Goal: Task Accomplishment & Management: Complete application form

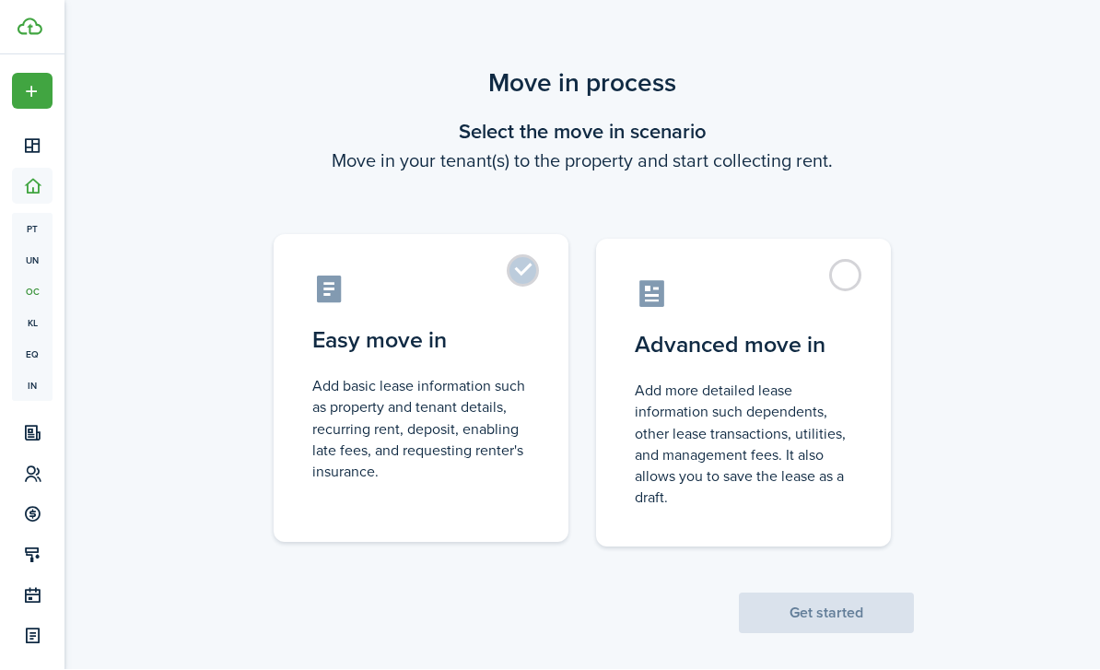
click at [495, 447] on control-radio-card-description "Add basic lease information such as property and tenant details, recurring rent…" at bounding box center [421, 429] width 218 height 107
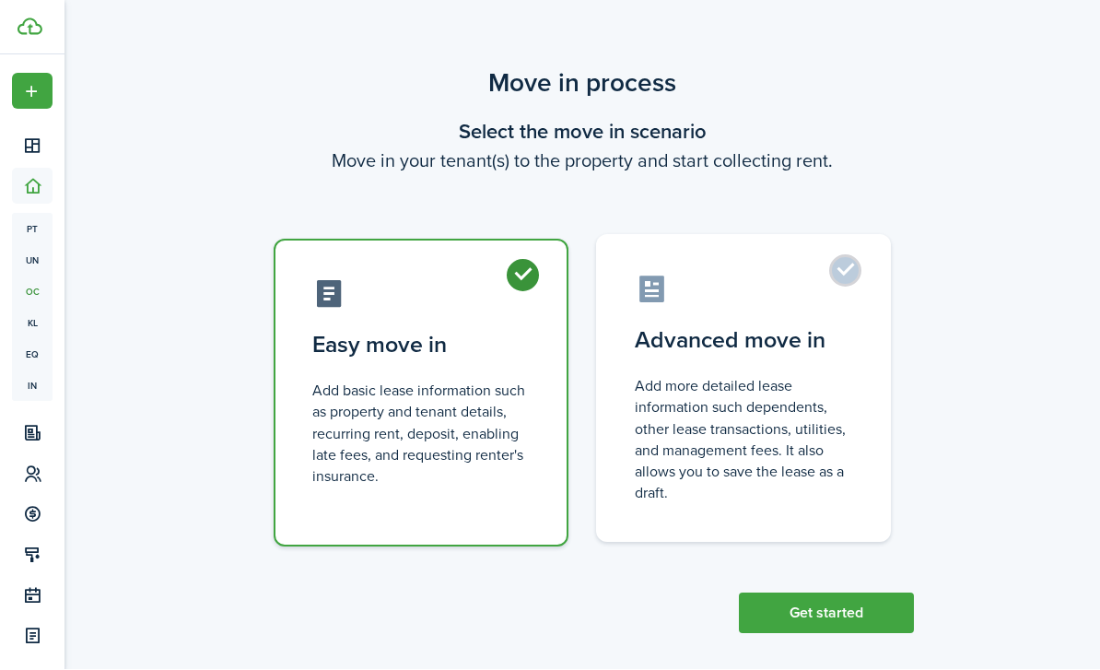
click at [726, 461] on control-radio-card-description "Add more detailed lease information such dependents, other lease transactions, …" at bounding box center [744, 440] width 218 height 128
radio input "false"
radio input "true"
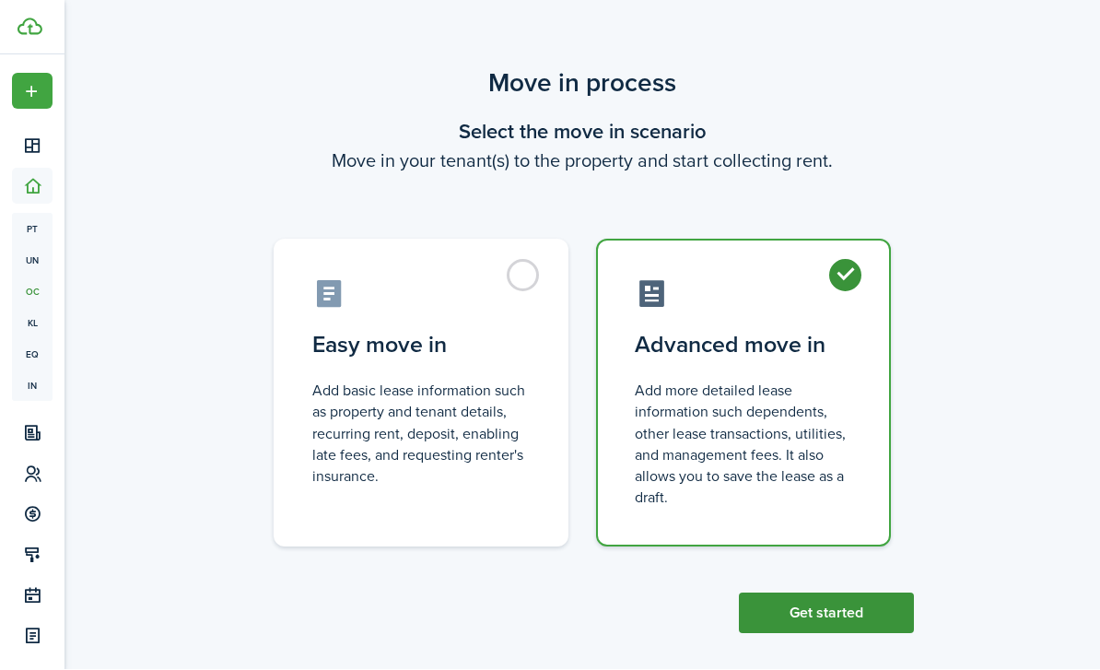
click at [827, 618] on button "Get started" at bounding box center [826, 614] width 175 height 41
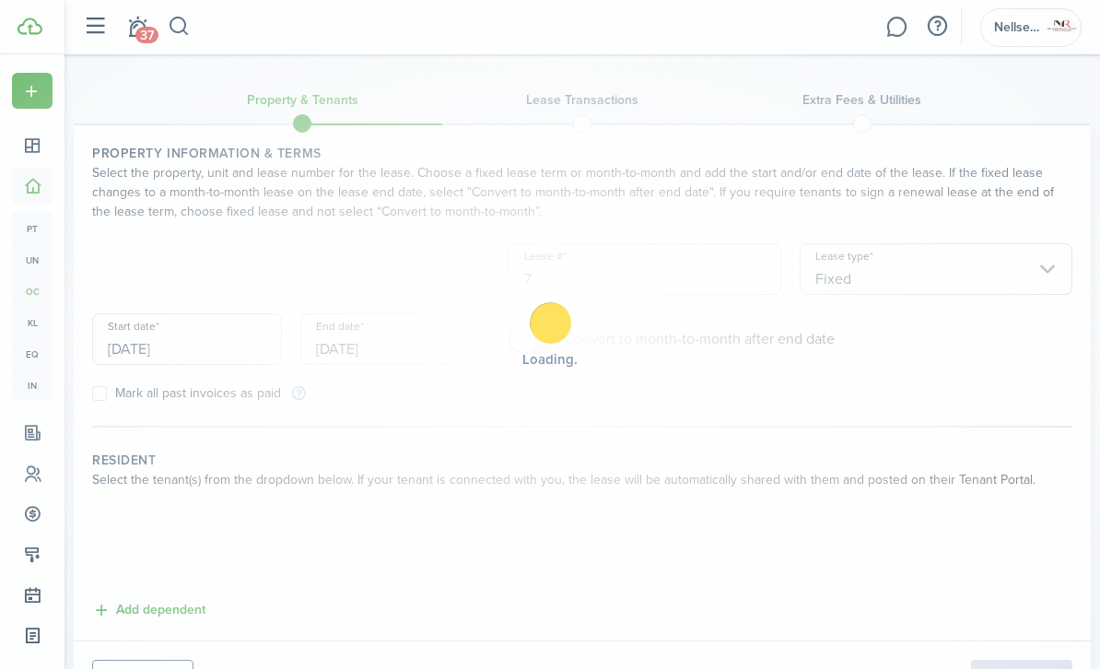
scroll to position [1, 0]
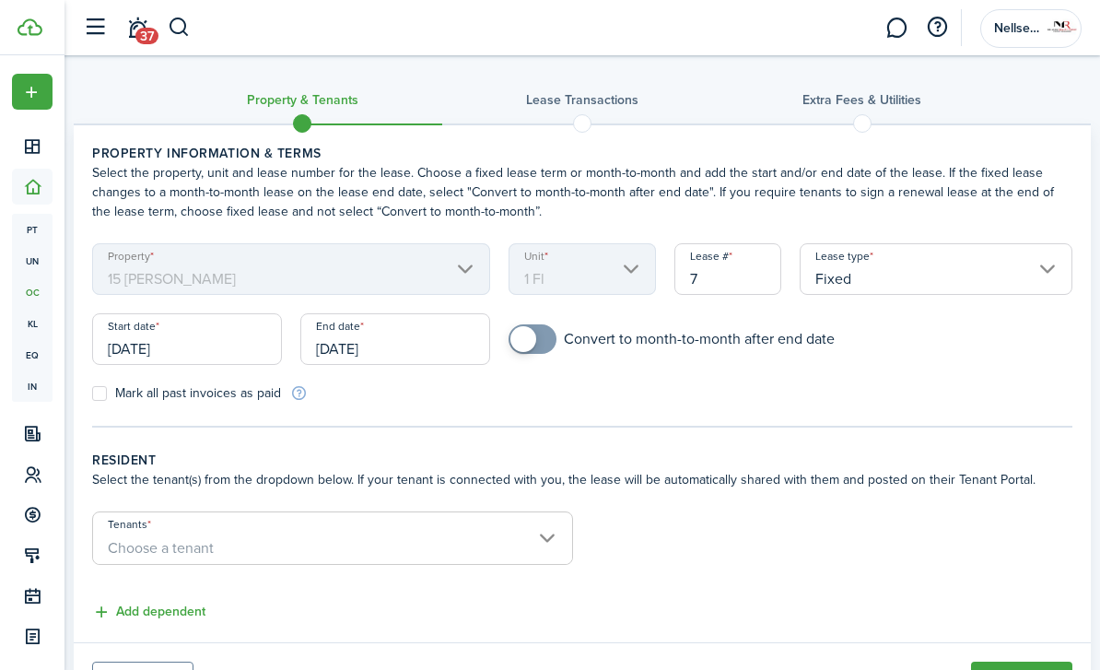
click at [915, 299] on div "Lease type Fixed" at bounding box center [936, 278] width 291 height 70
click at [912, 285] on input "Fixed" at bounding box center [936, 269] width 273 height 52
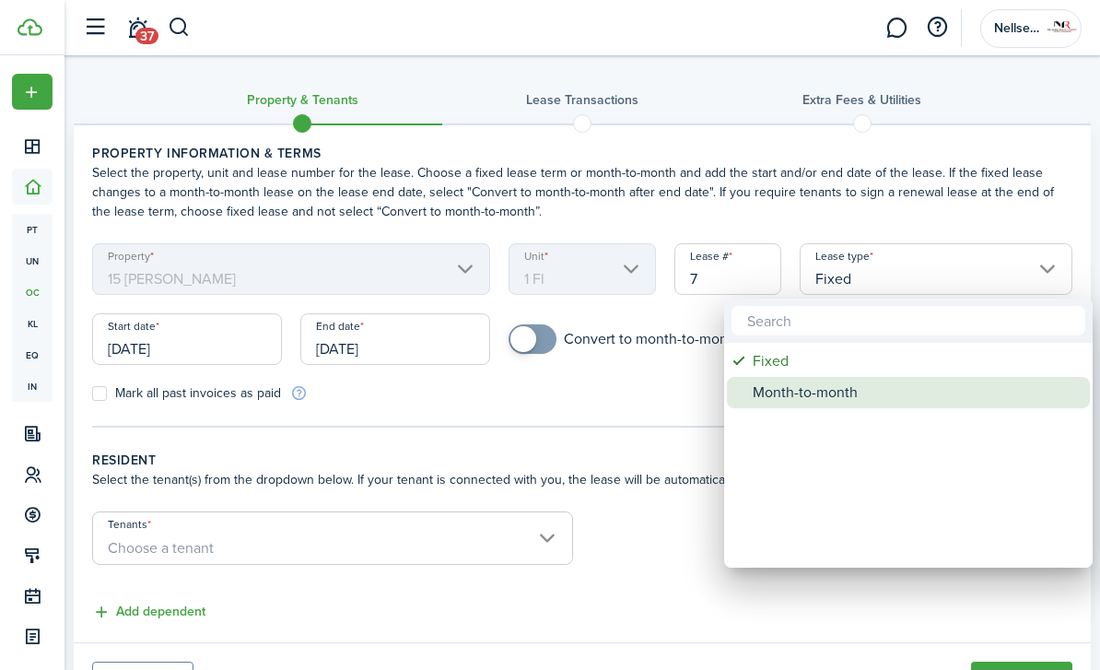
click at [815, 400] on div "Month-to-month" at bounding box center [916, 392] width 326 height 31
type input "Month-to-month"
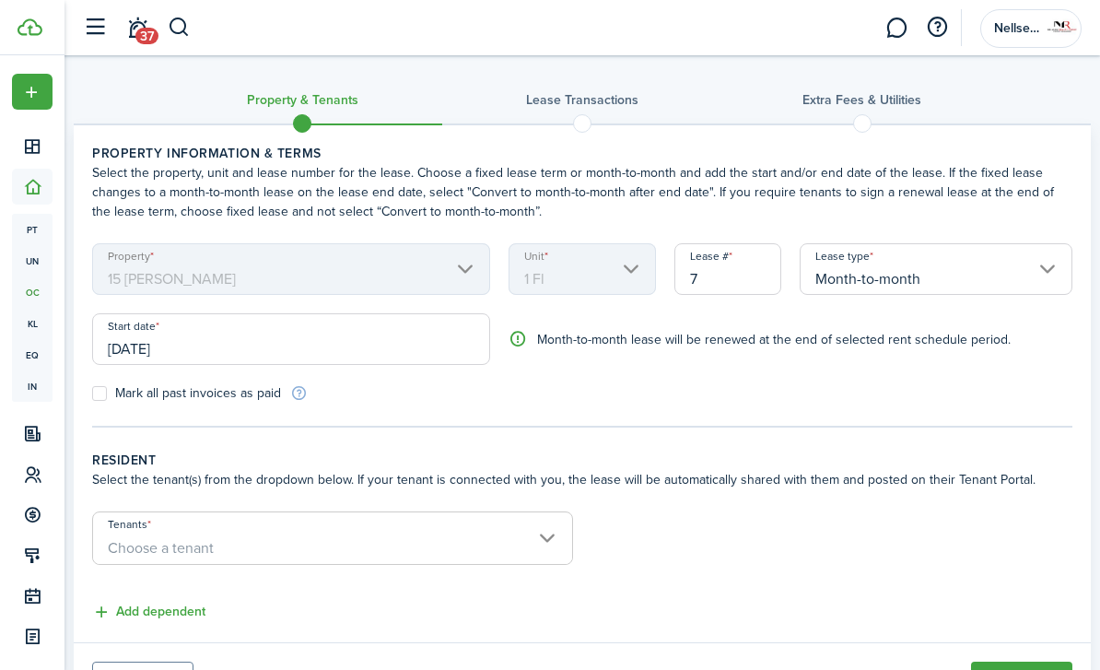
click at [703, 398] on form "Property 15 Matson Unit 1 Fl Lease # 7 Lease type Month-to-month Start date 09/…" at bounding box center [582, 322] width 999 height 159
click at [195, 399] on label "Mark all past invoices as paid" at bounding box center [186, 393] width 189 height 15
click at [92, 394] on input "Mark all past invoices as paid" at bounding box center [91, 394] width 1 height 1
checkbox input "true"
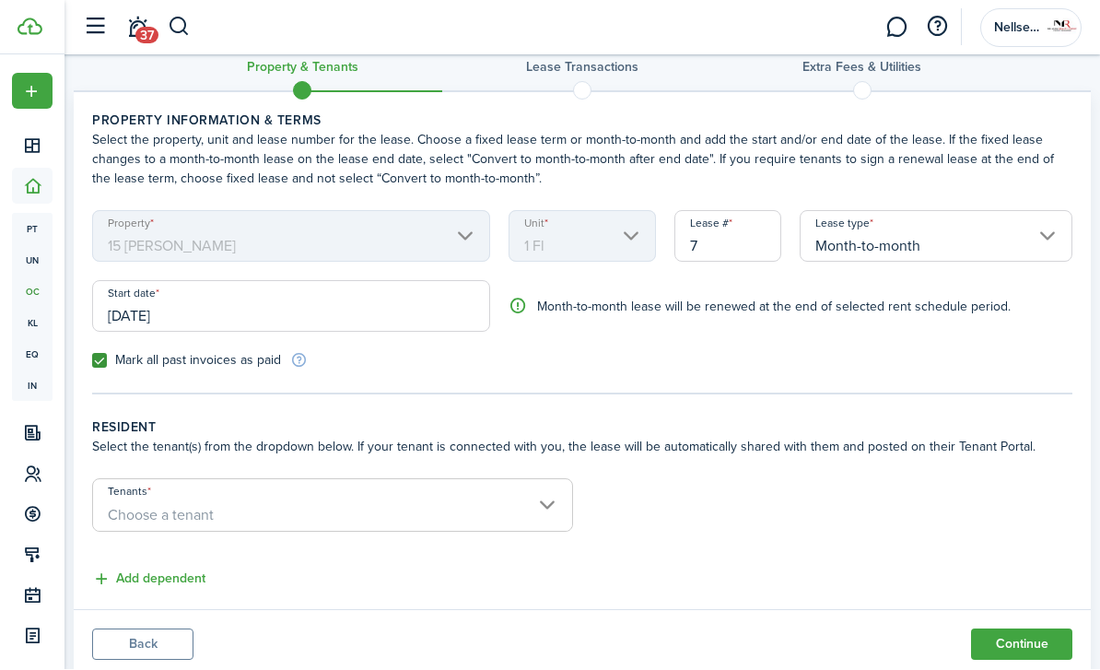
click at [142, 641] on button "Back" at bounding box center [142, 644] width 101 height 31
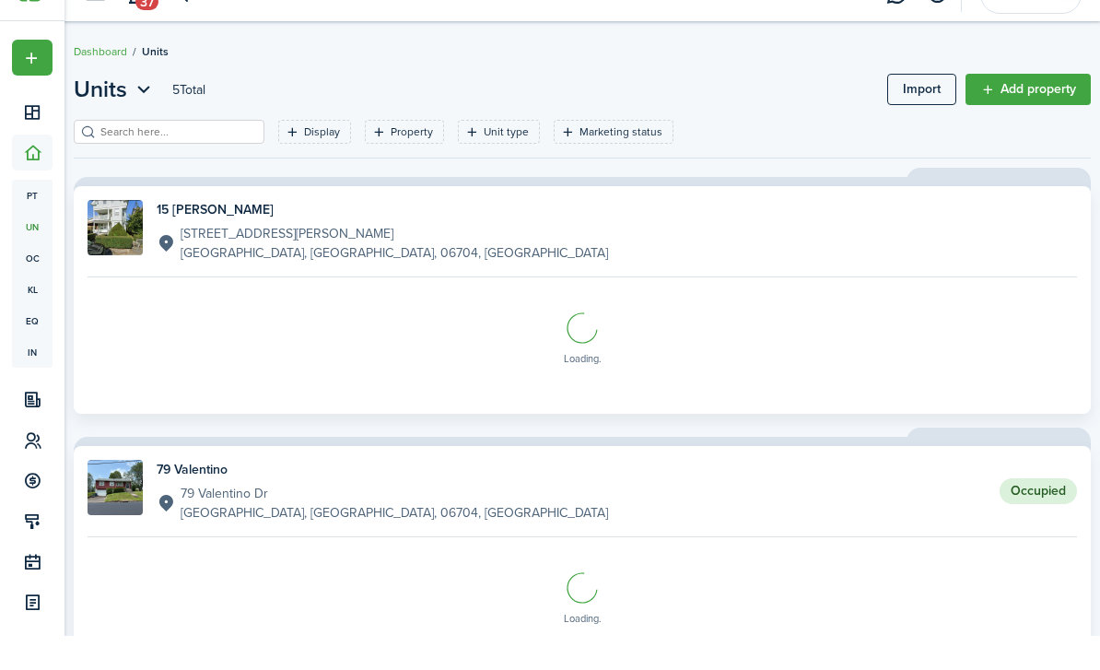
scroll to position [34, 0]
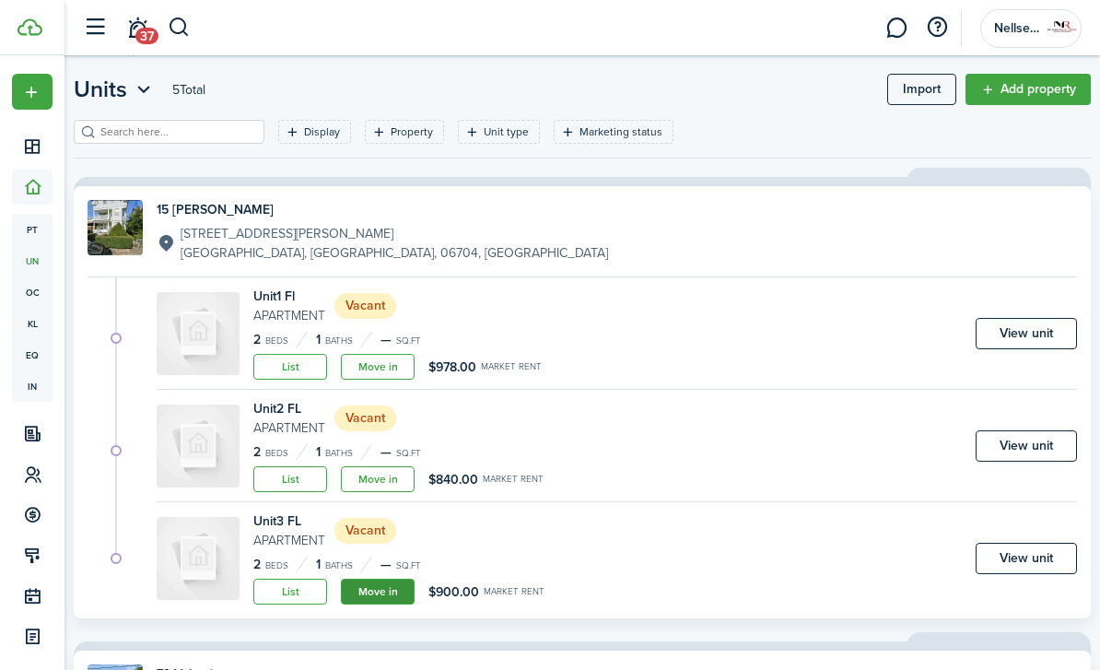
click at [385, 599] on link "Move in" at bounding box center [378, 592] width 74 height 26
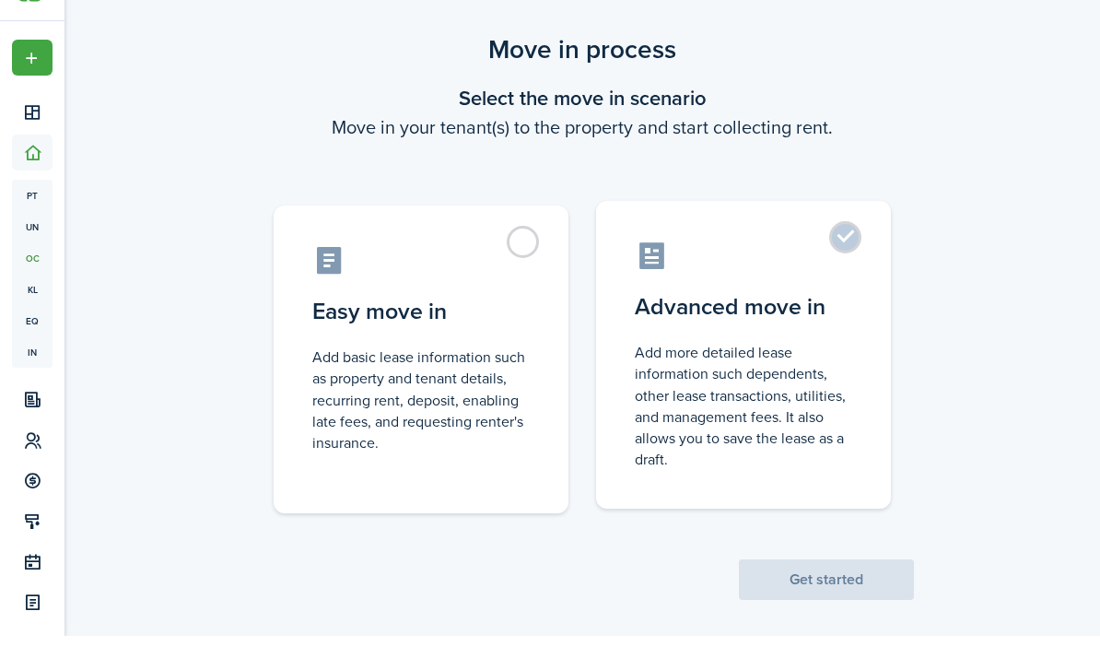
click at [735, 331] on label "Advanced move in Add more detailed lease information such dependents, other lea…" at bounding box center [743, 389] width 295 height 308
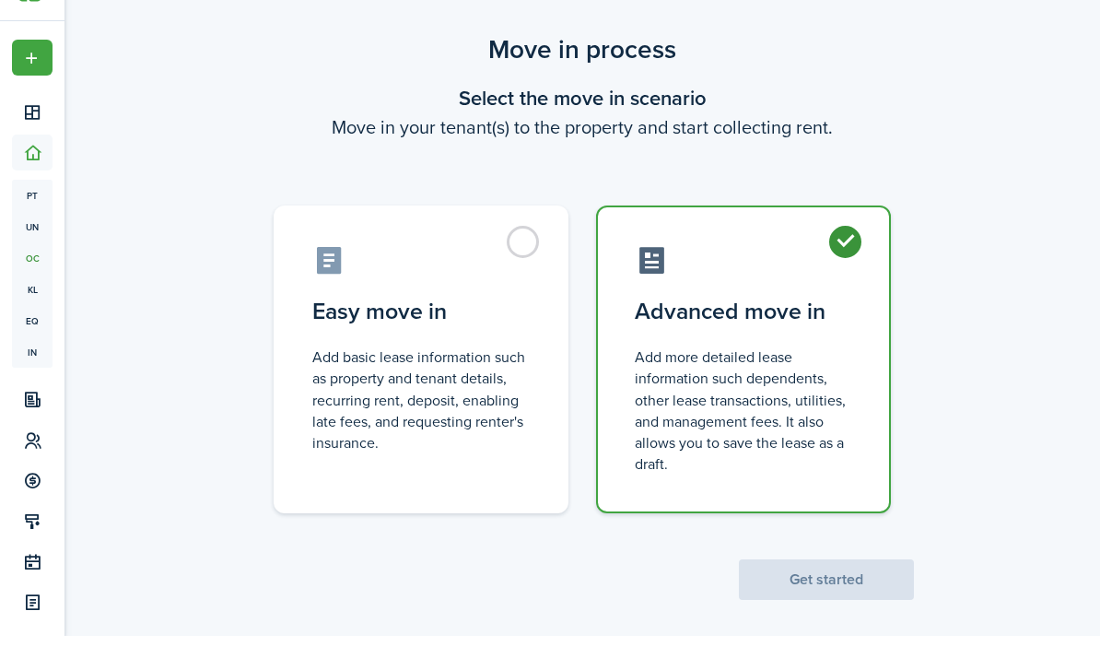
radio input "true"
click at [783, 607] on div "Move in process Select the move in scenario Move in your tenant(s) to the prope…" at bounding box center [583, 349] width 1036 height 588
click at [781, 594] on button "Get started" at bounding box center [826, 614] width 175 height 41
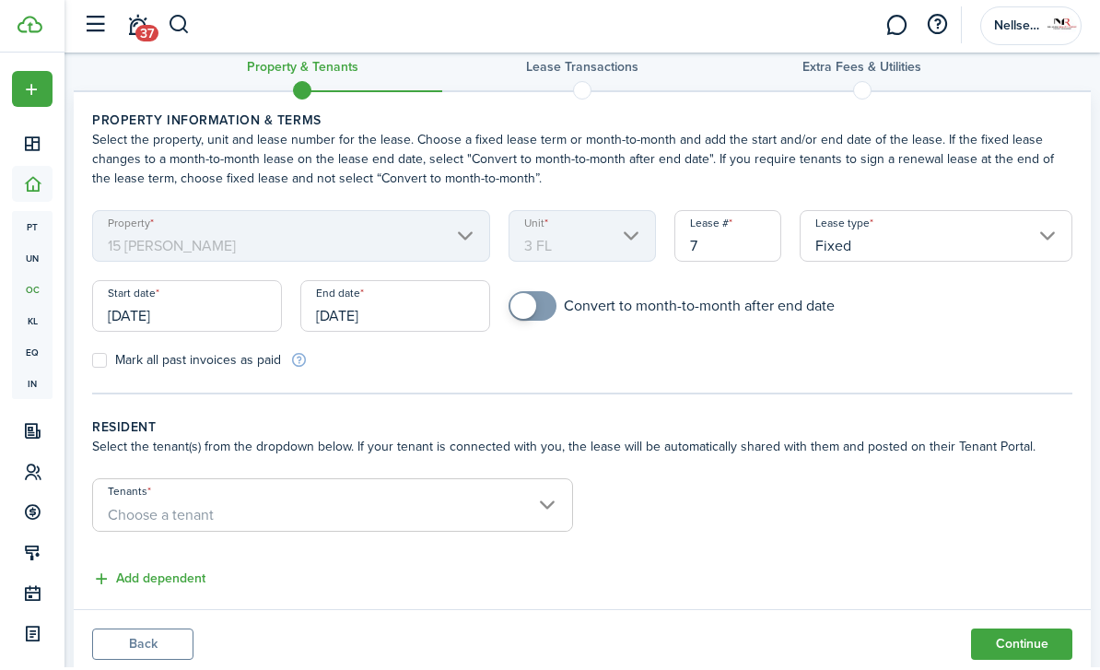
scroll to position [33, 0]
click at [380, 509] on span "Choose a tenant" at bounding box center [332, 515] width 479 height 31
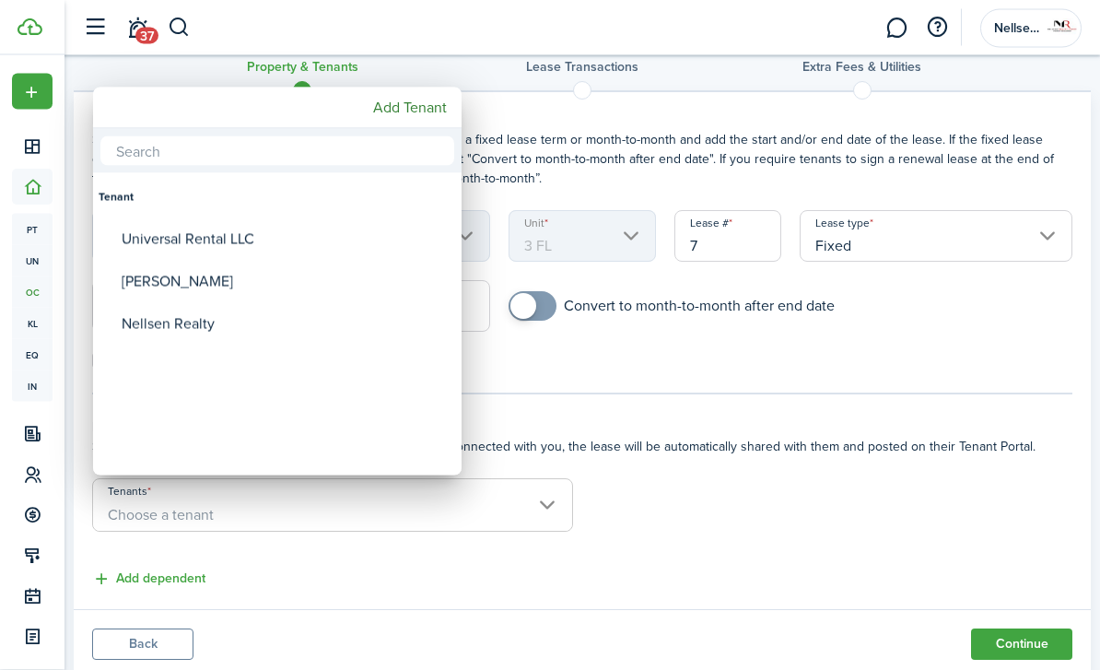
click at [294, 546] on div at bounding box center [550, 335] width 1395 height 965
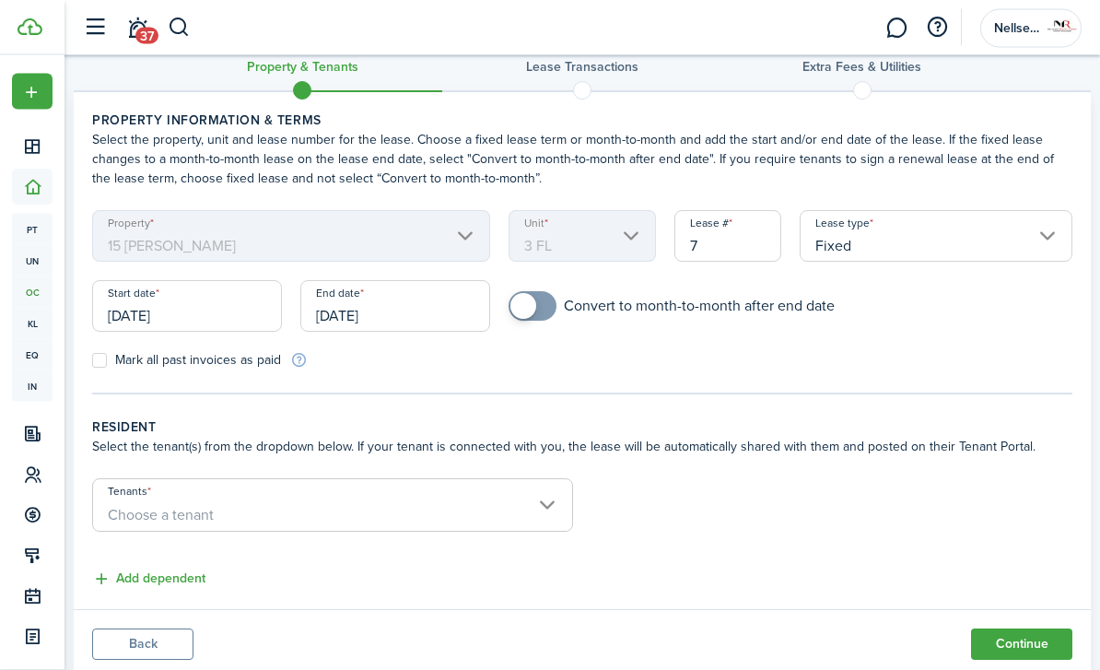
click at [335, 505] on span "Choose a tenant" at bounding box center [332, 515] width 479 height 31
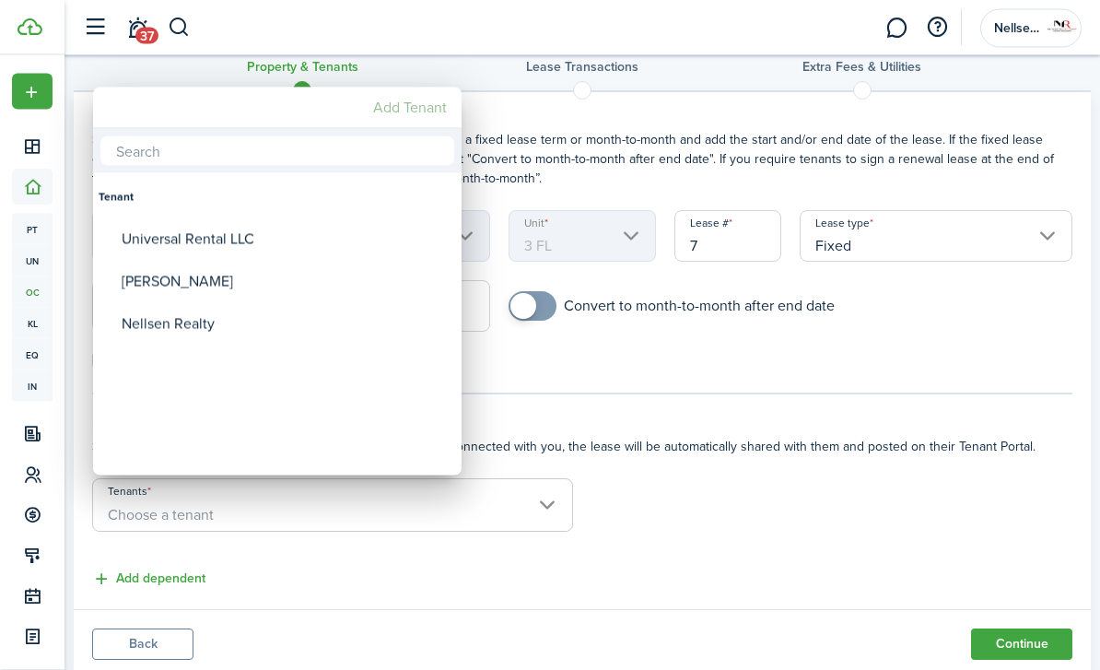
click at [429, 107] on mbsc-button "Add Tenant" at bounding box center [410, 107] width 88 height 33
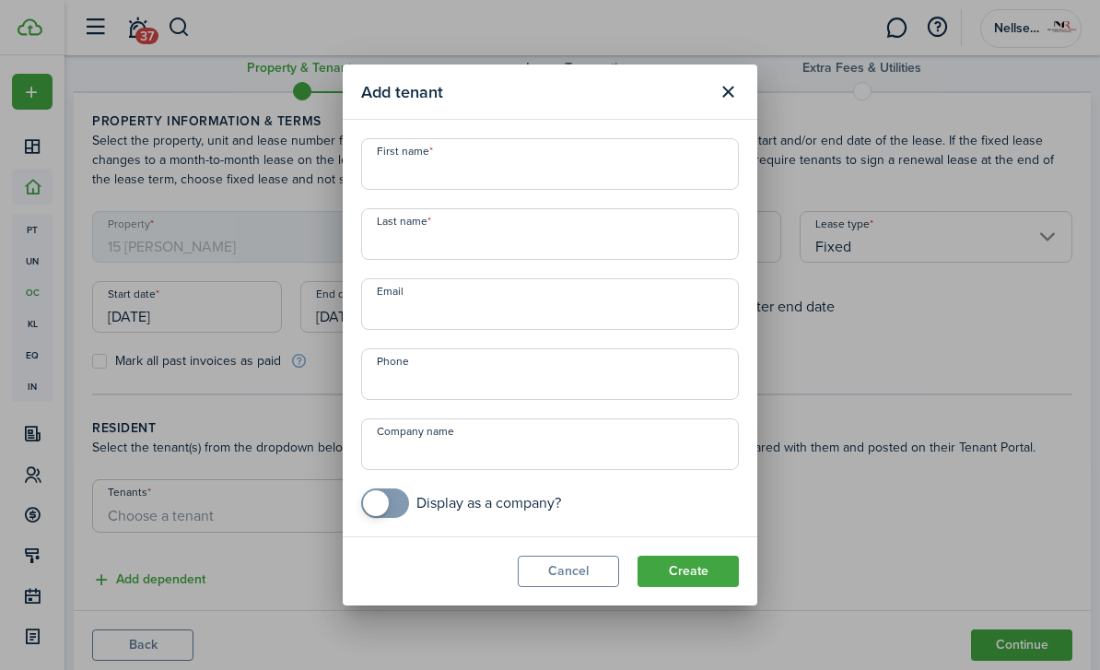
click at [467, 190] on input "First name" at bounding box center [550, 164] width 378 height 52
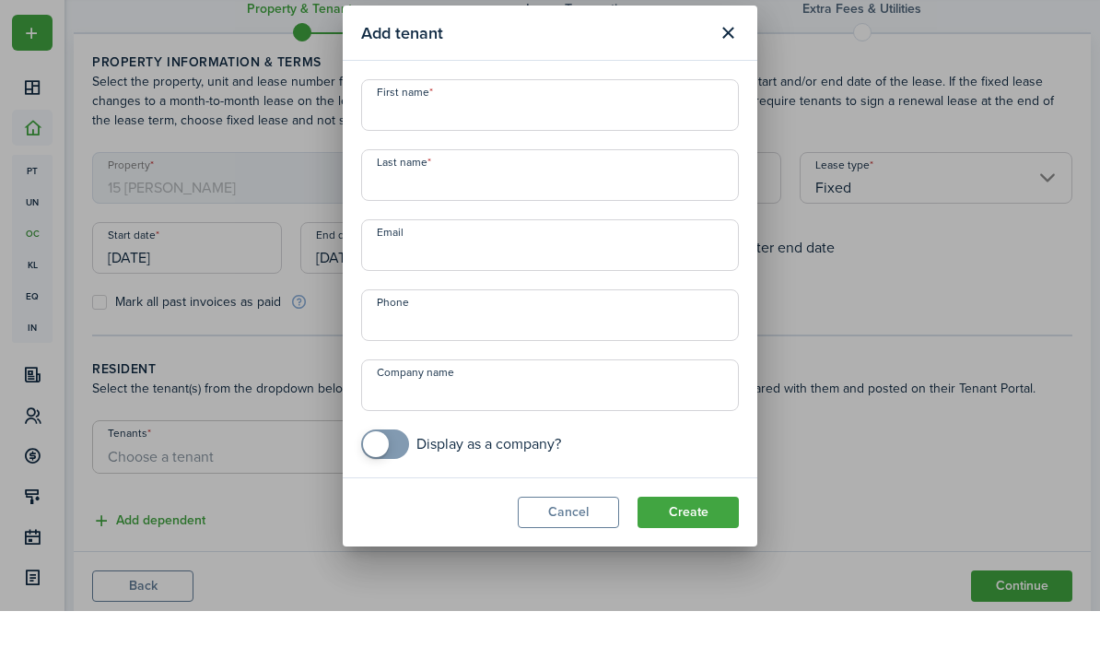
scroll to position [92, 0]
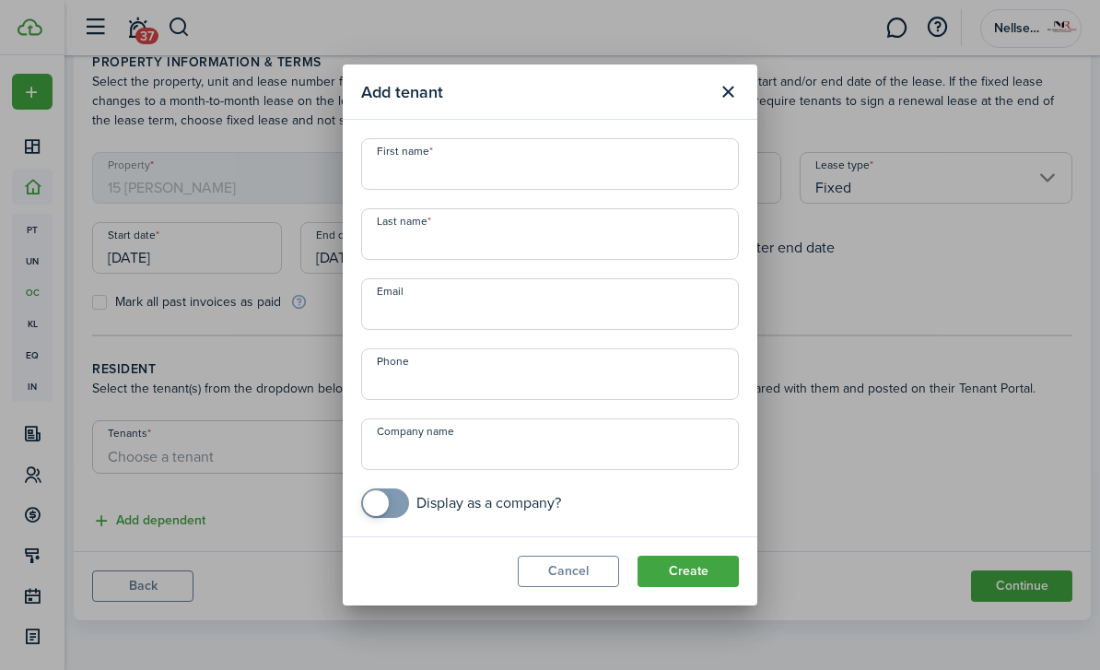
paste input "15 Matson Ct"
type input "15 Matson Ct"
drag, startPoint x: 480, startPoint y: 172, endPoint x: 263, endPoint y: 173, distance: 217.5
click at [263, 173] on div "Add tenant First name 15 Matson Ct Last name Email Phone Company name Display a…" at bounding box center [550, 335] width 1100 height 670
type input "Lyric"
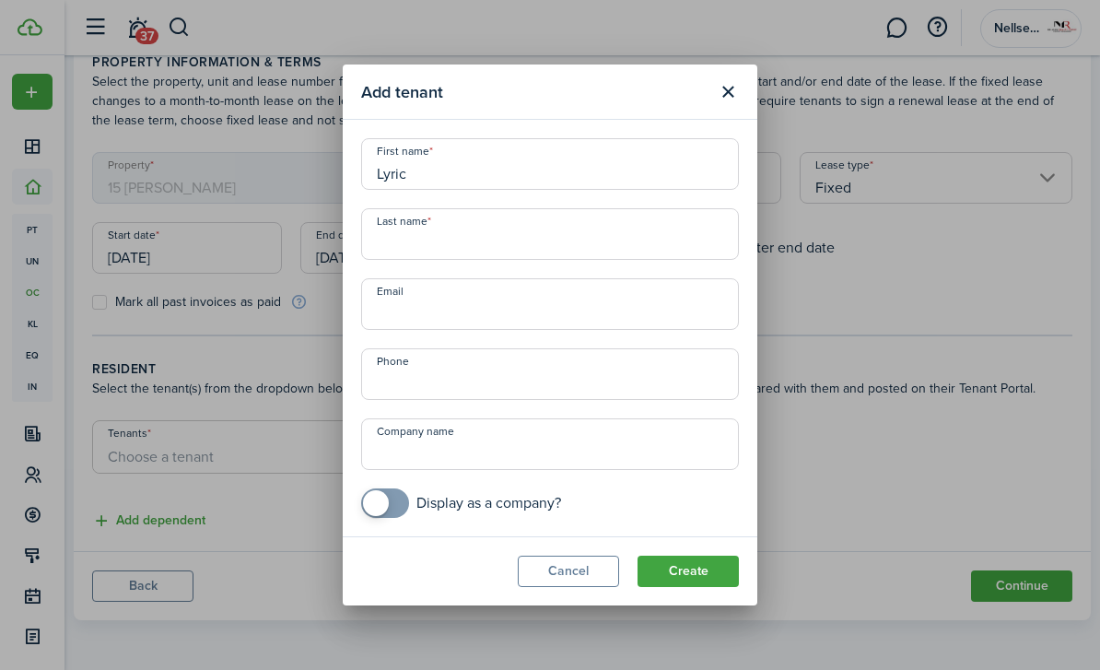
click at [465, 254] on input "Last name" at bounding box center [550, 234] width 378 height 52
type input "Goodman"
click at [468, 314] on input "Email" at bounding box center [550, 304] width 378 height 52
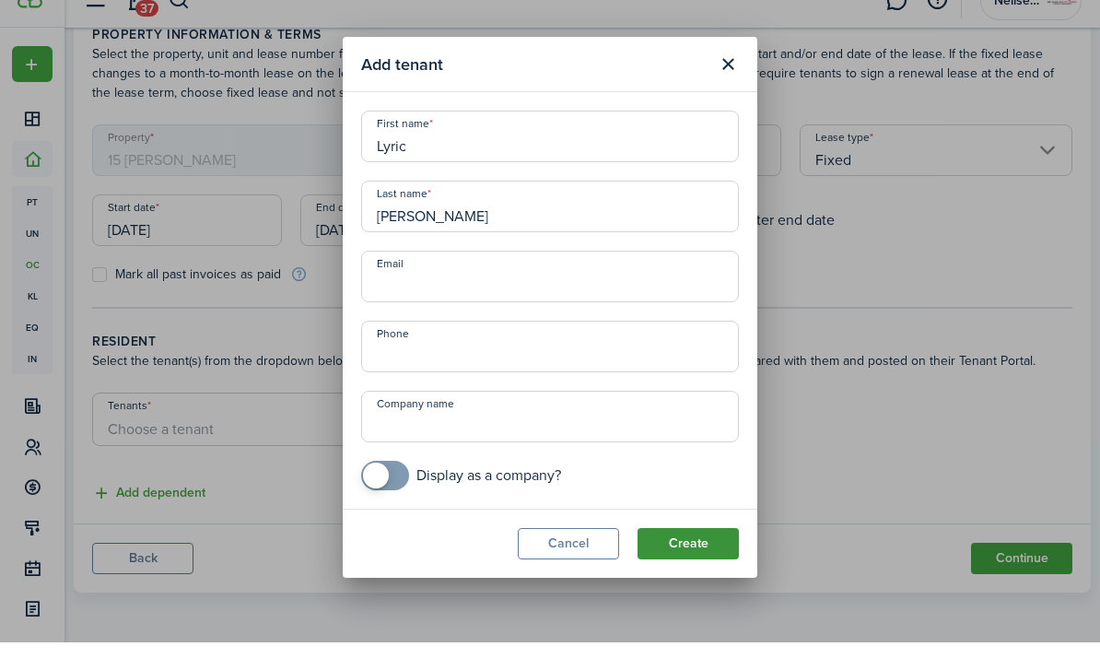
click at [677, 556] on button "Create" at bounding box center [688, 571] width 101 height 31
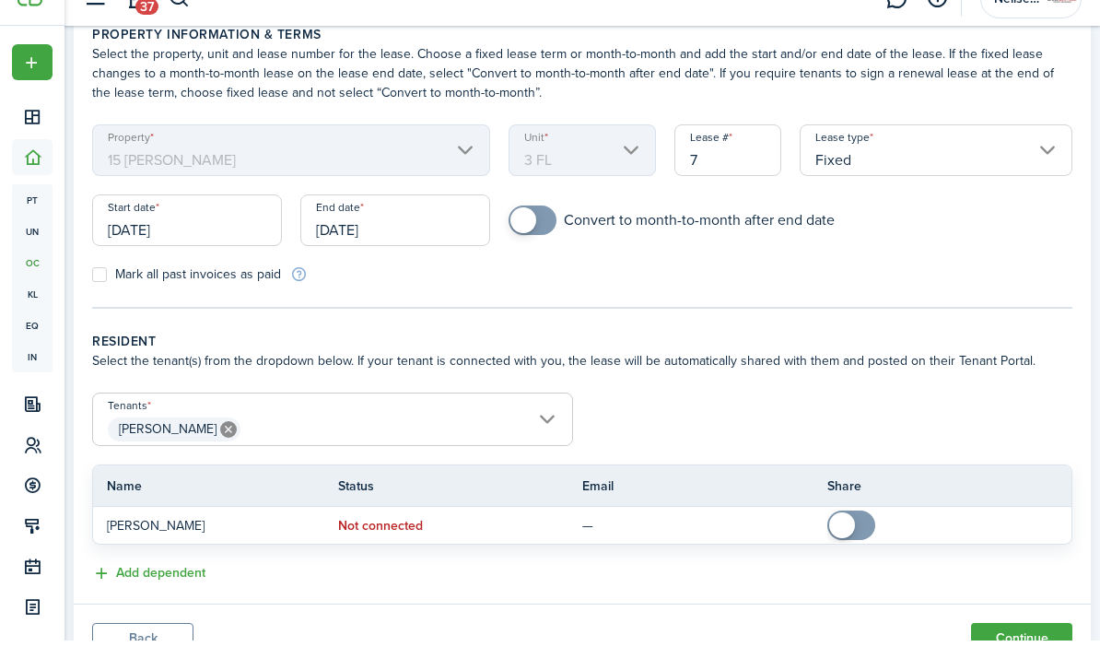
scroll to position [120, 0]
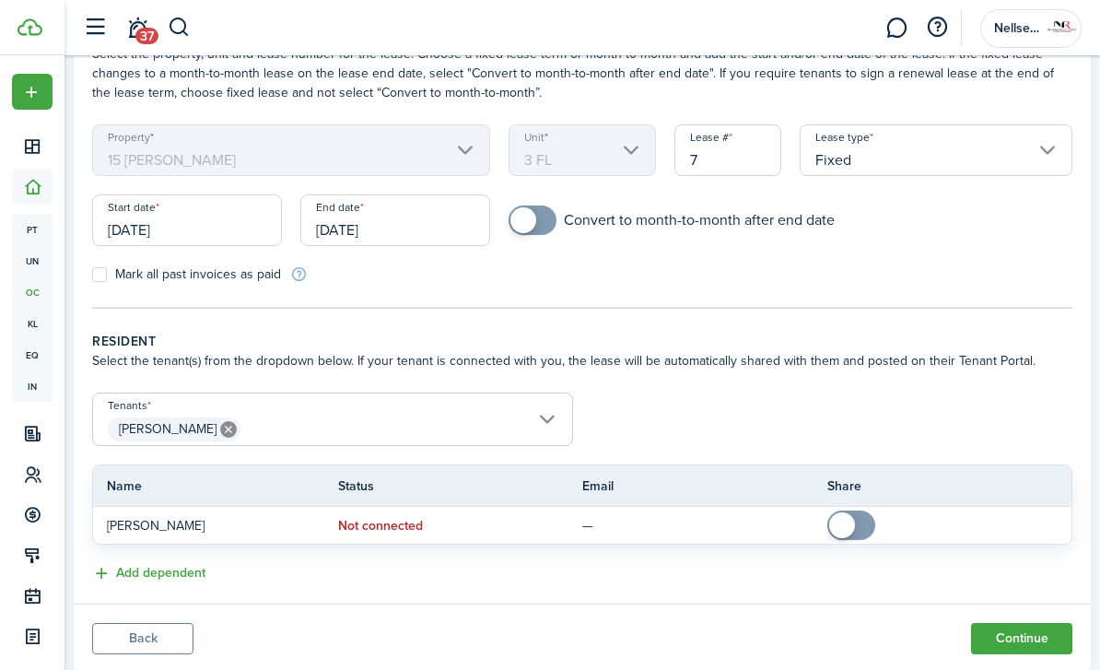
click at [476, 425] on span "[PERSON_NAME]" at bounding box center [332, 429] width 479 height 31
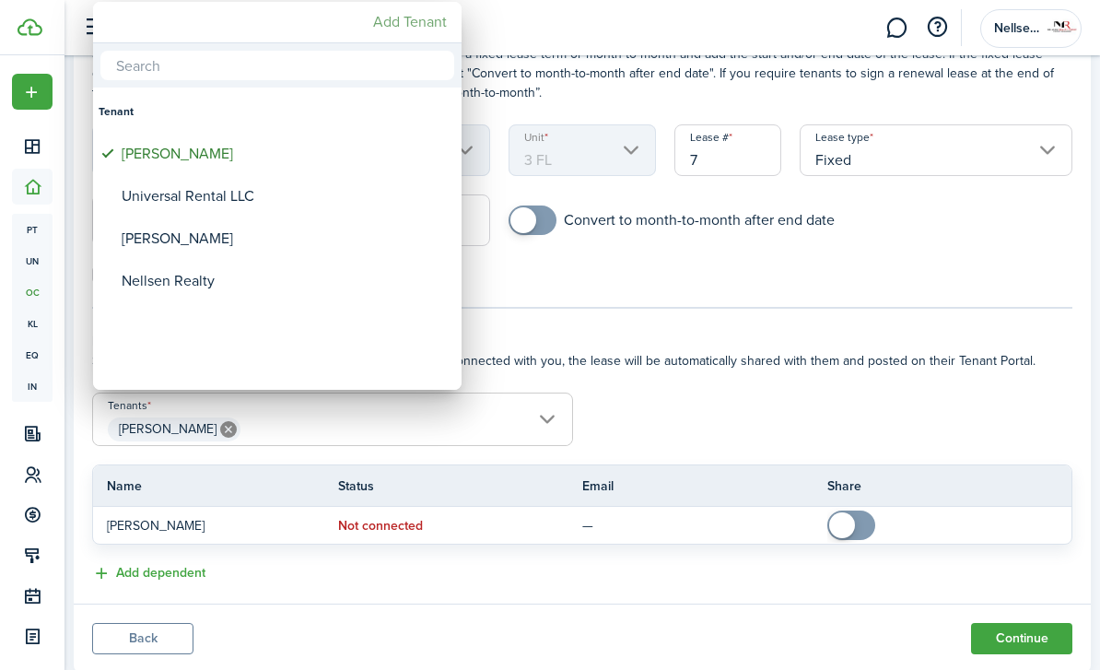
click at [444, 22] on mbsc-button "Add Tenant" at bounding box center [410, 22] width 88 height 33
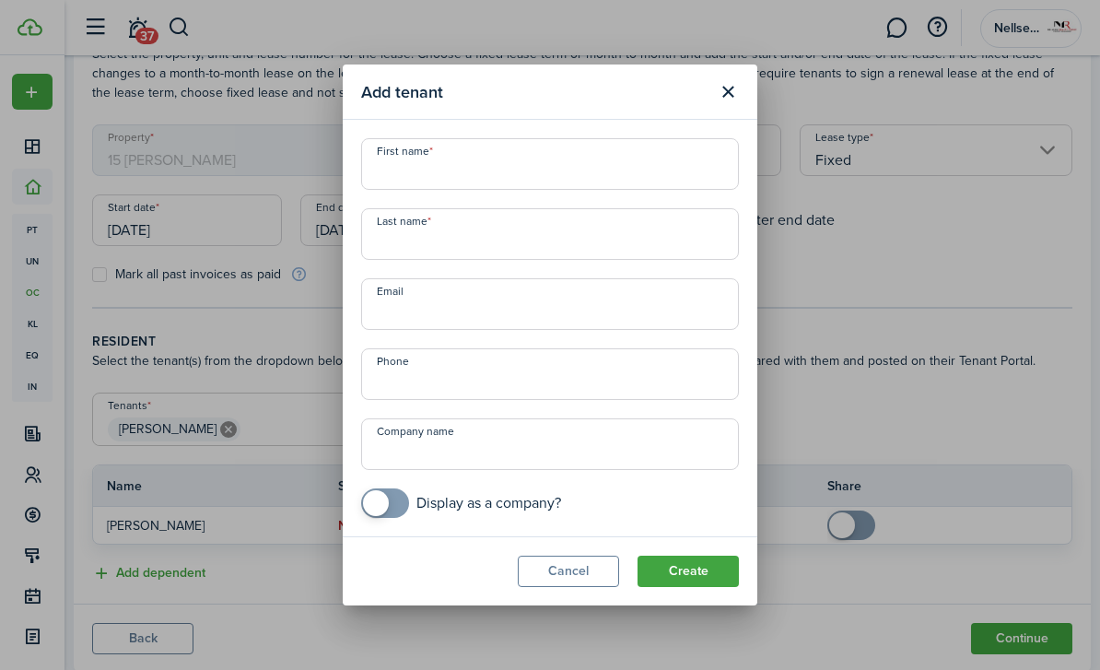
click at [484, 177] on input "First name" at bounding box center [550, 164] width 378 height 52
type input "Kadaris"
click at [0, 0] on html "Create New Dashboard Portfolio pt Properties un Units oc Occupancy Tracker New …" at bounding box center [550, 215] width 1100 height 670
click at [493, 233] on input "Last name" at bounding box center [550, 234] width 378 height 52
type input "Arline"
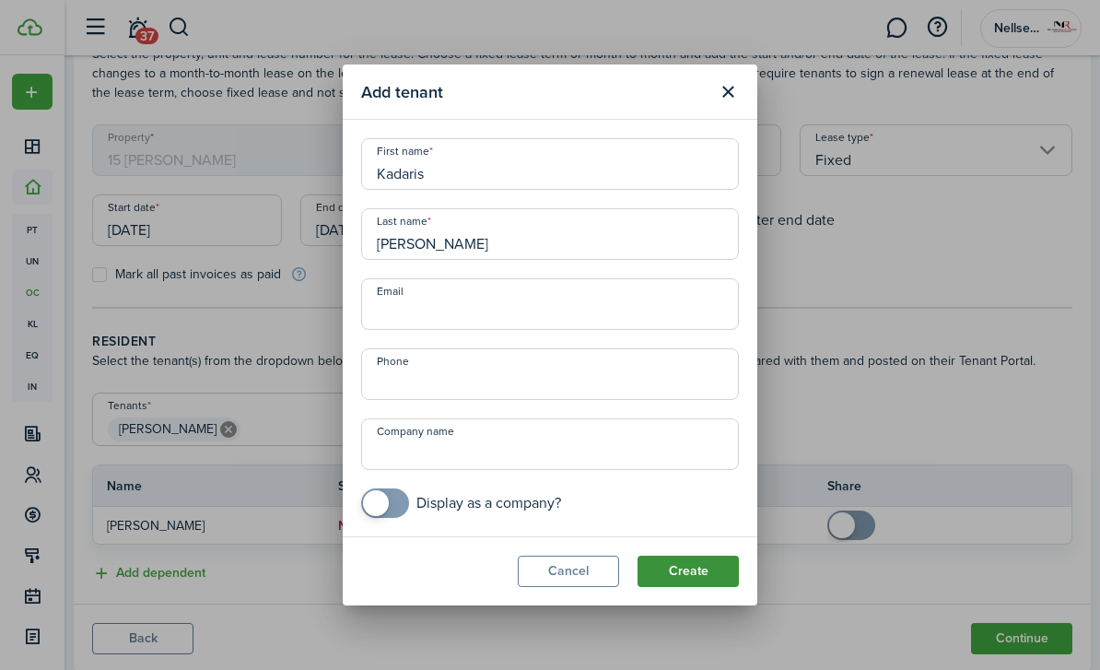
click at [680, 576] on button "Create" at bounding box center [688, 571] width 101 height 31
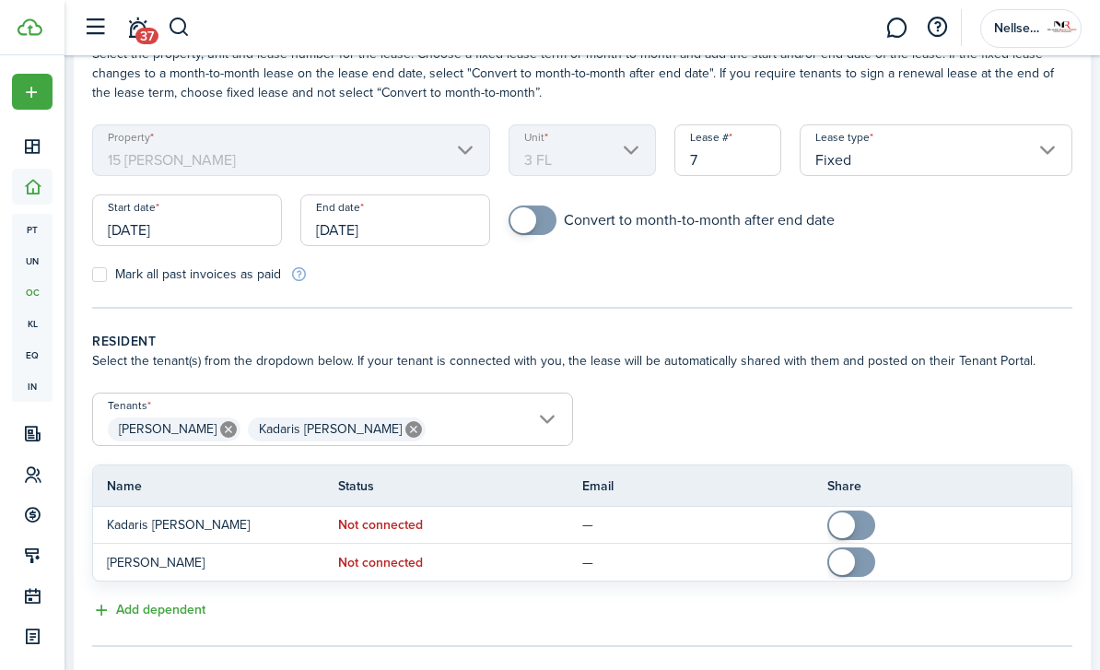
click at [722, 426] on form "Tenants Lyric Goodman, Kadaris Arline Lyric Goodman Kadaris Arline Name Status …" at bounding box center [582, 487] width 999 height 189
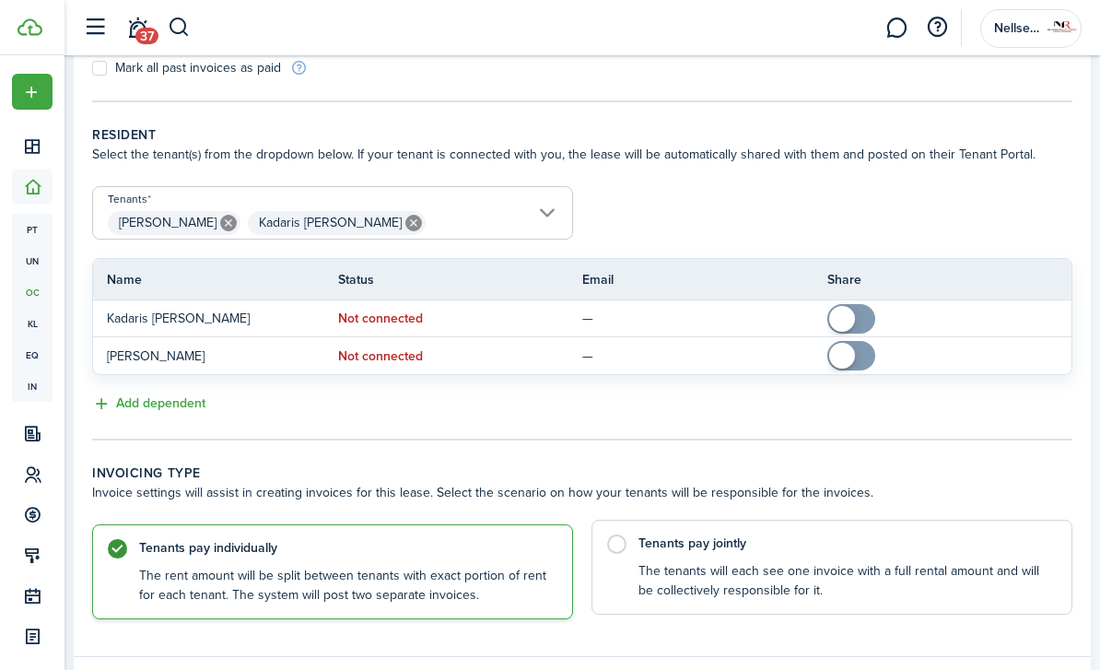
scroll to position [371, 0]
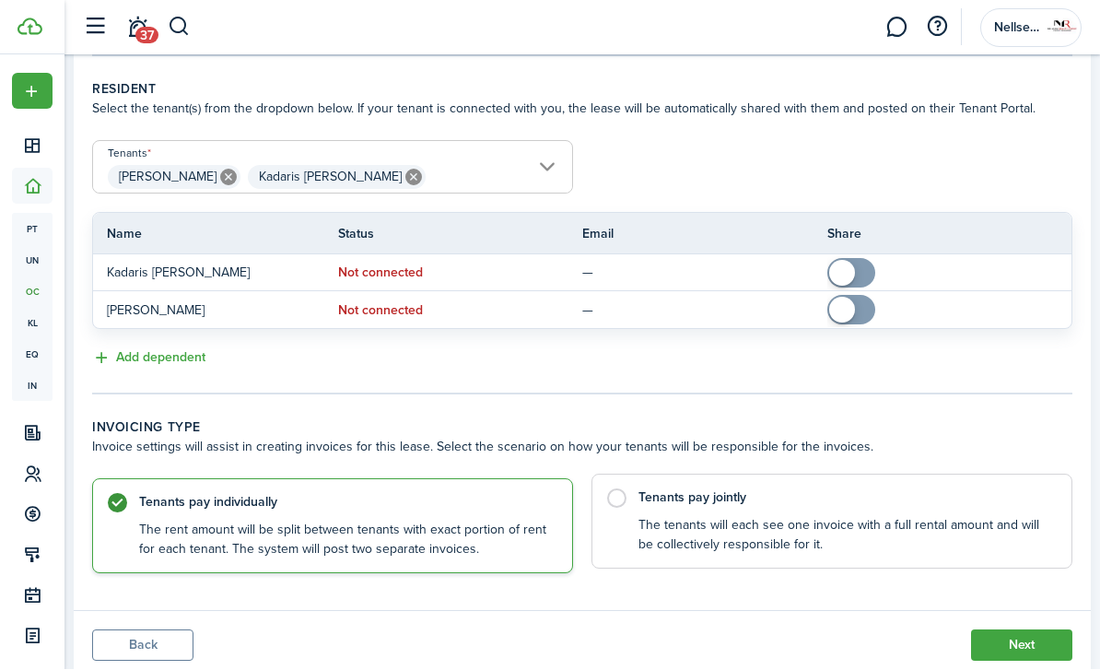
click at [982, 517] on control-radio-card-description "The tenants will each see one invoice with a full rental amount and will be col…" at bounding box center [846, 536] width 415 height 38
radio input "false"
radio input "true"
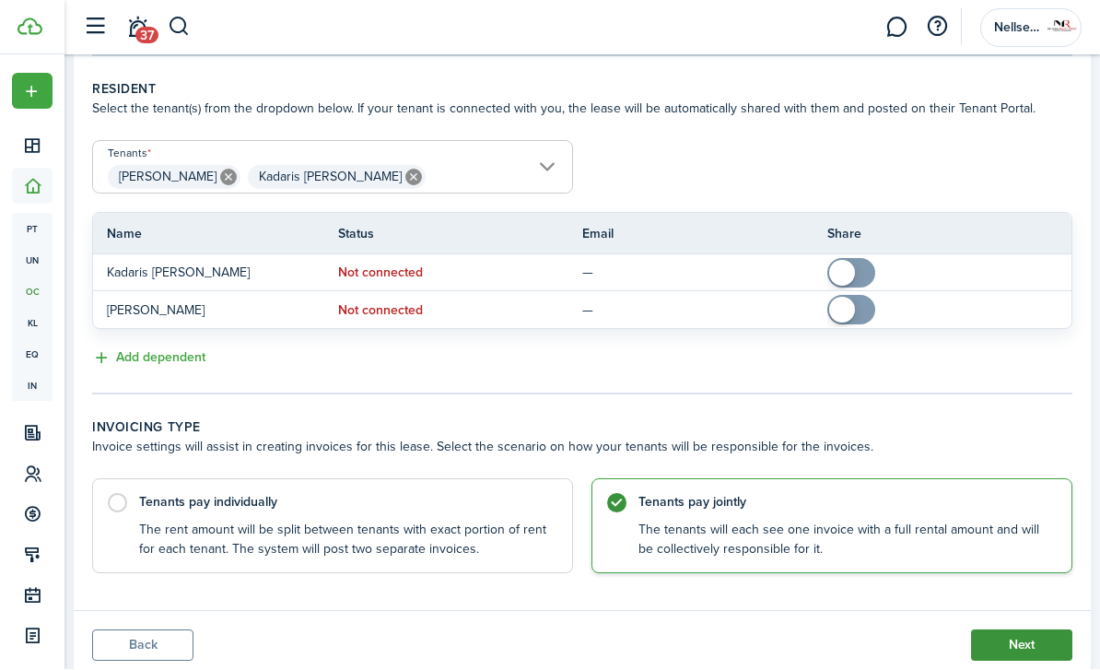
click at [1000, 652] on button "Next" at bounding box center [1021, 645] width 101 height 31
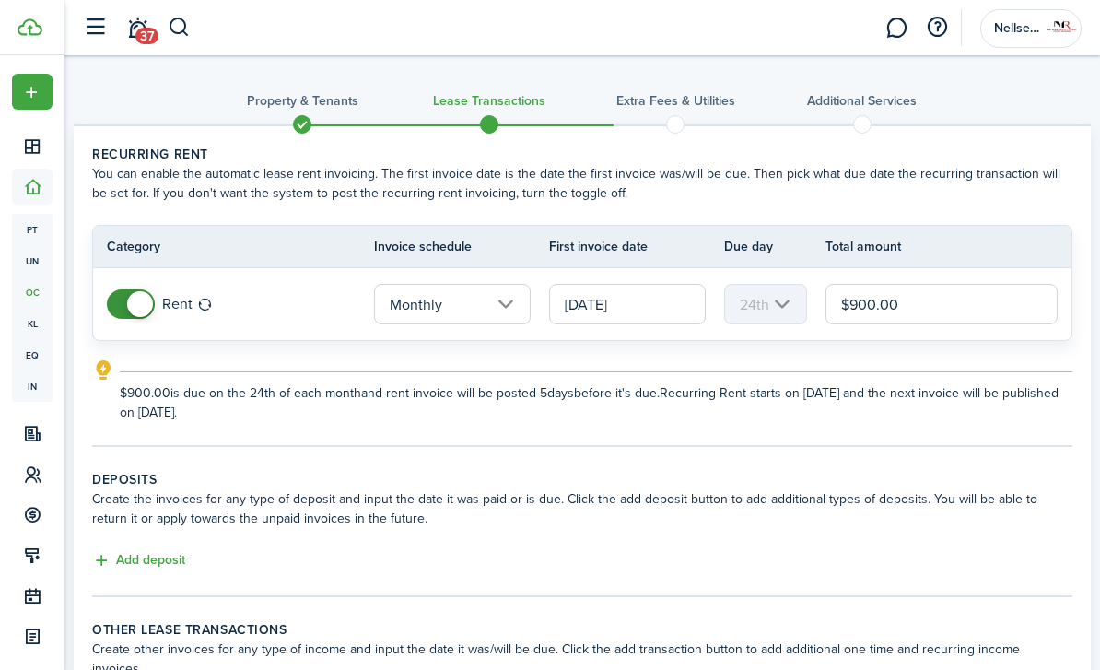
click at [868, 306] on input "$900.00" at bounding box center [942, 304] width 232 height 41
type input "$950.00"
click at [783, 364] on explanation "$950.00 is due on the 24th of each month and rent invoice will be posted 5 days…" at bounding box center [582, 390] width 981 height 63
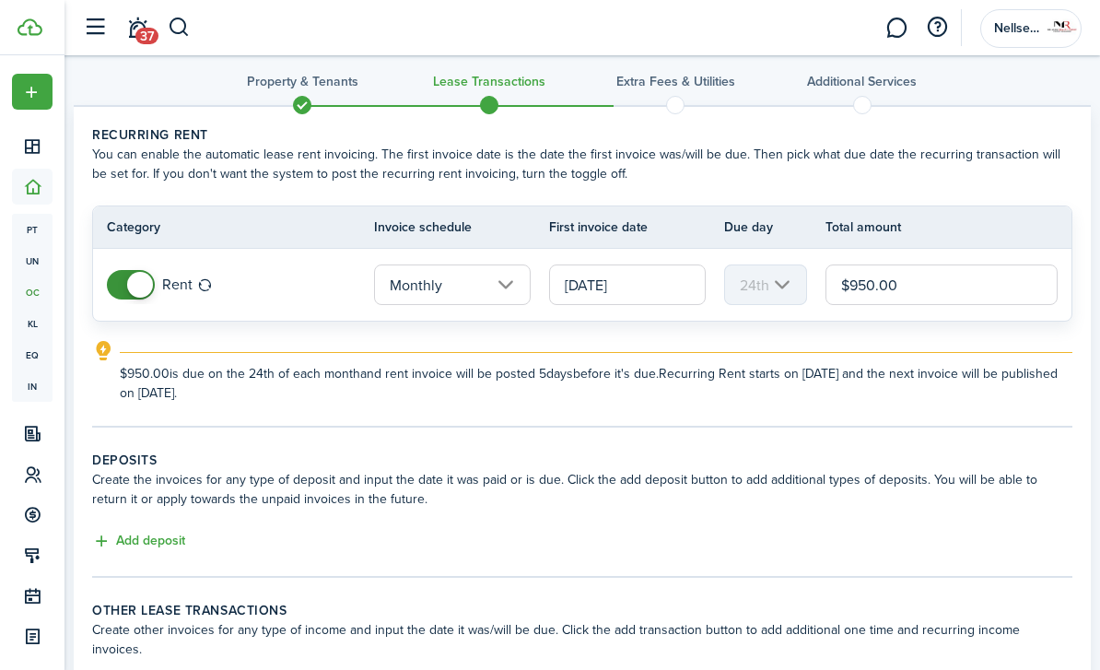
scroll to position [21, 0]
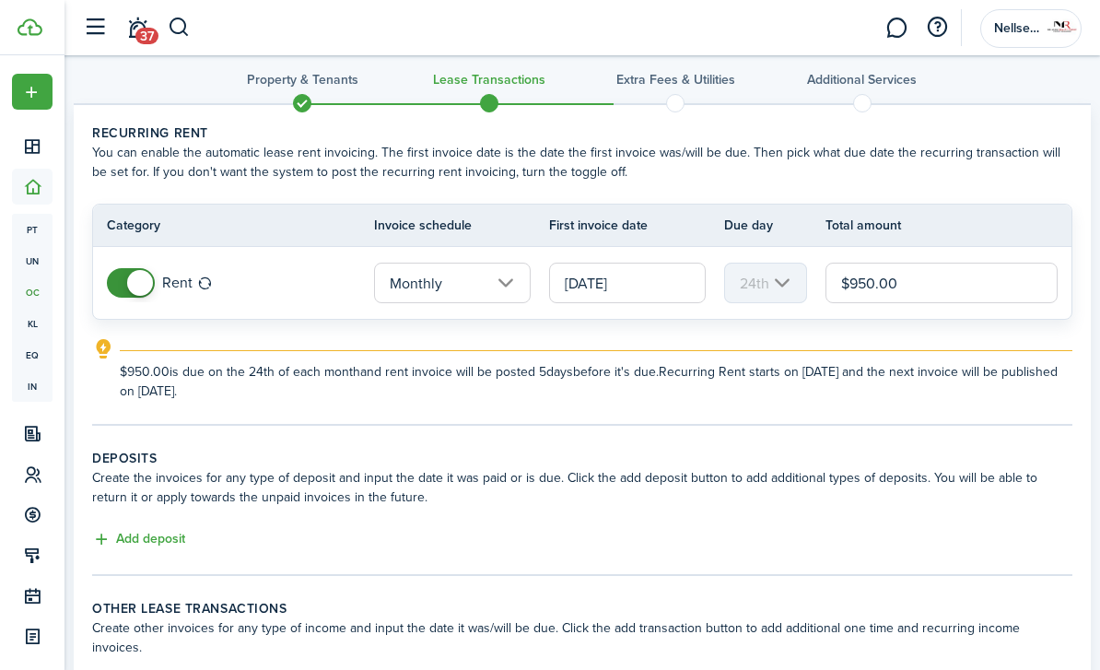
click at [580, 277] on input "[DATE]" at bounding box center [627, 283] width 157 height 41
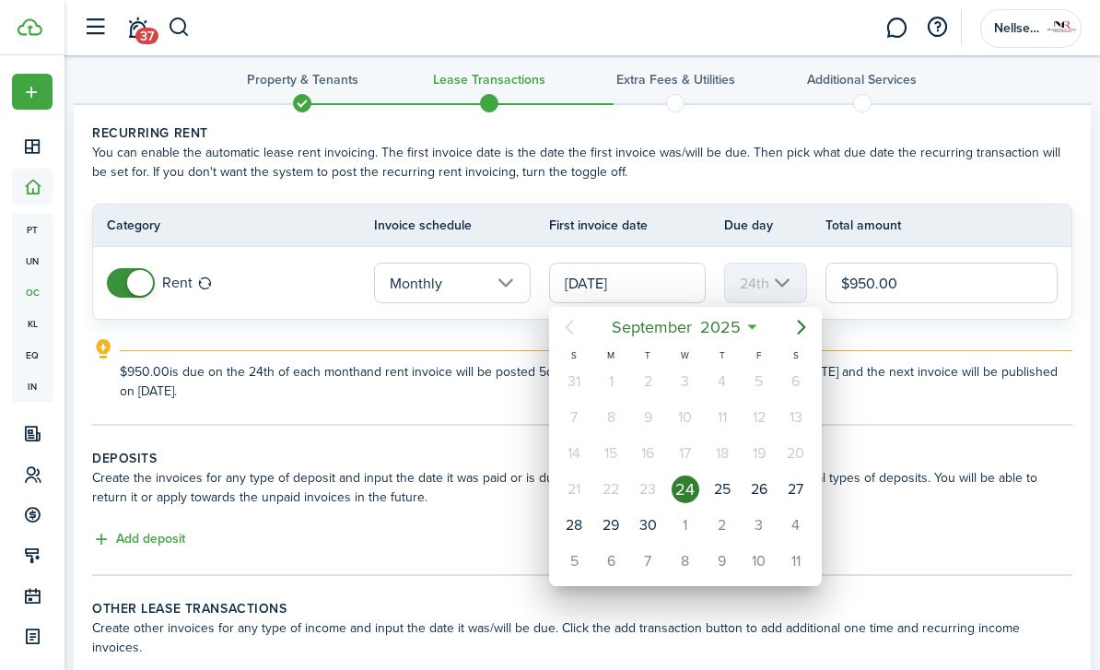
click at [610, 253] on div at bounding box center [550, 335] width 1395 height 965
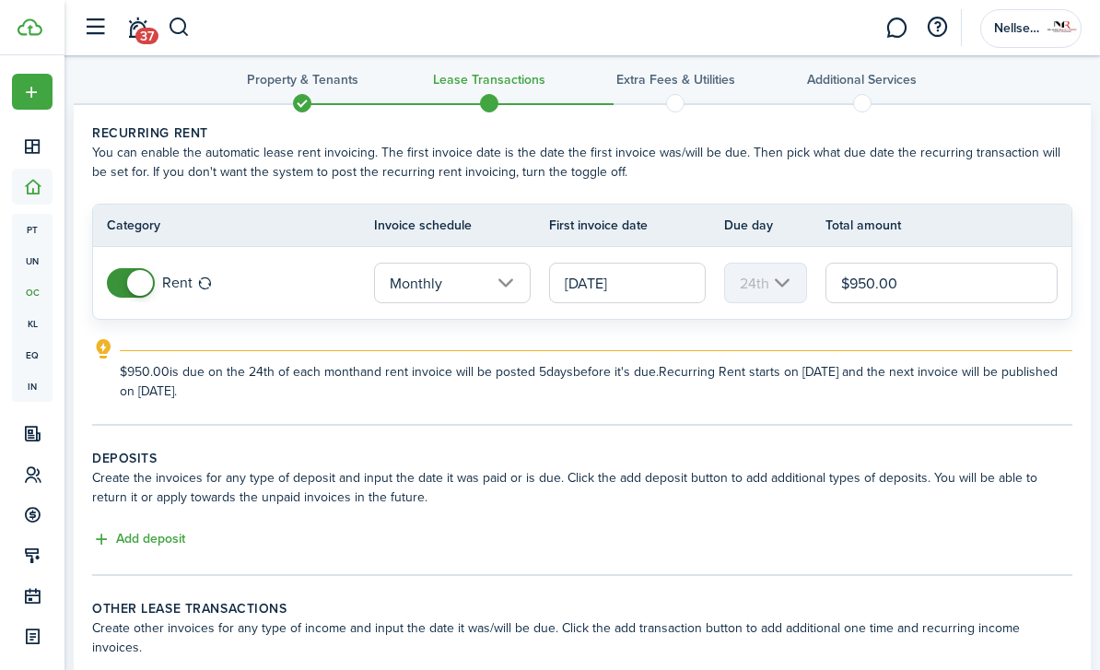
scroll to position [0, 0]
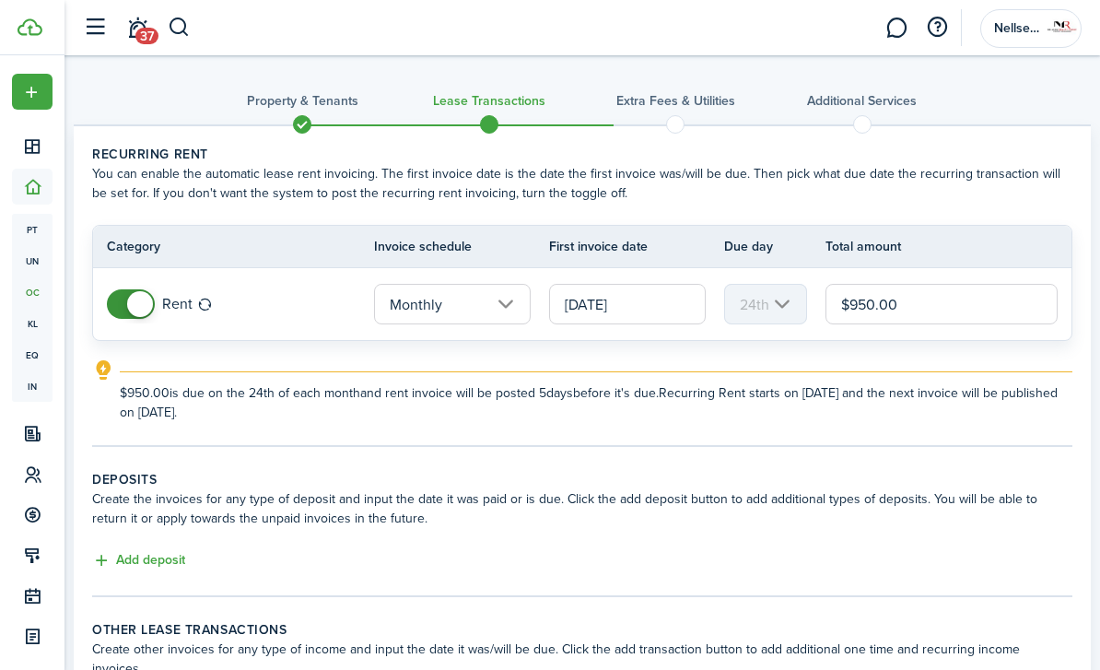
click at [675, 308] on input "[DATE]" at bounding box center [627, 304] width 157 height 41
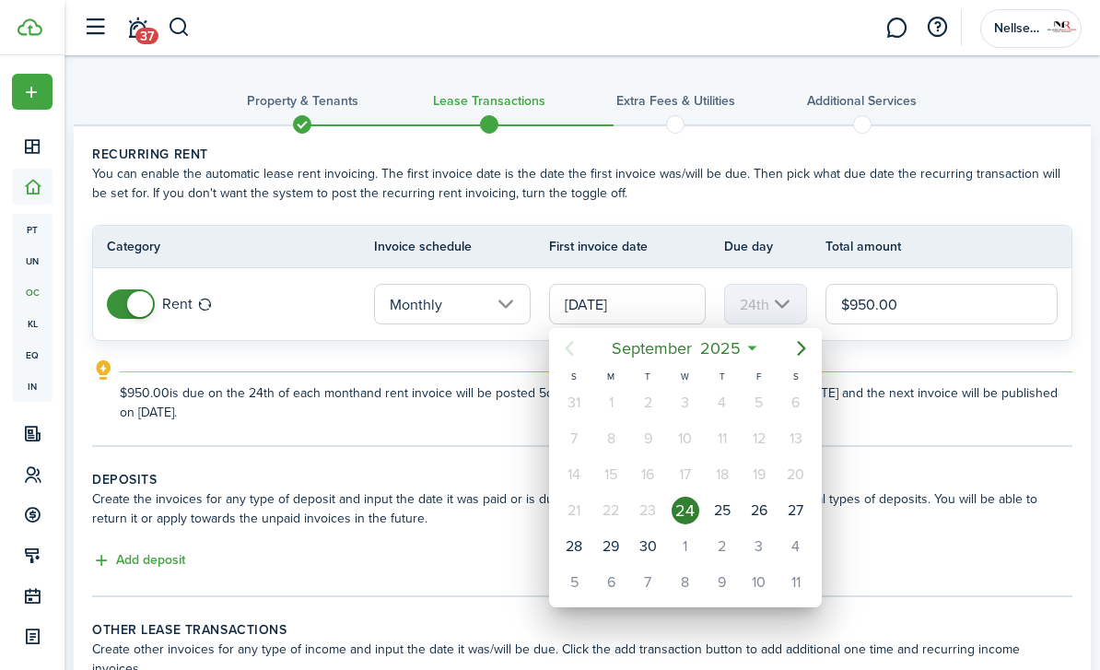
click at [743, 302] on div at bounding box center [550, 335] width 1395 height 965
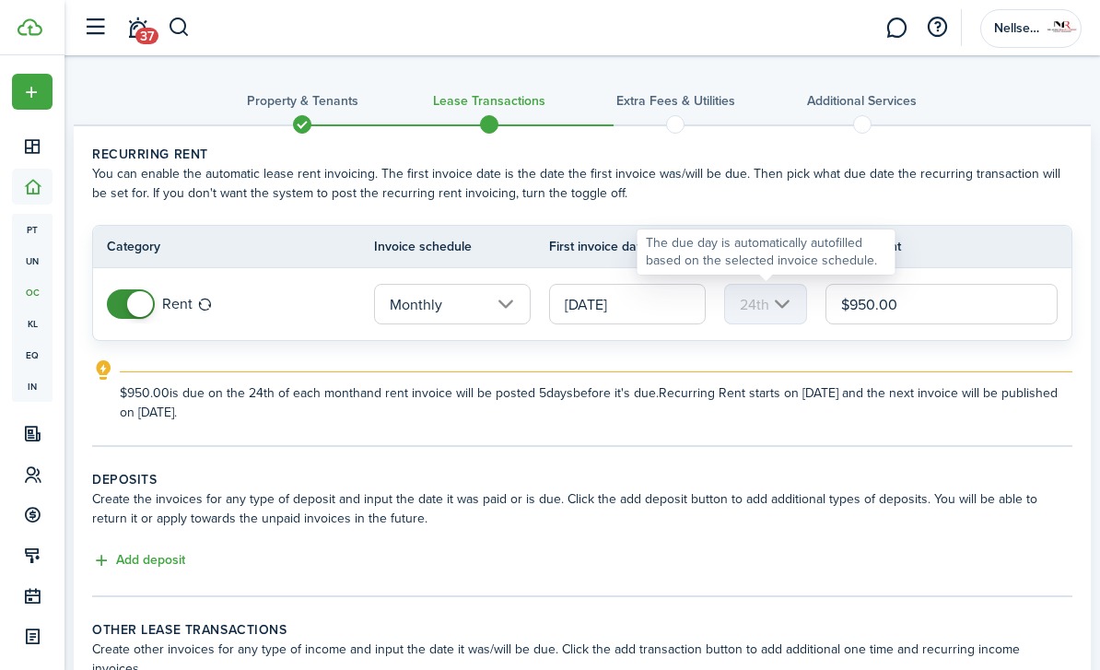
click at [755, 303] on mbsc-scroller "24th" at bounding box center [765, 304] width 83 height 41
click at [486, 312] on input "Monthly" at bounding box center [452, 304] width 157 height 41
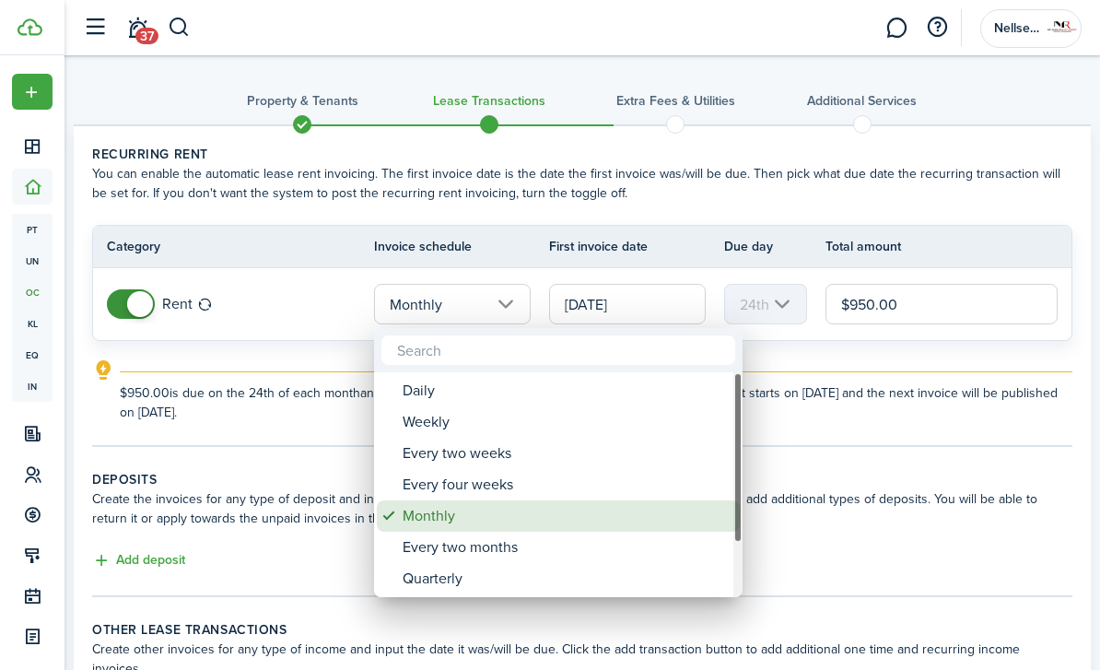
click at [439, 514] on div "Monthly" at bounding box center [566, 515] width 326 height 31
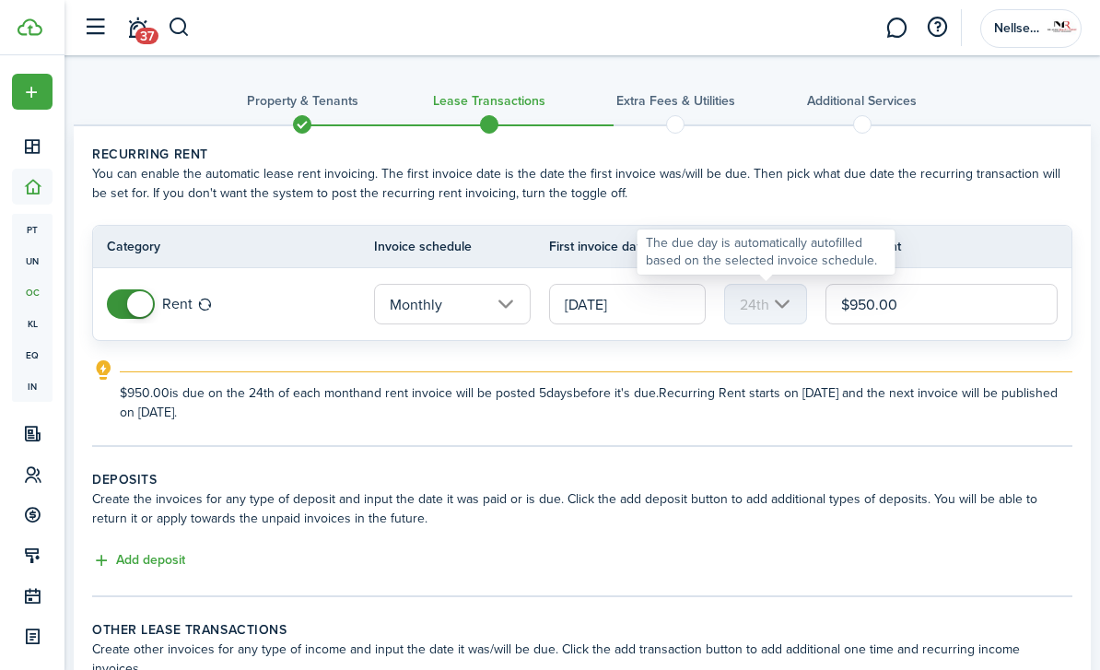
click at [759, 312] on mbsc-scroller "24th" at bounding box center [765, 304] width 83 height 41
click at [695, 304] on input "[DATE]" at bounding box center [627, 304] width 157 height 41
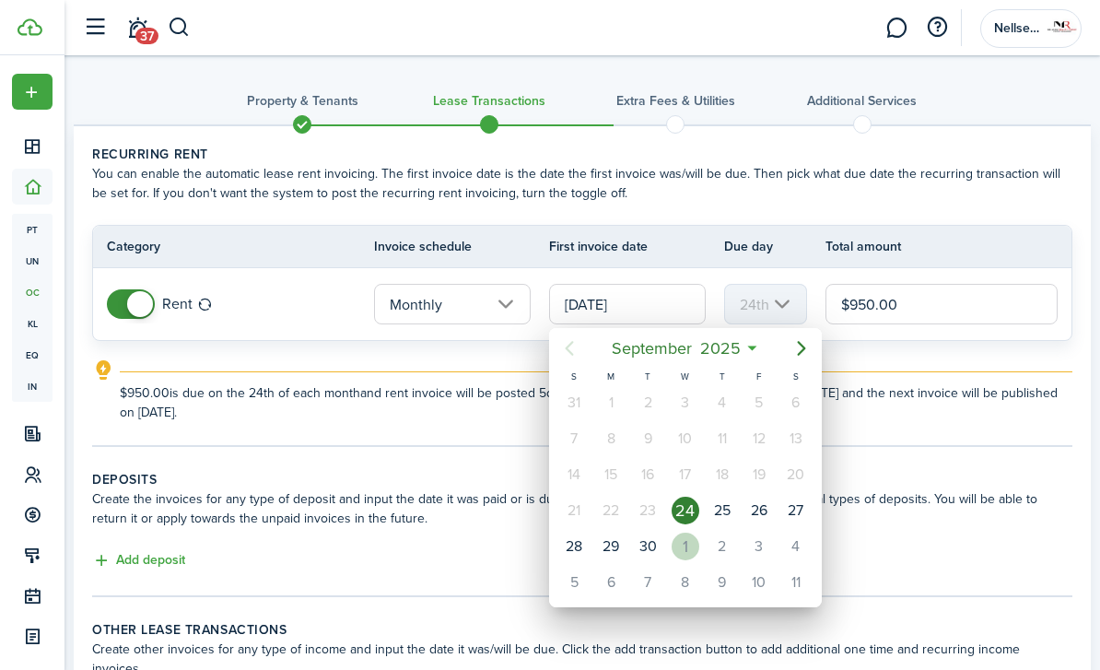
click at [682, 541] on div "1" at bounding box center [686, 547] width 28 height 28
type input "10/01/2025"
type input "1st"
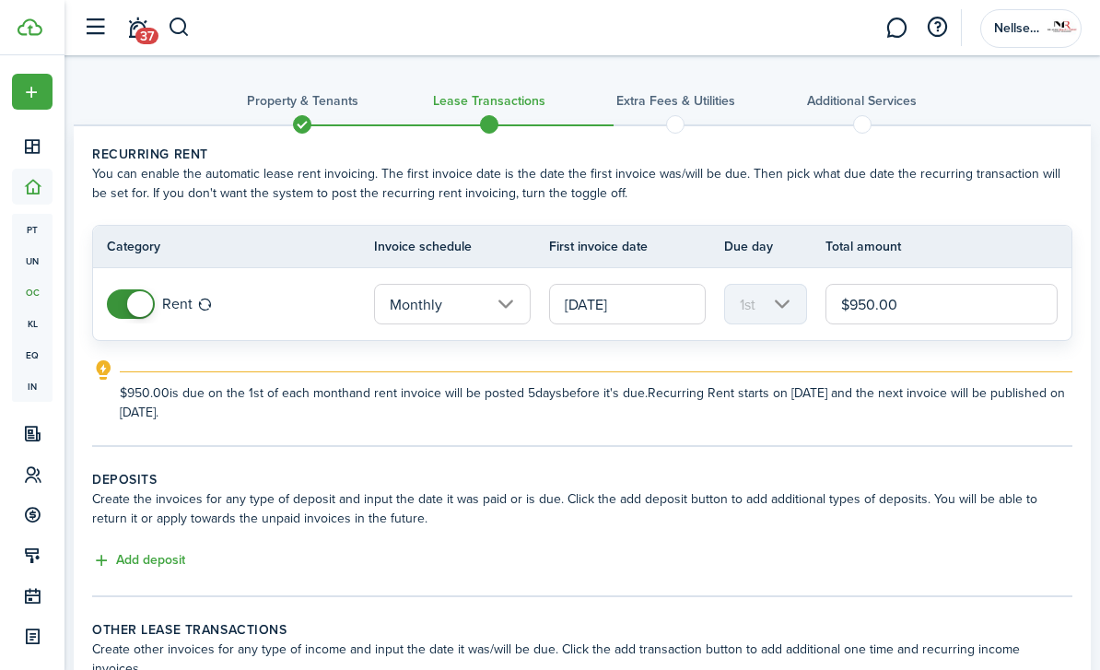
click at [535, 506] on wizard-step-header-description "Create the invoices for any type of deposit and input the date it was paid or i…" at bounding box center [582, 508] width 981 height 39
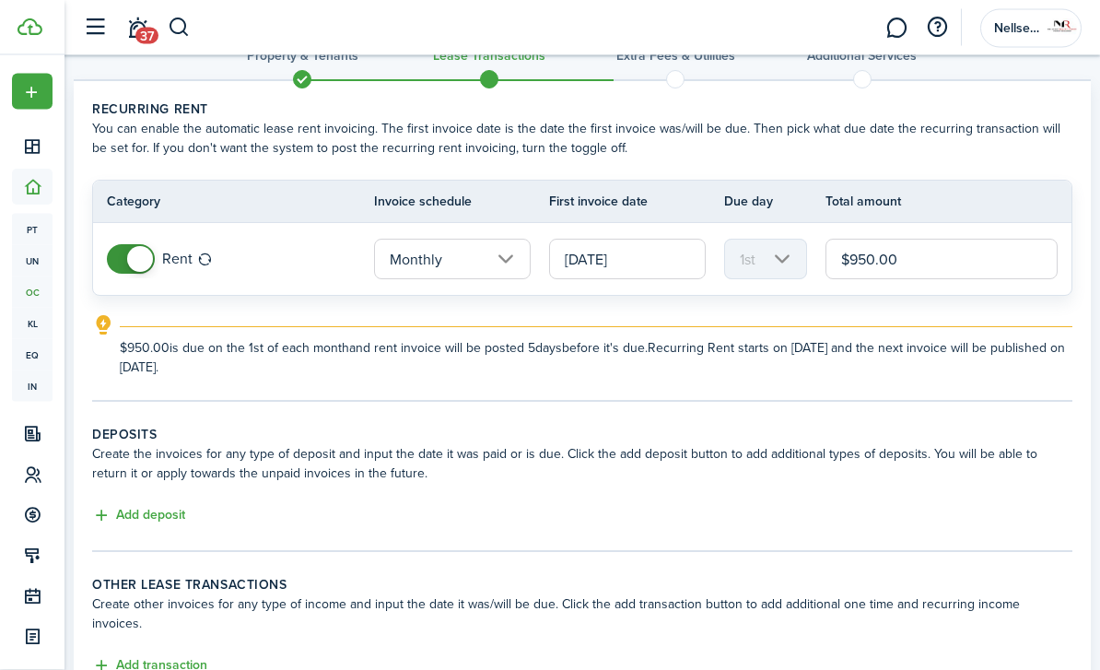
scroll to position [71, 0]
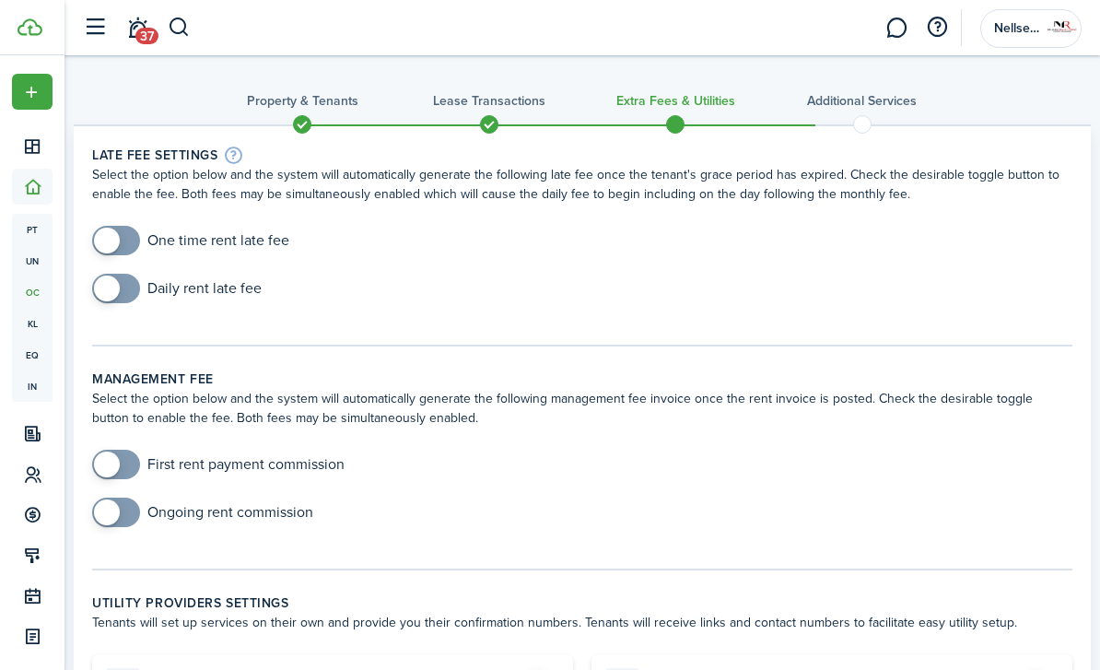
checkbox input "true"
click at [111, 246] on span at bounding box center [107, 241] width 26 height 26
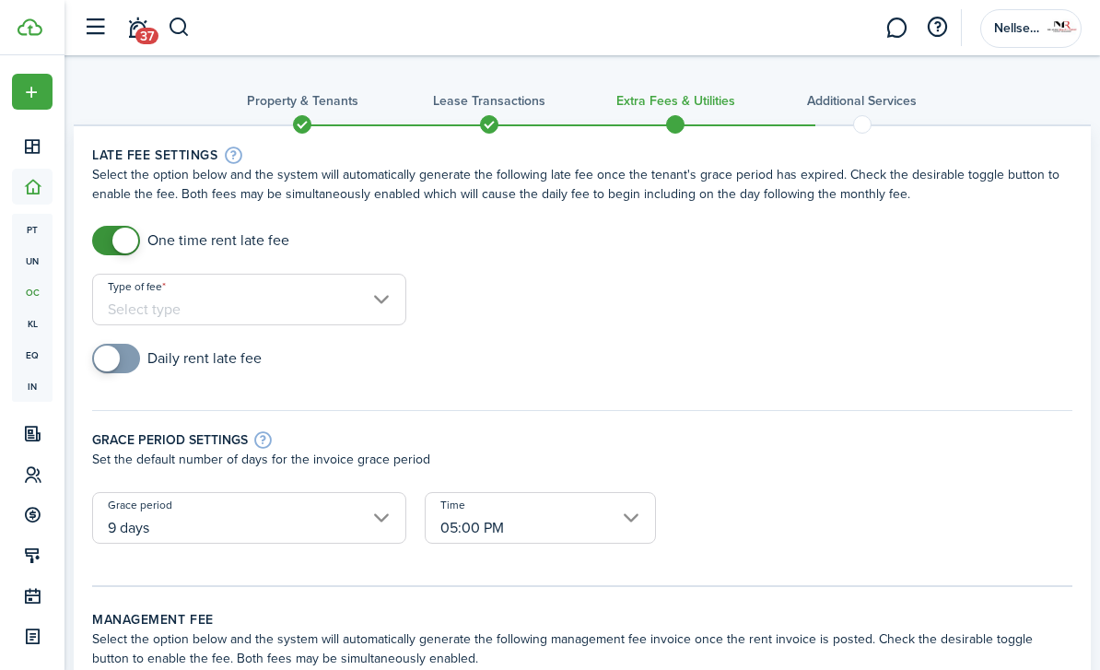
click at [228, 302] on input "Type of fee" at bounding box center [249, 300] width 314 height 52
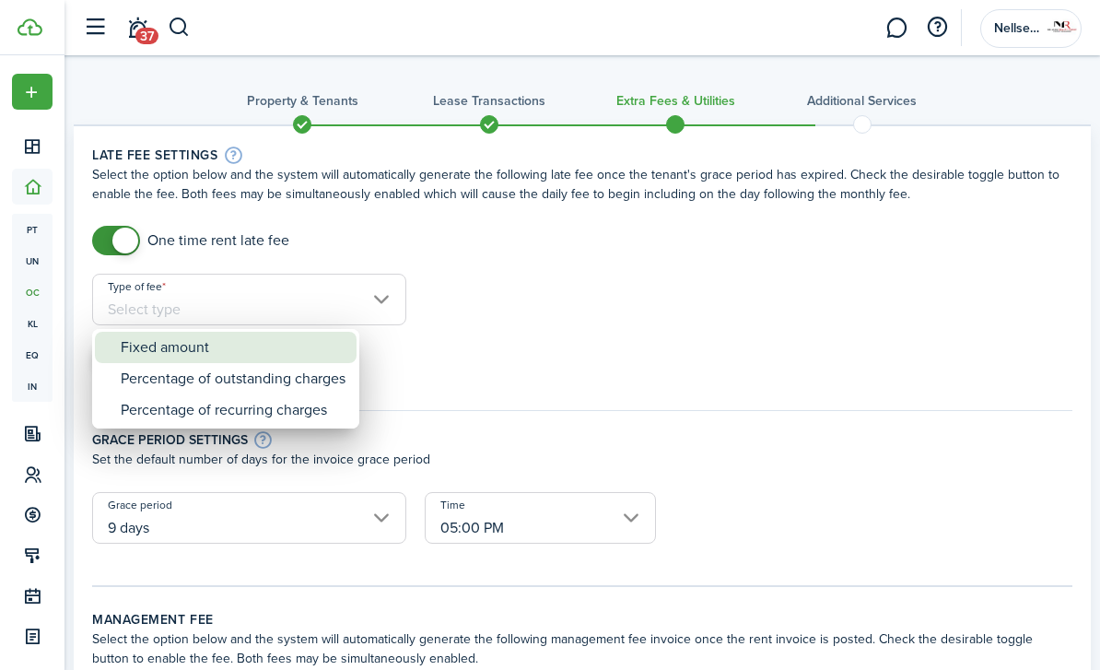
click at [241, 340] on div "Fixed amount" at bounding box center [233, 347] width 225 height 31
type input "Fixed amount"
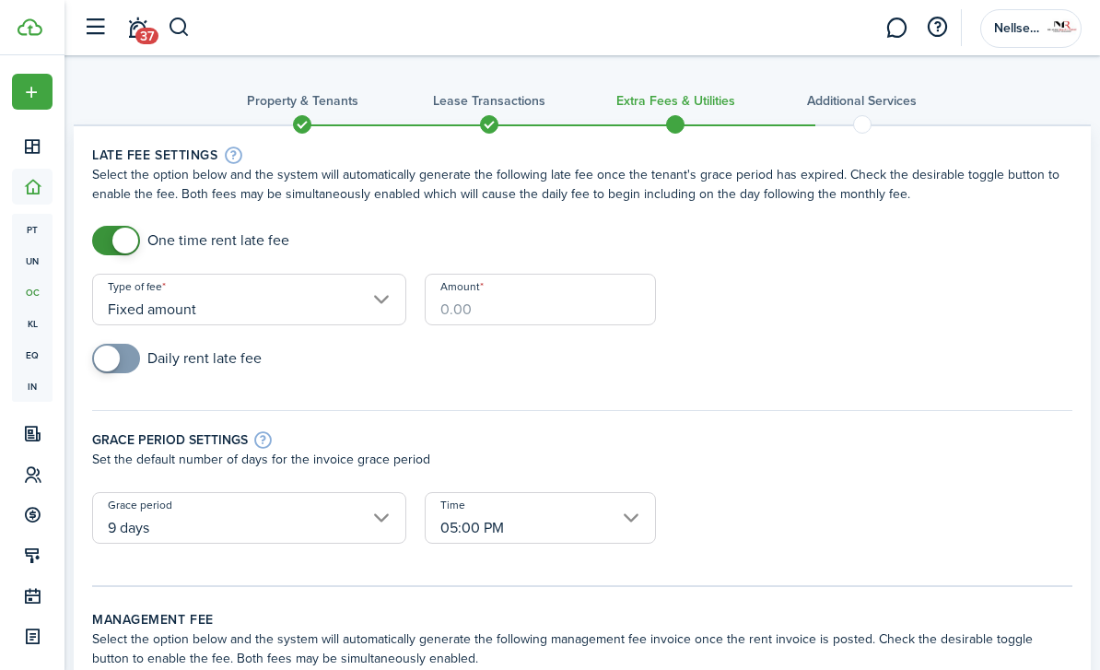
click at [443, 303] on input "Amount" at bounding box center [540, 300] width 231 height 52
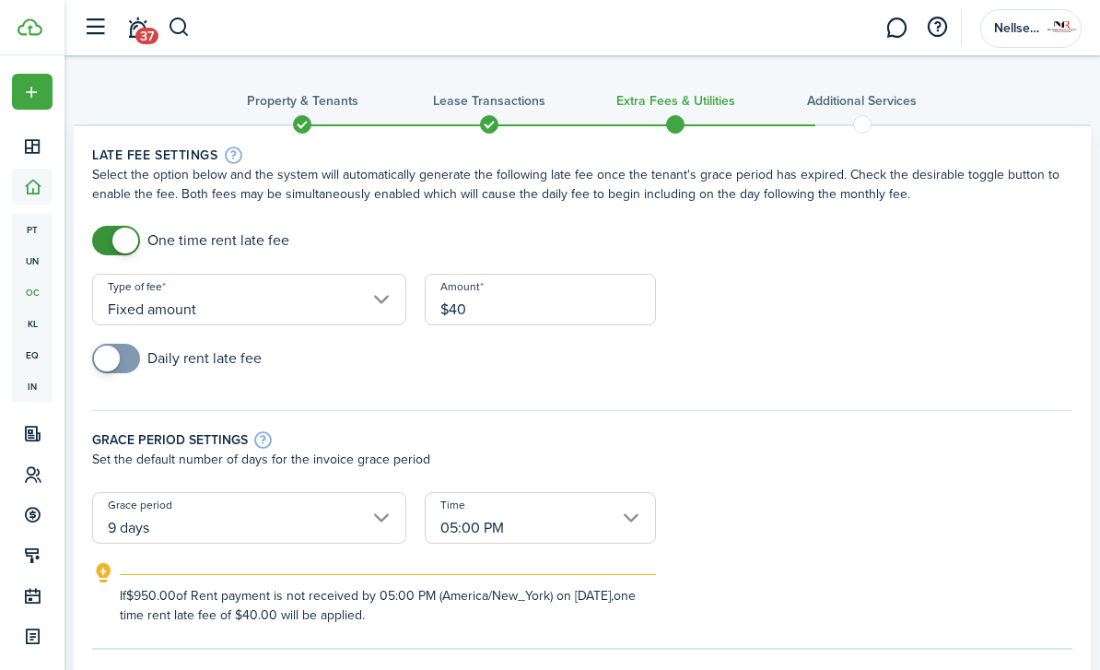
type input "$40.00"
click at [480, 410] on hr at bounding box center [582, 410] width 981 height 1
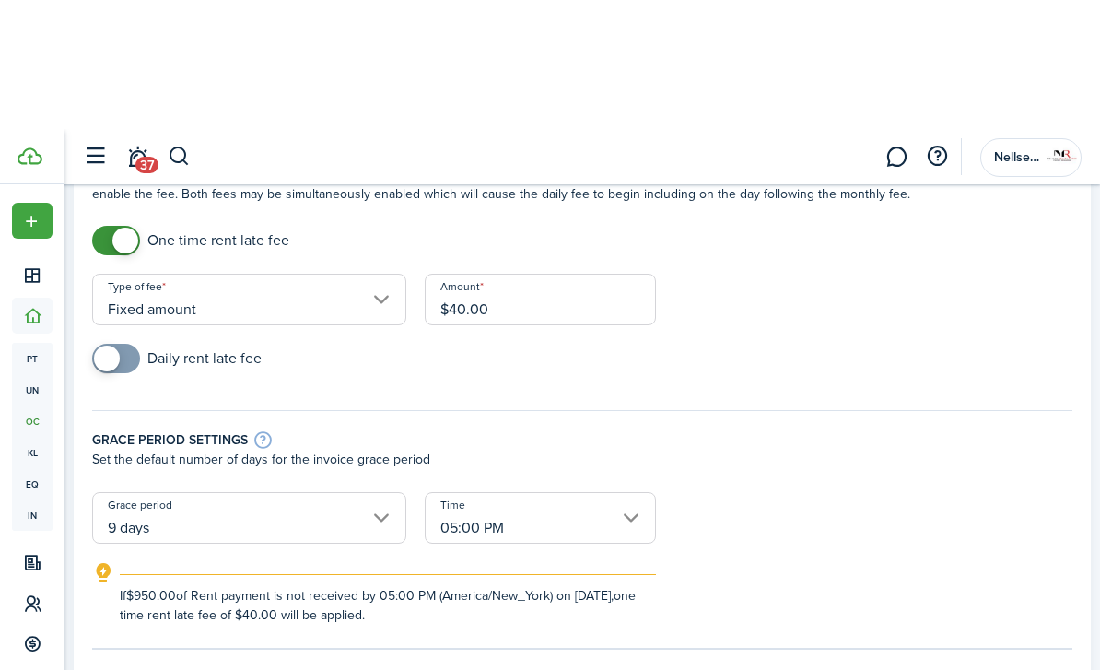
scroll to position [147, 0]
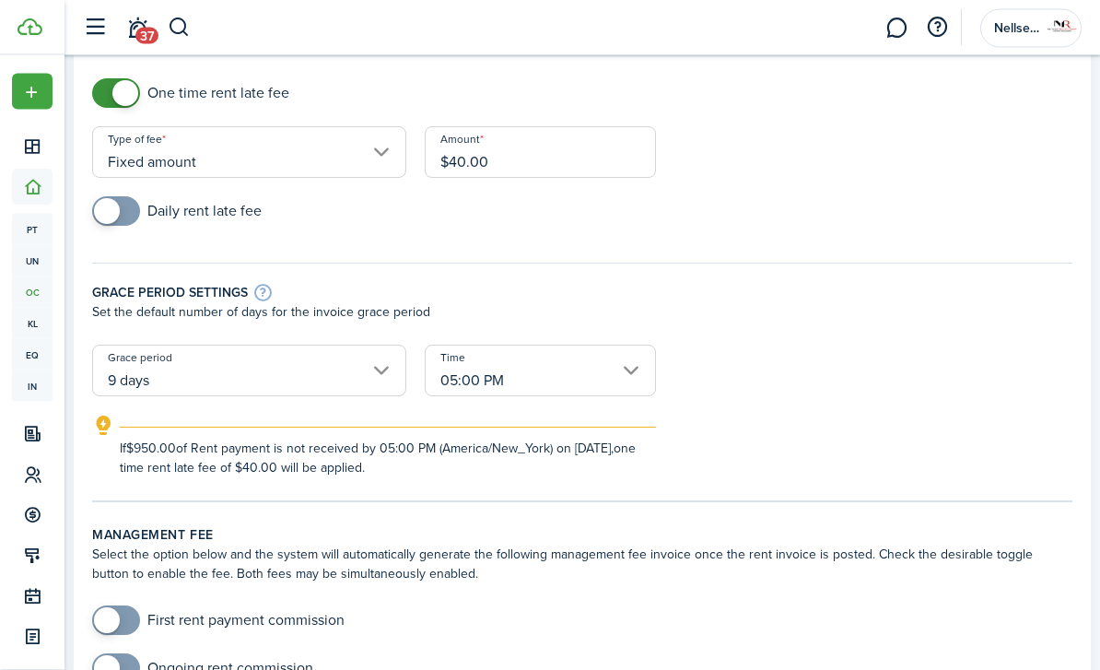
click at [591, 392] on input "05:00 PM" at bounding box center [540, 372] width 231 height 52
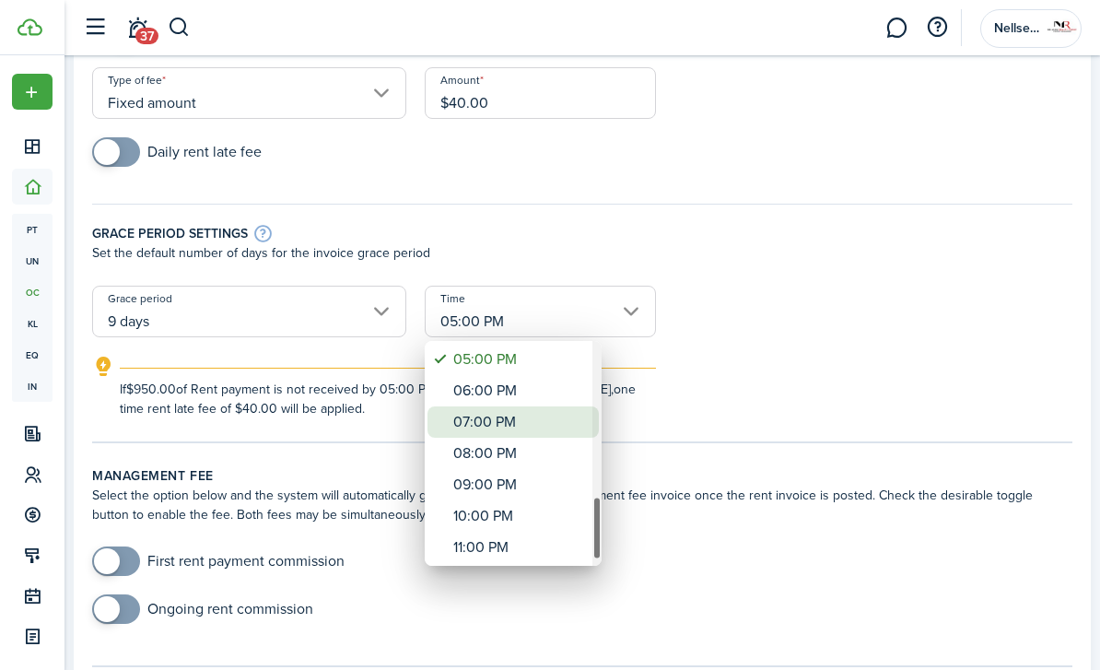
scroll to position [206, 0]
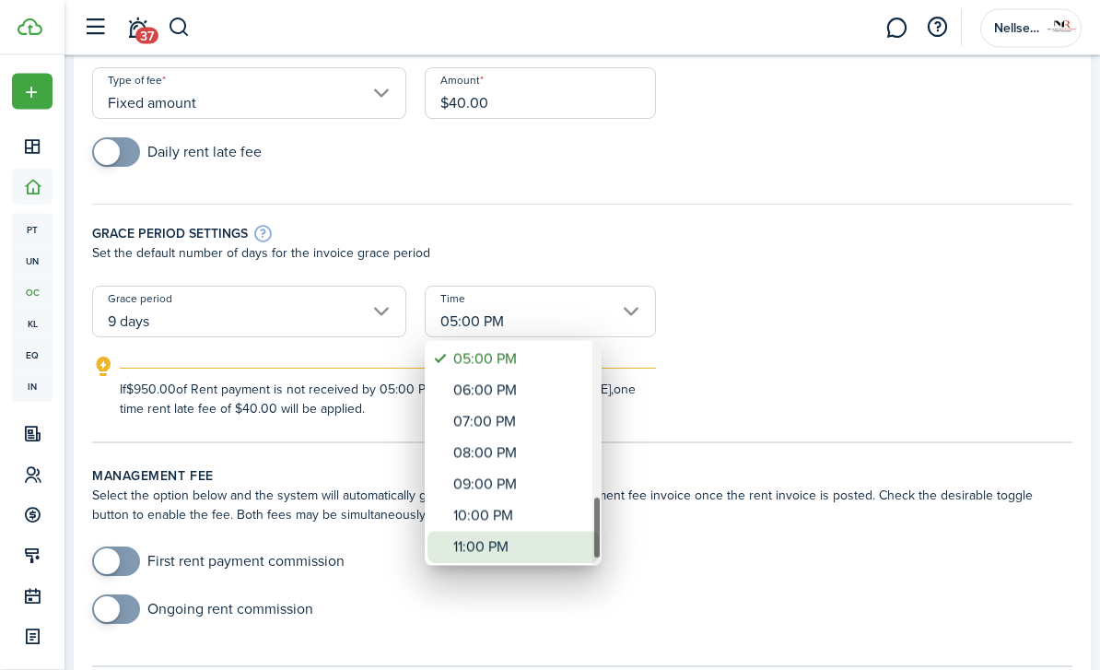
click at [506, 539] on div "11:00 PM" at bounding box center [520, 547] width 135 height 31
type input "11:00 PM"
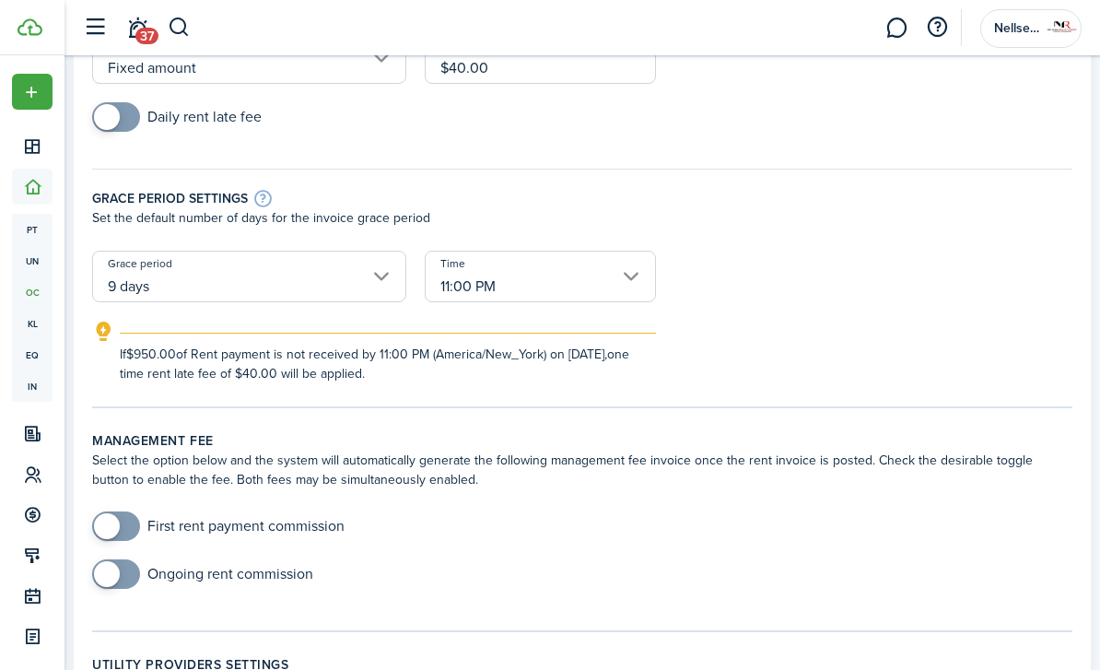
scroll to position [245, 0]
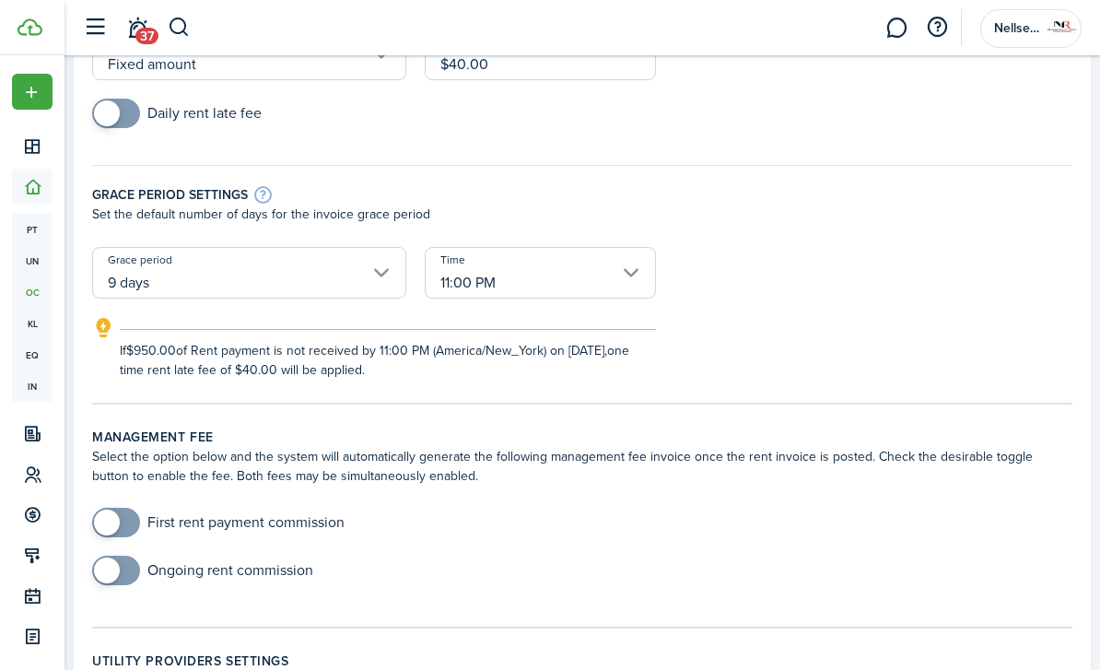
click at [125, 571] on span at bounding box center [116, 570] width 18 height 29
checkbox input "true"
click at [109, 571] on span at bounding box center [107, 571] width 26 height 26
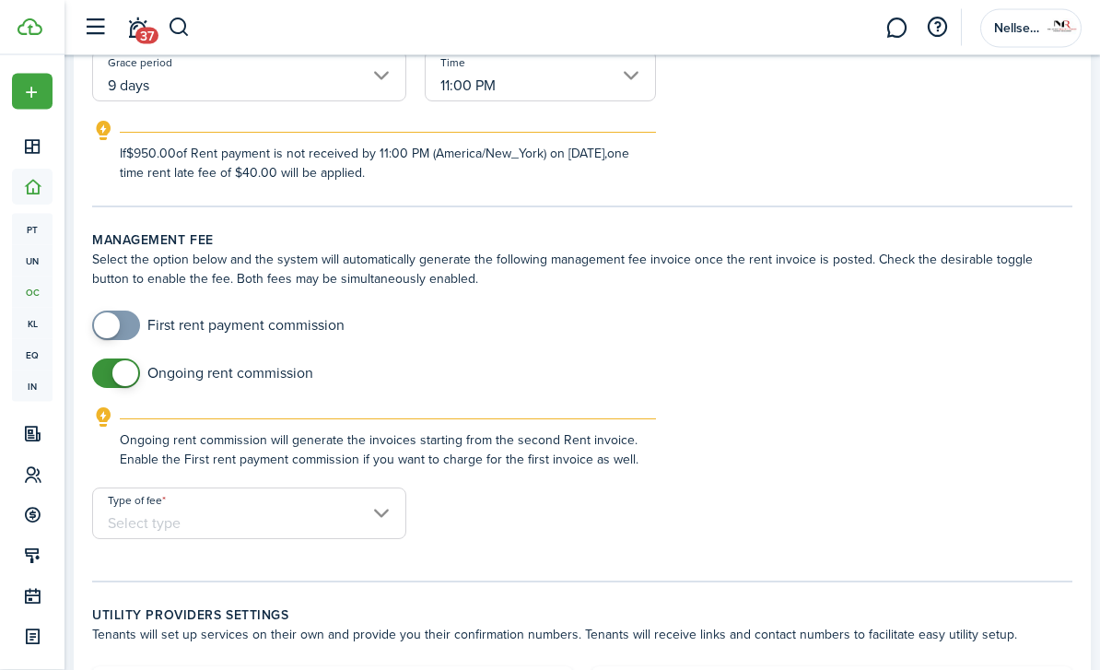
scroll to position [456, 0]
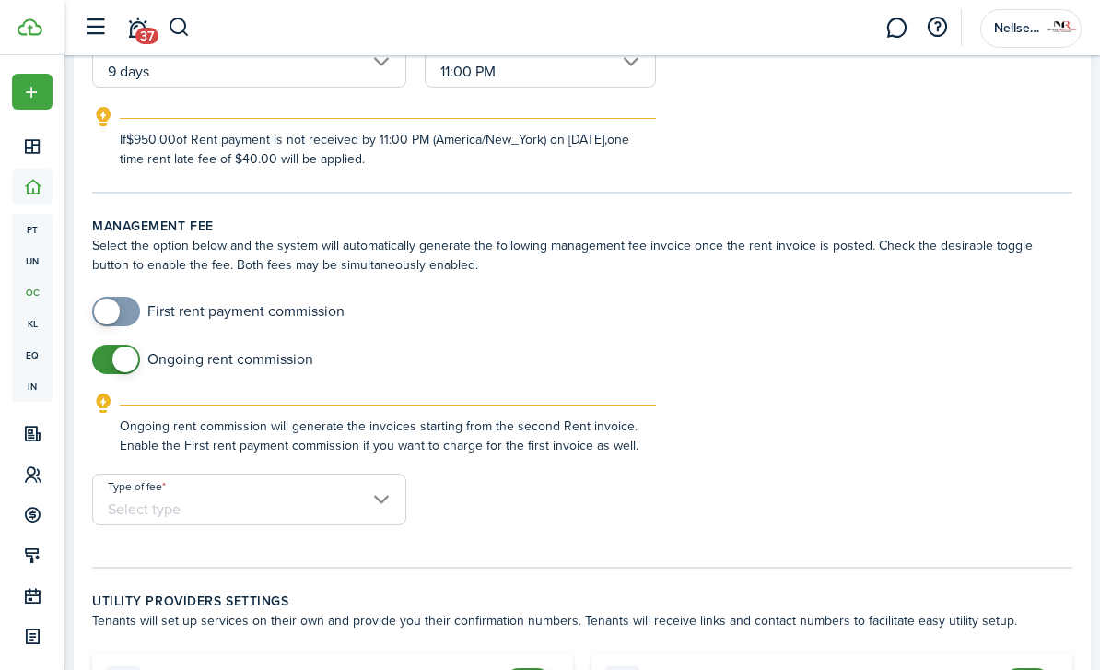
click at [355, 501] on input "Type of fee" at bounding box center [249, 500] width 314 height 52
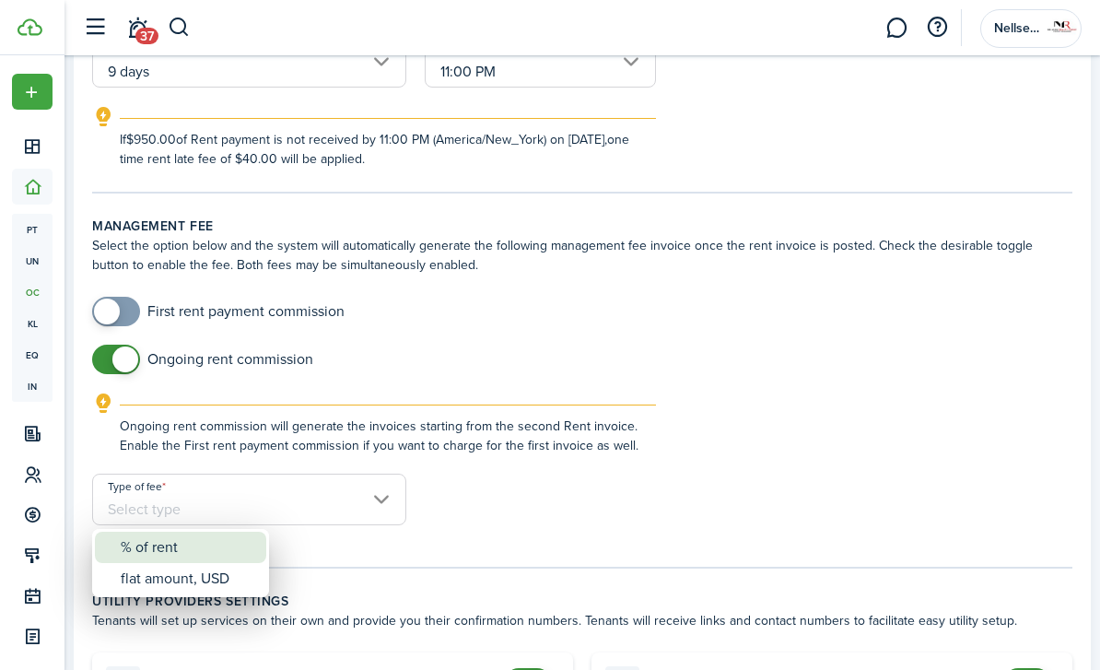
click at [244, 546] on div "% of rent" at bounding box center [188, 547] width 135 height 31
type input "% of rent"
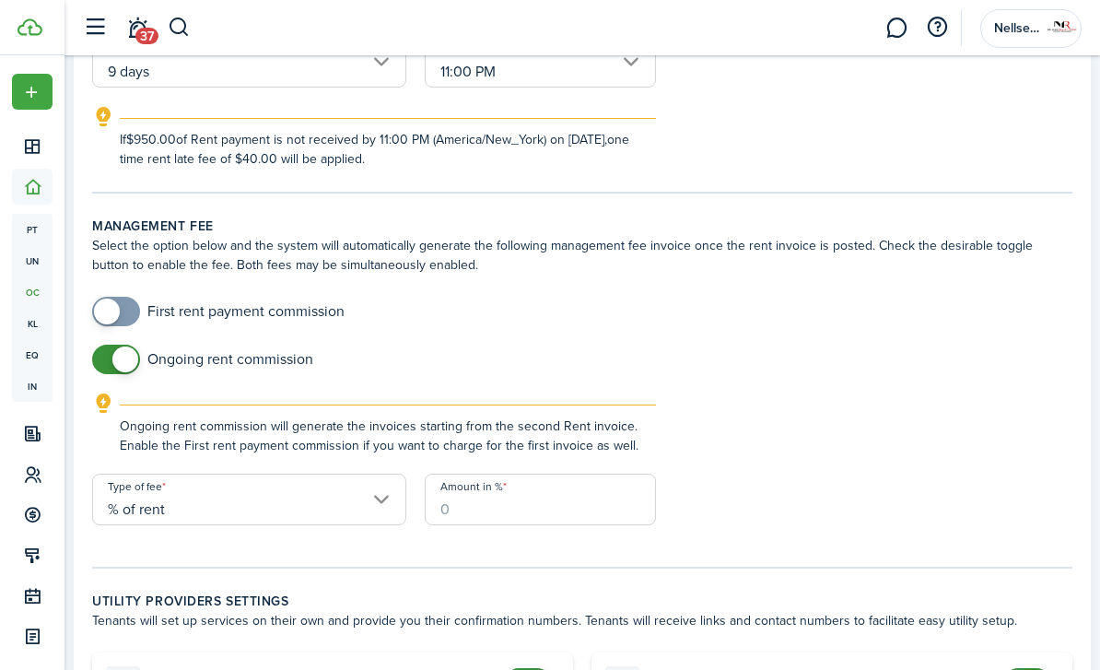
click at [486, 525] on div "Amount in %" at bounding box center [541, 509] width 250 height 70
click at [477, 502] on input "Amount in %" at bounding box center [540, 500] width 231 height 52
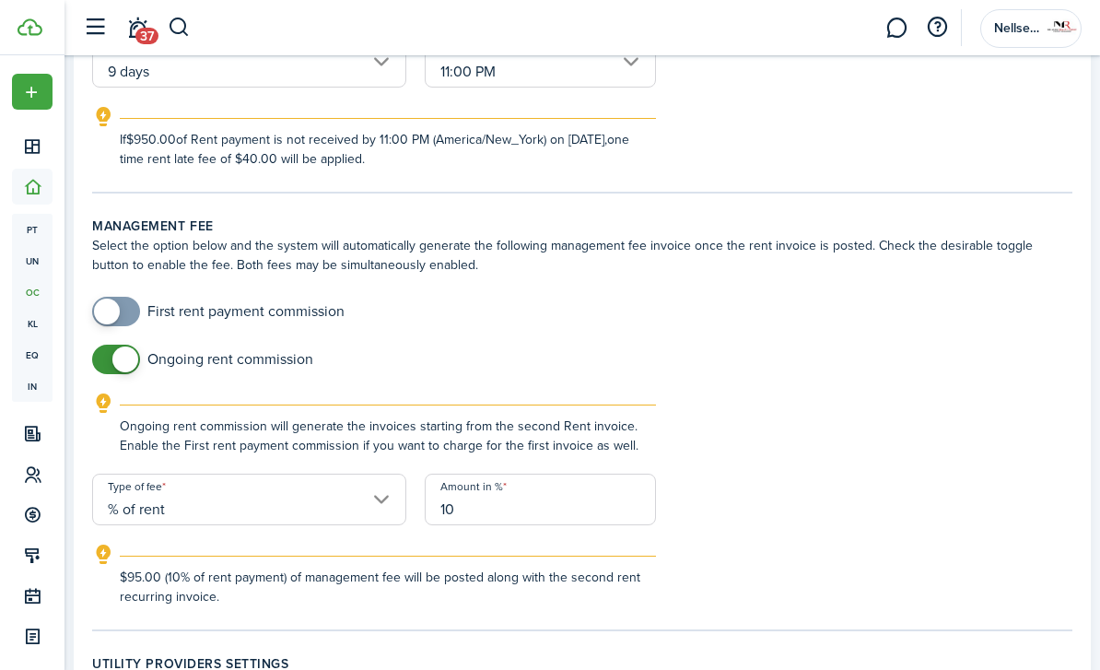
type input "10"
click at [745, 526] on form "First rent payment commission Ongoing rent commission Ongoing rent commission w…" at bounding box center [582, 452] width 999 height 310
click at [115, 316] on span at bounding box center [107, 312] width 26 height 26
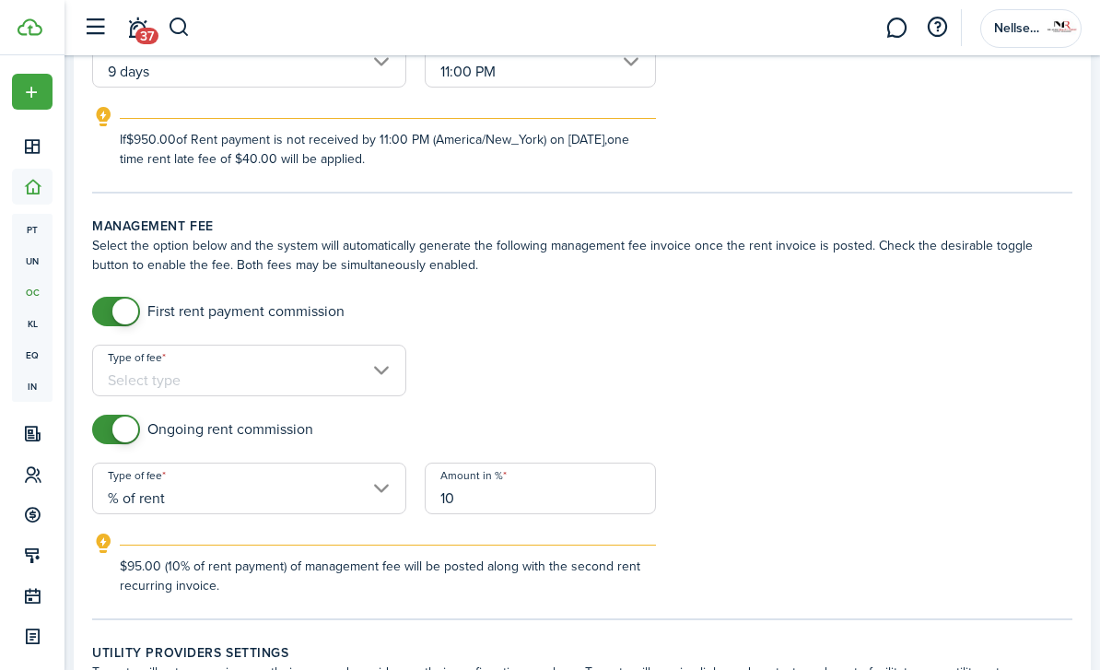
click at [195, 355] on input "Type of fee" at bounding box center [249, 371] width 314 height 52
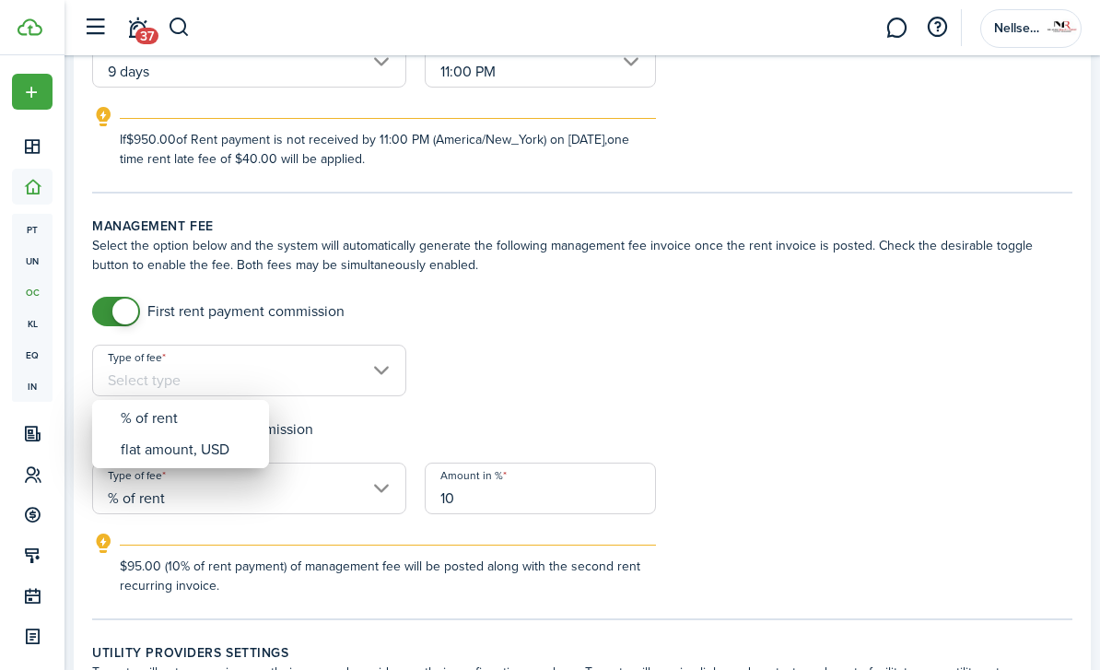
click at [126, 313] on div at bounding box center [550, 335] width 1395 height 965
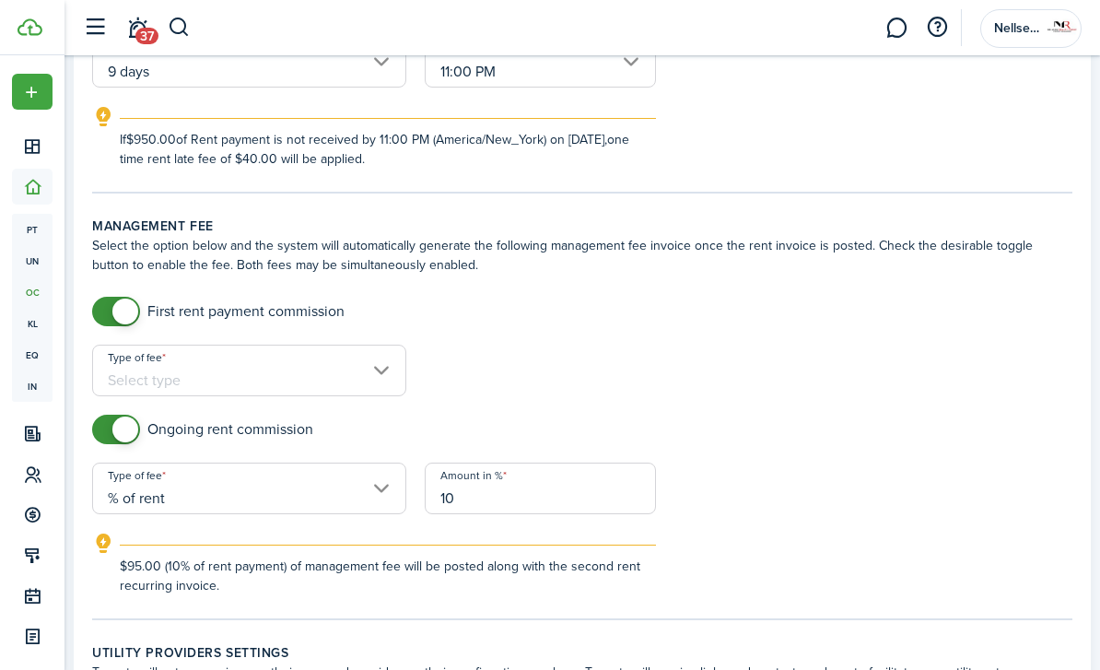
click at [324, 324] on input "checkbox" at bounding box center [218, 311] width 253 height 29
checkbox input "false"
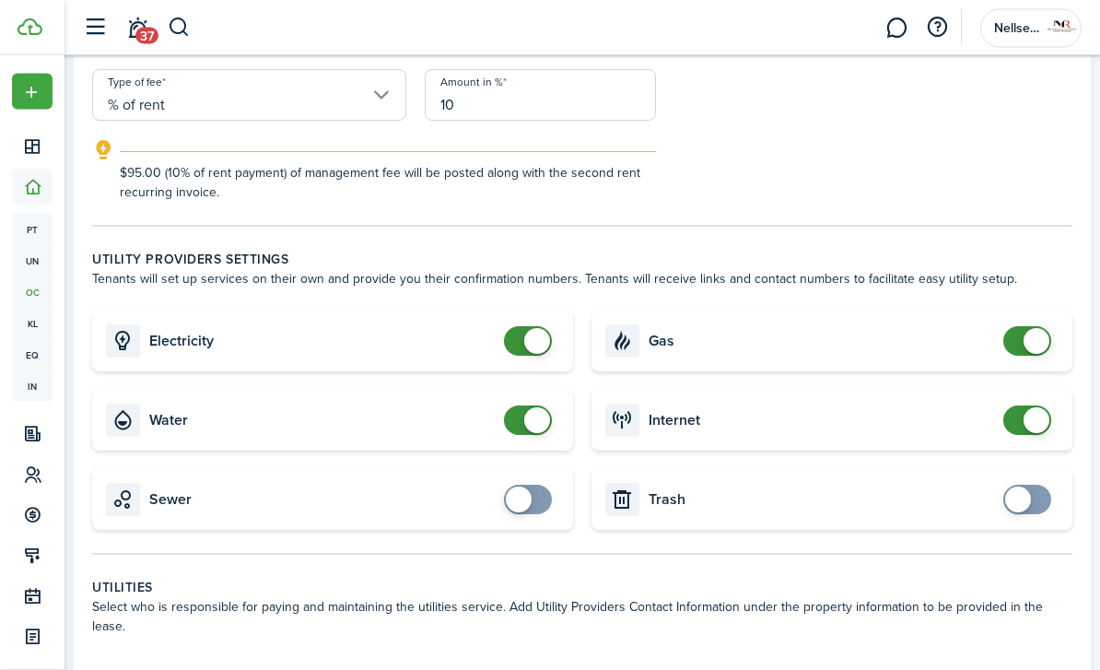
scroll to position [868, 0]
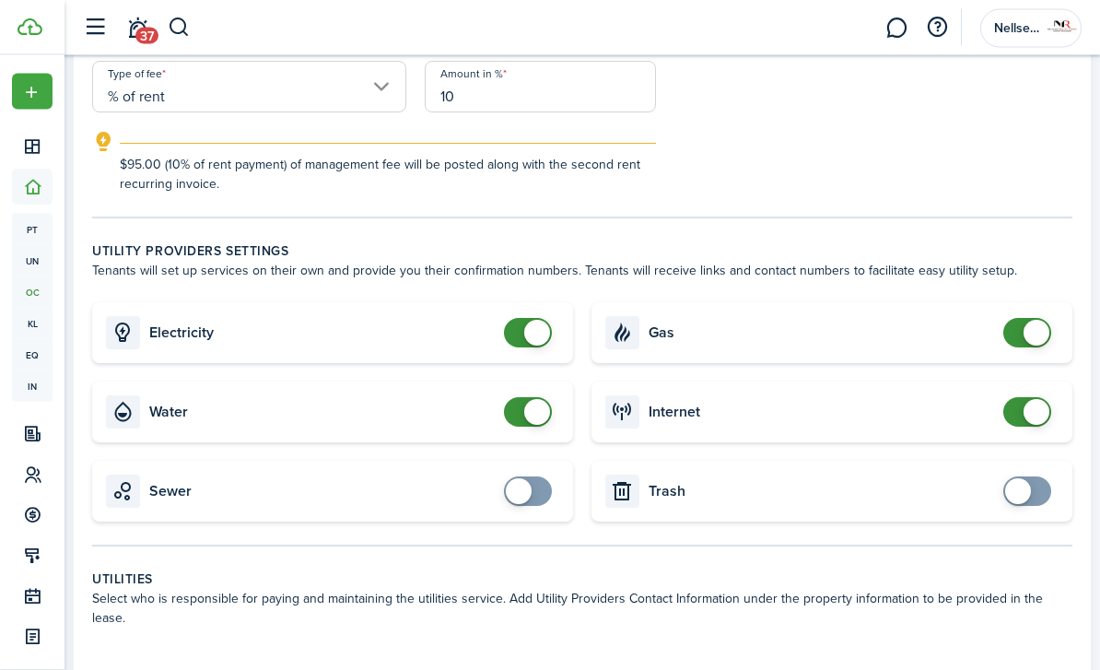
checkbox input "false"
click at [1037, 341] on span at bounding box center [1037, 334] width 26 height 26
click at [1029, 411] on span at bounding box center [1037, 412] width 26 height 26
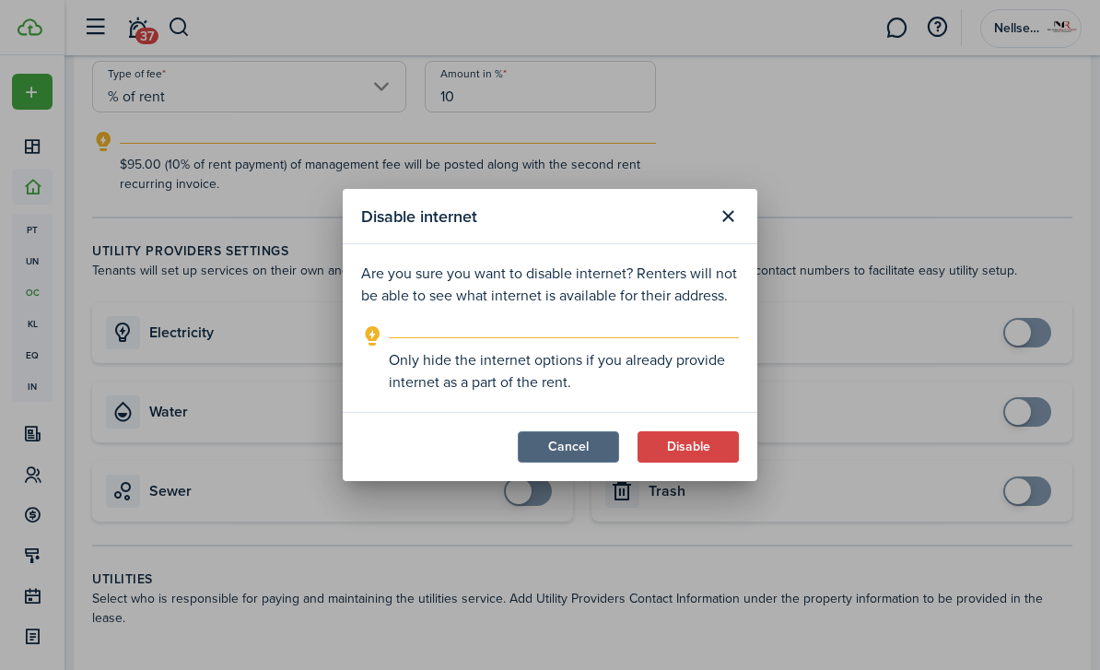
click at [608, 463] on button "Cancel" at bounding box center [568, 446] width 101 height 31
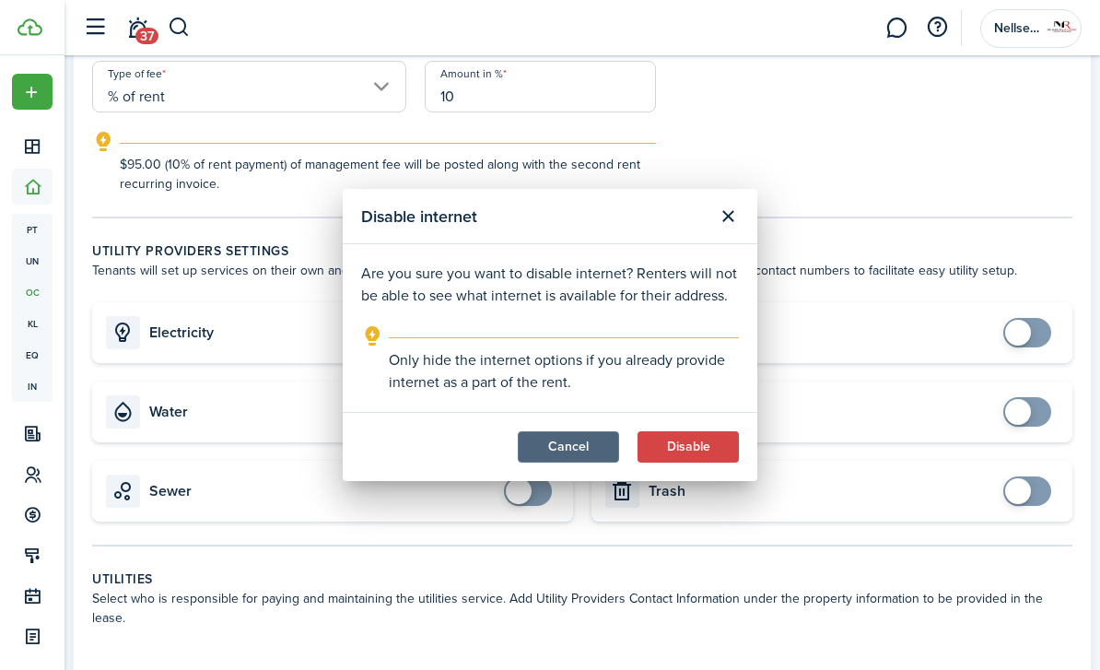
checkbox input "true"
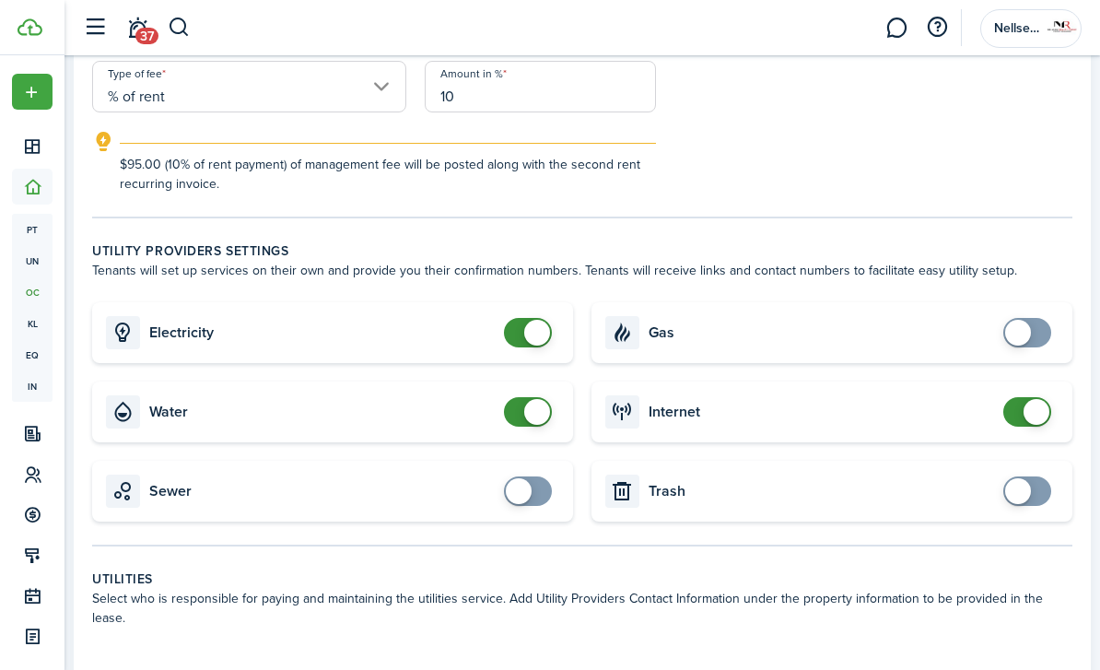
checkbox input "false"
click at [536, 412] on span at bounding box center [537, 412] width 26 height 26
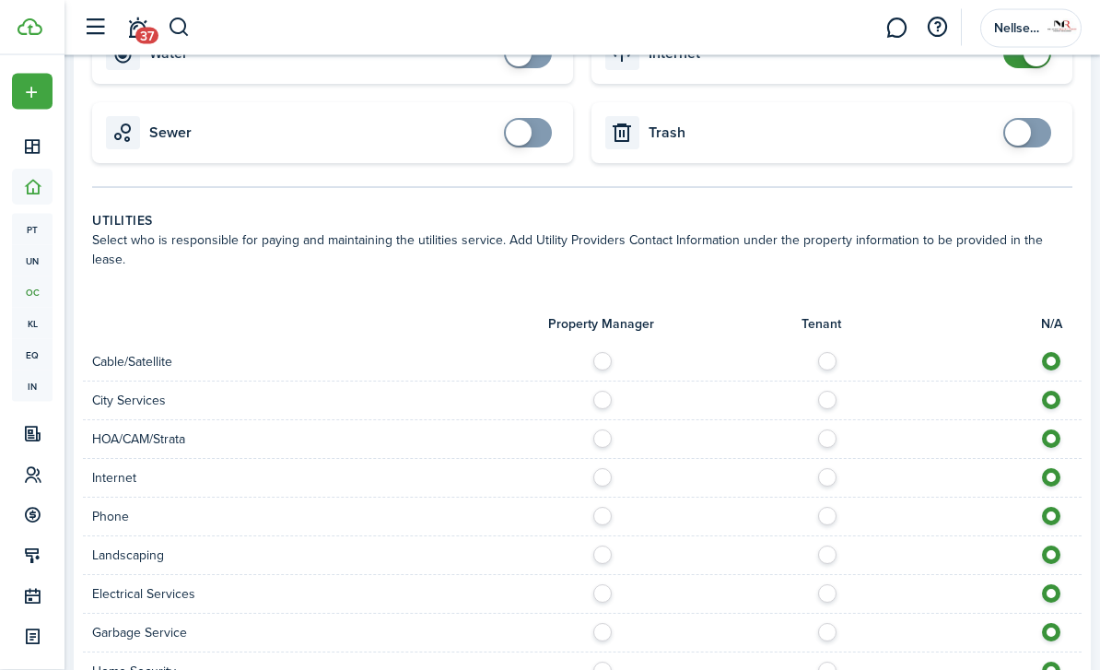
scroll to position [1245, 0]
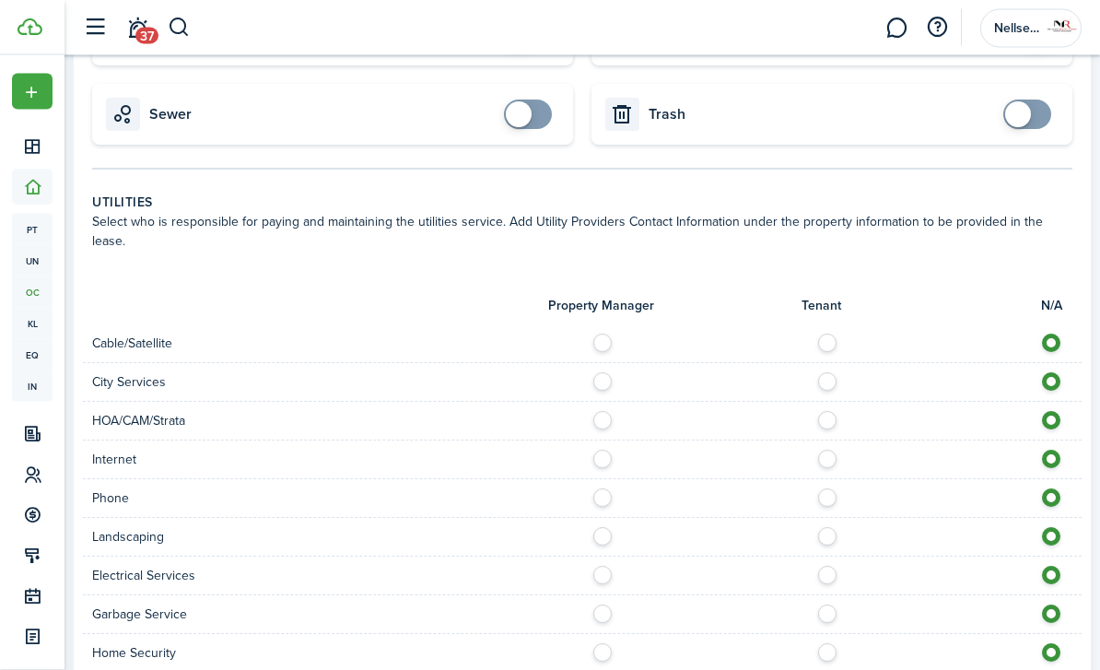
click at [833, 335] on label at bounding box center [833, 339] width 32 height 9
radio input "true"
click at [826, 450] on label at bounding box center [833, 454] width 32 height 9
radio input "true"
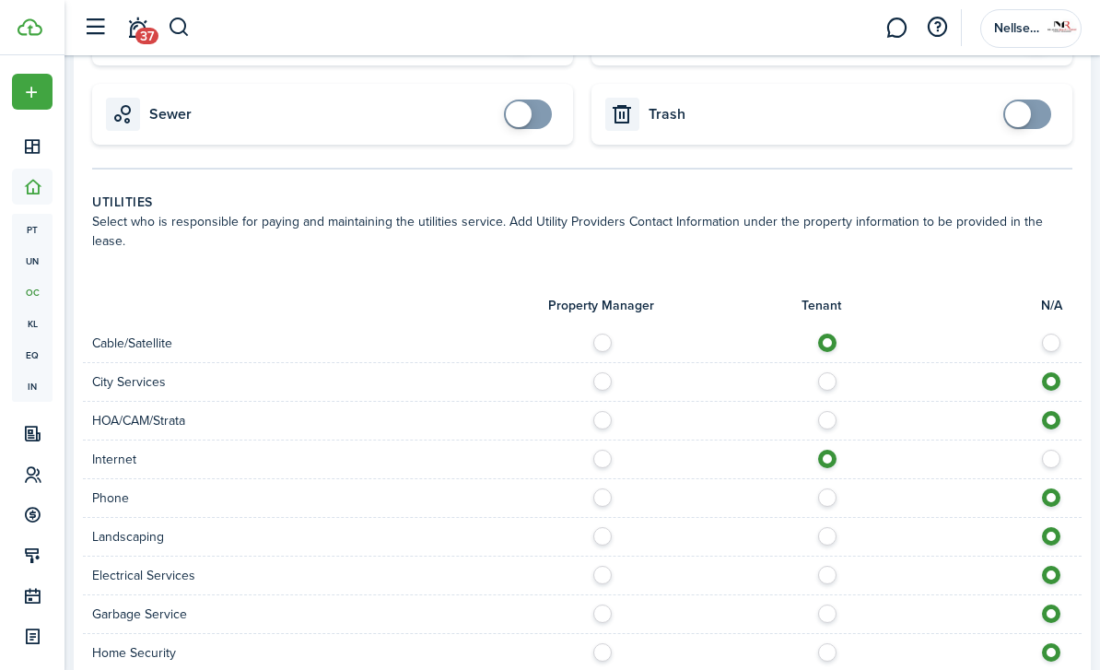
click at [829, 488] on label at bounding box center [833, 492] width 32 height 9
radio input "true"
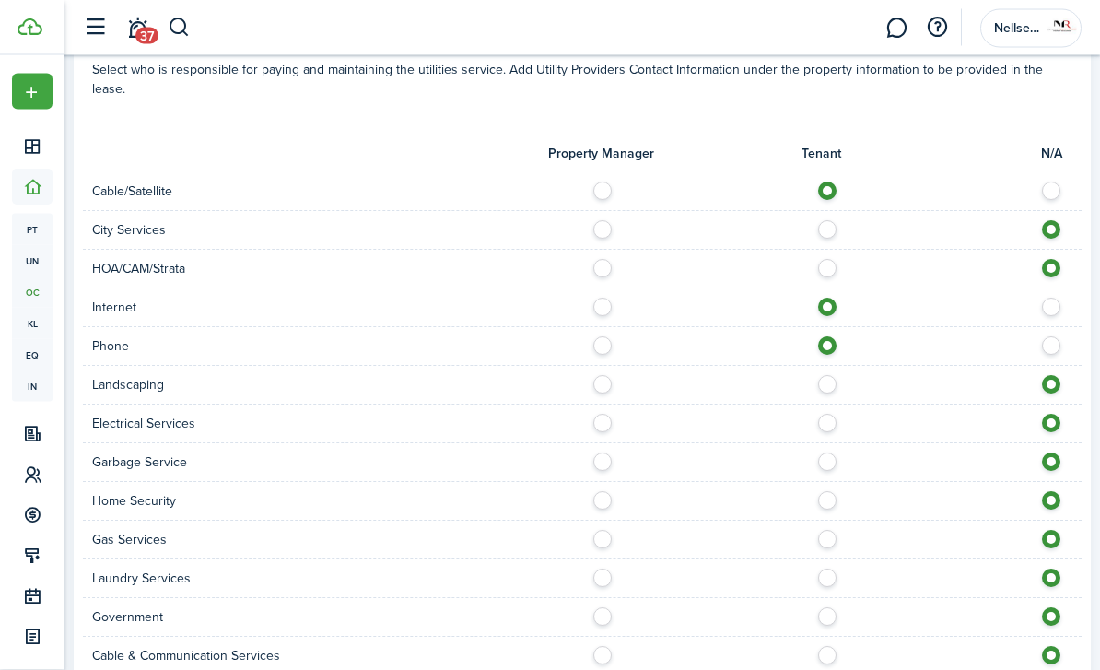
scroll to position [1399, 0]
click at [591, 376] on div "Landscaping" at bounding box center [582, 384] width 999 height 39
click at [593, 374] on div at bounding box center [832, 383] width 500 height 19
click at [599, 374] on label at bounding box center [608, 378] width 32 height 9
radio input "true"
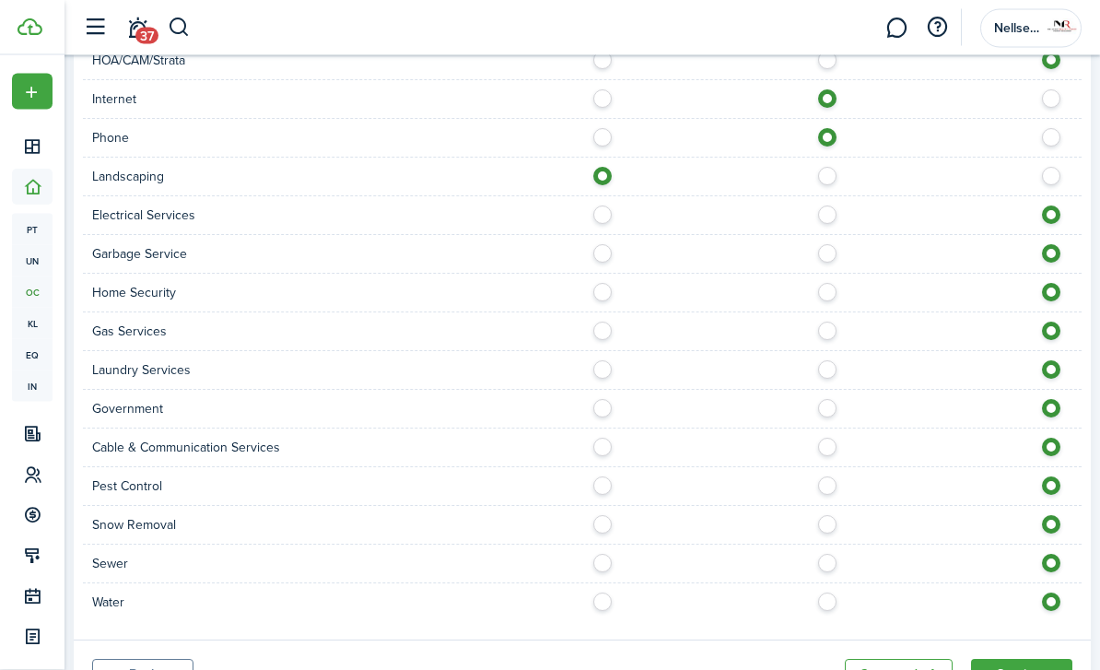
scroll to position [1618, 0]
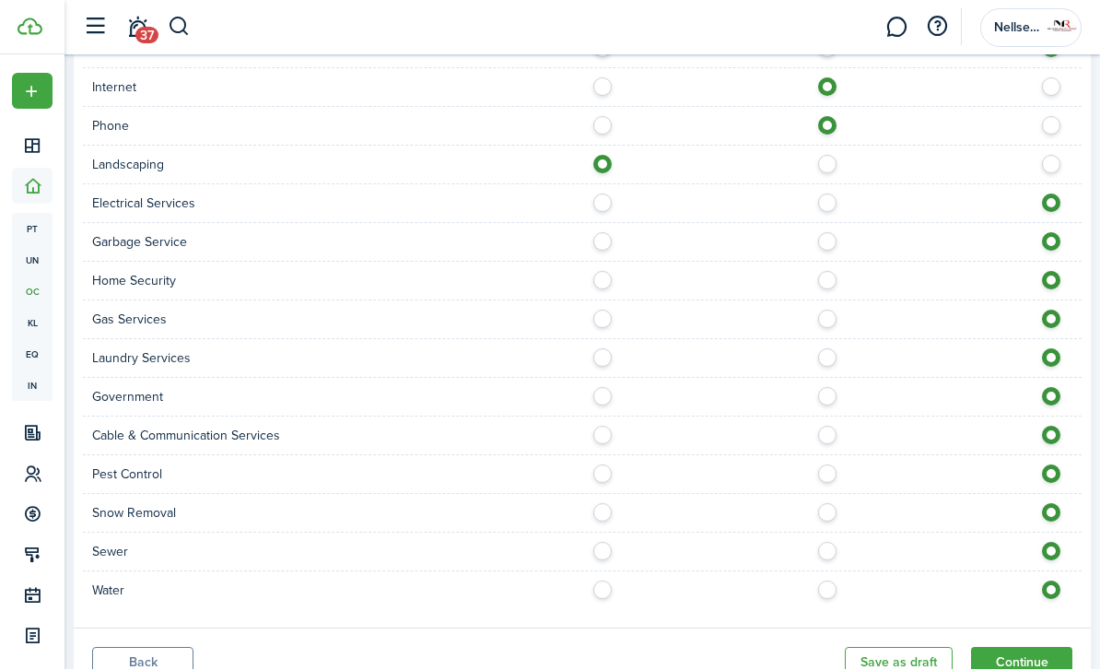
click at [600, 504] on label at bounding box center [608, 508] width 32 height 9
radio input "true"
click at [1015, 648] on button "Continue" at bounding box center [1021, 663] width 101 height 31
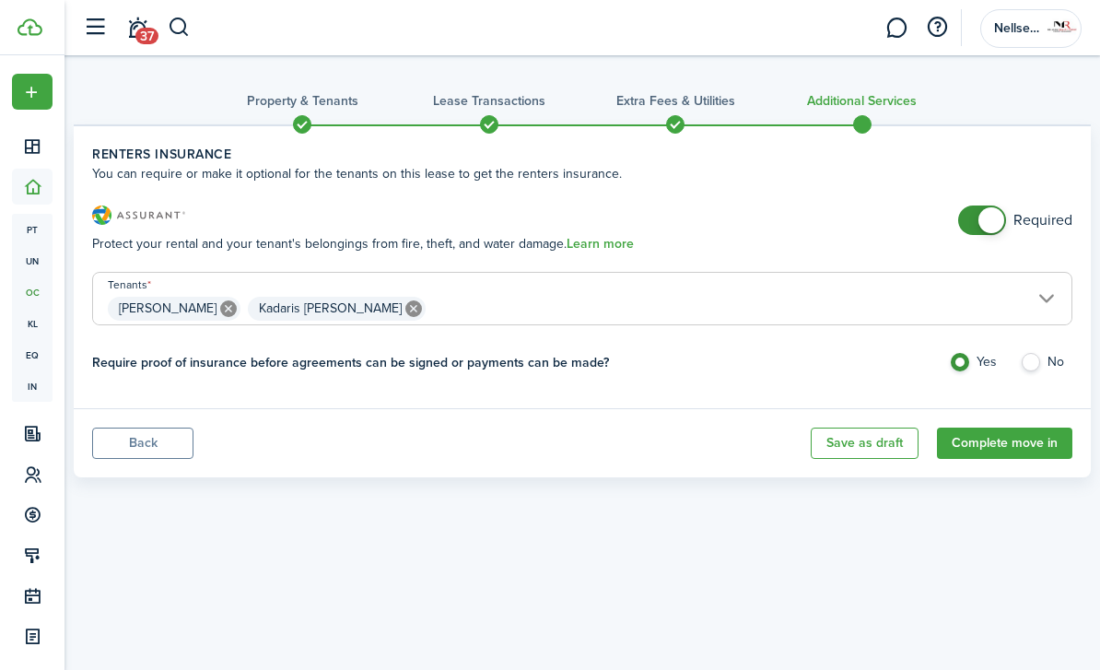
checkbox input "false"
click at [973, 234] on span at bounding box center [982, 220] width 18 height 29
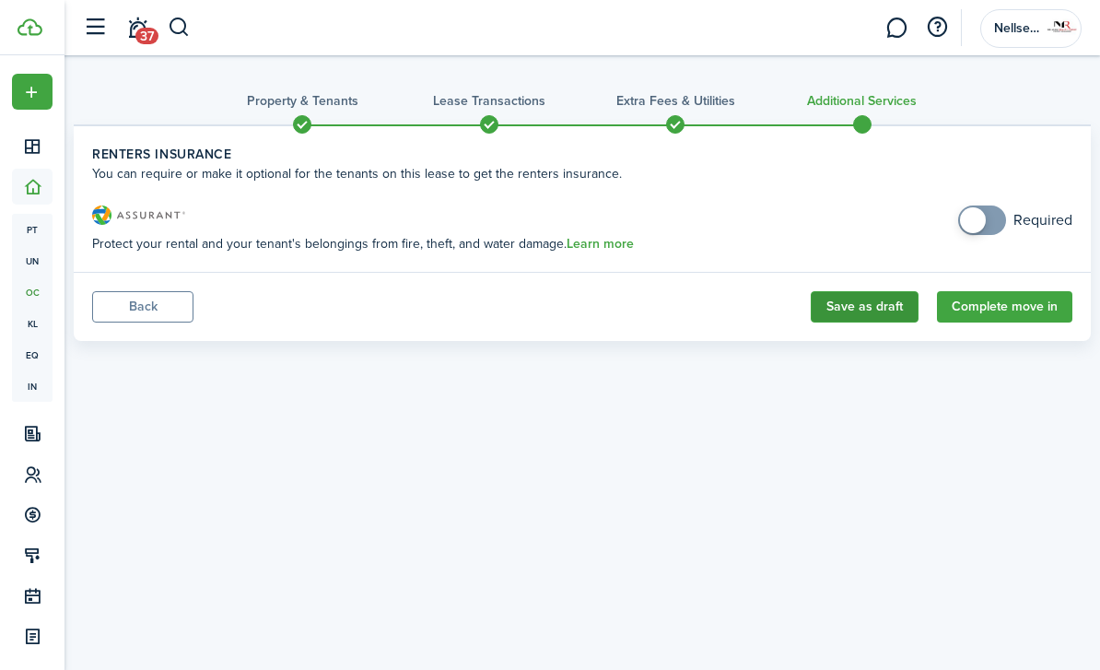
click at [860, 306] on button "Save as draft" at bounding box center [865, 306] width 108 height 31
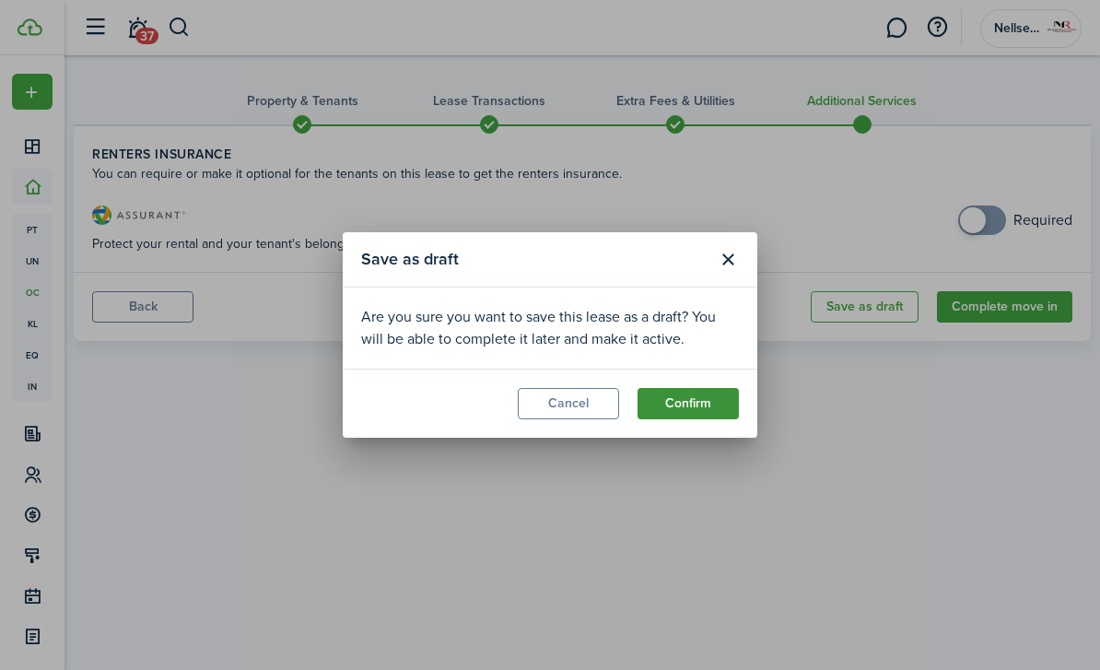
click at [686, 410] on button "Confirm" at bounding box center [688, 403] width 101 height 31
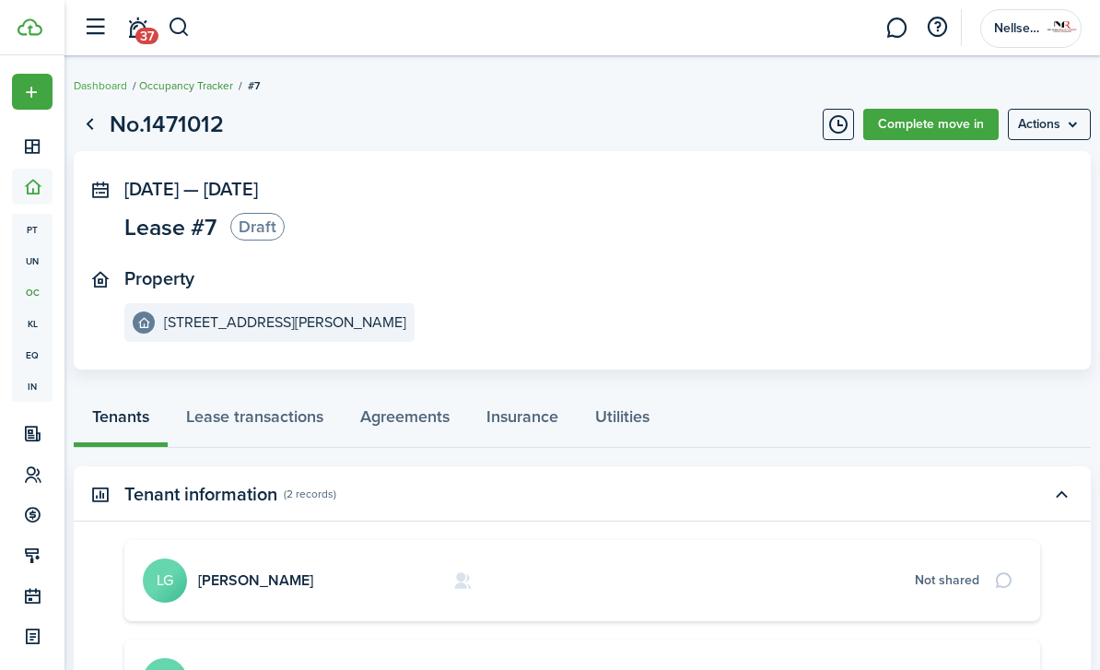
click at [170, 86] on link "Occupancy Tracker" at bounding box center [186, 85] width 94 height 17
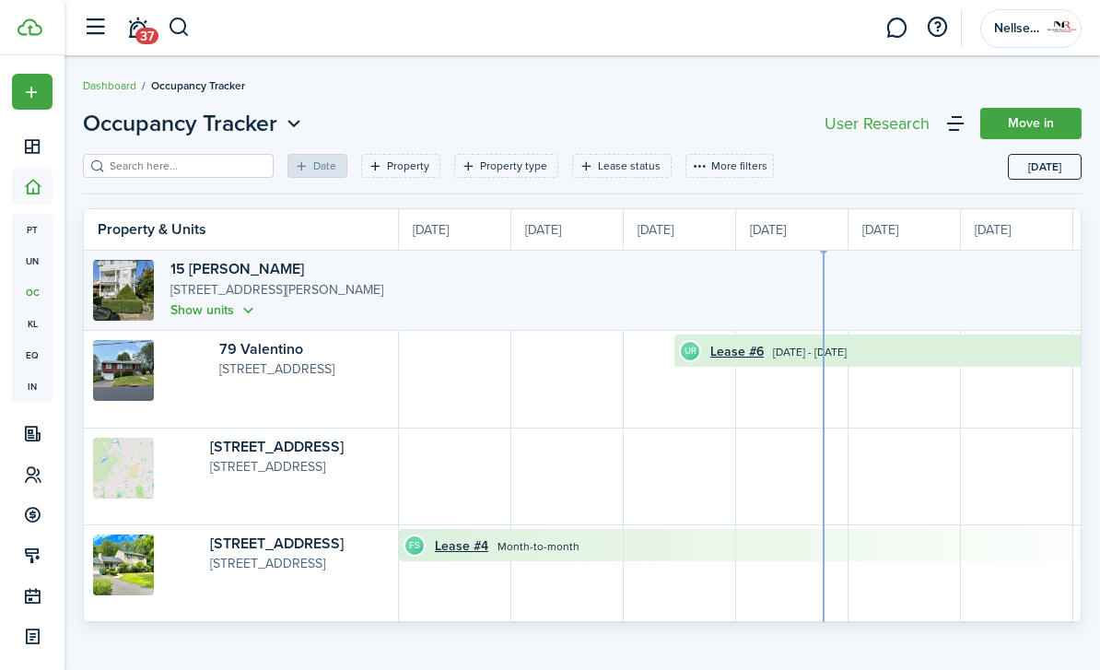
scroll to position [0, 337]
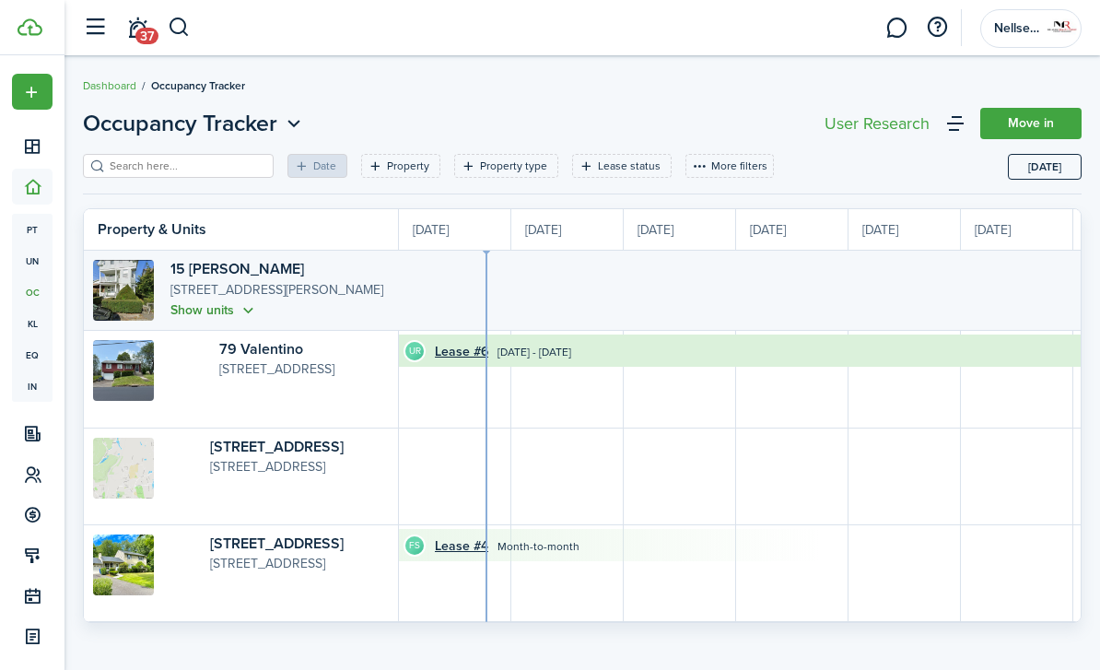
click at [229, 312] on button "Show units" at bounding box center [215, 310] width 88 height 21
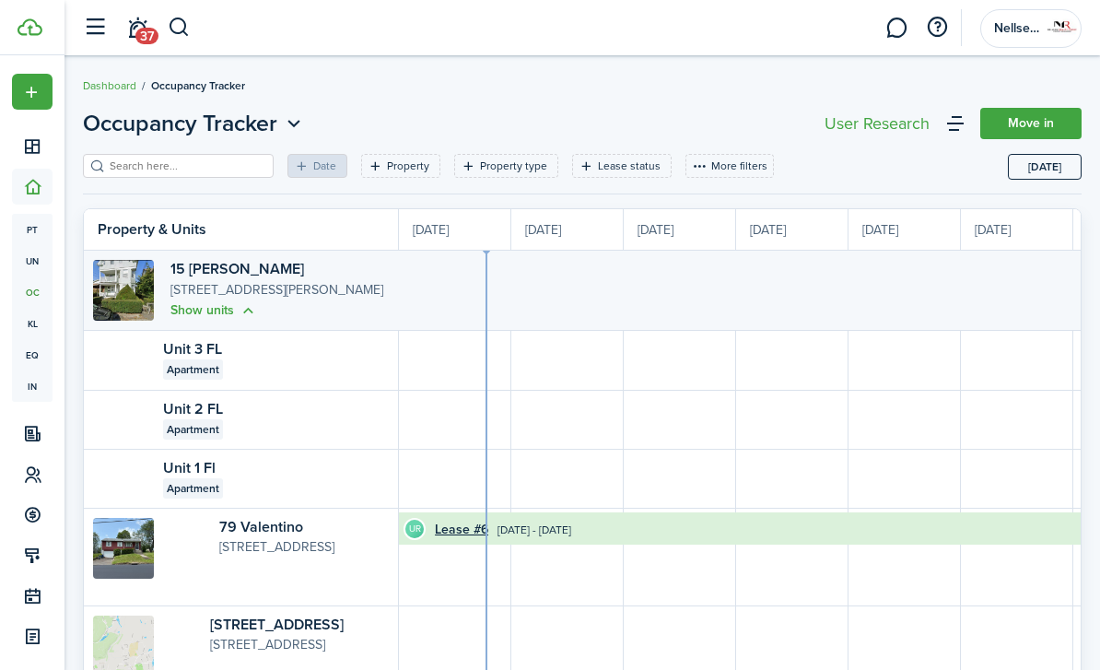
click at [188, 421] on div "Apartment" at bounding box center [266, 429] width 206 height 20
click at [189, 436] on span "Apartment" at bounding box center [193, 429] width 53 height 17
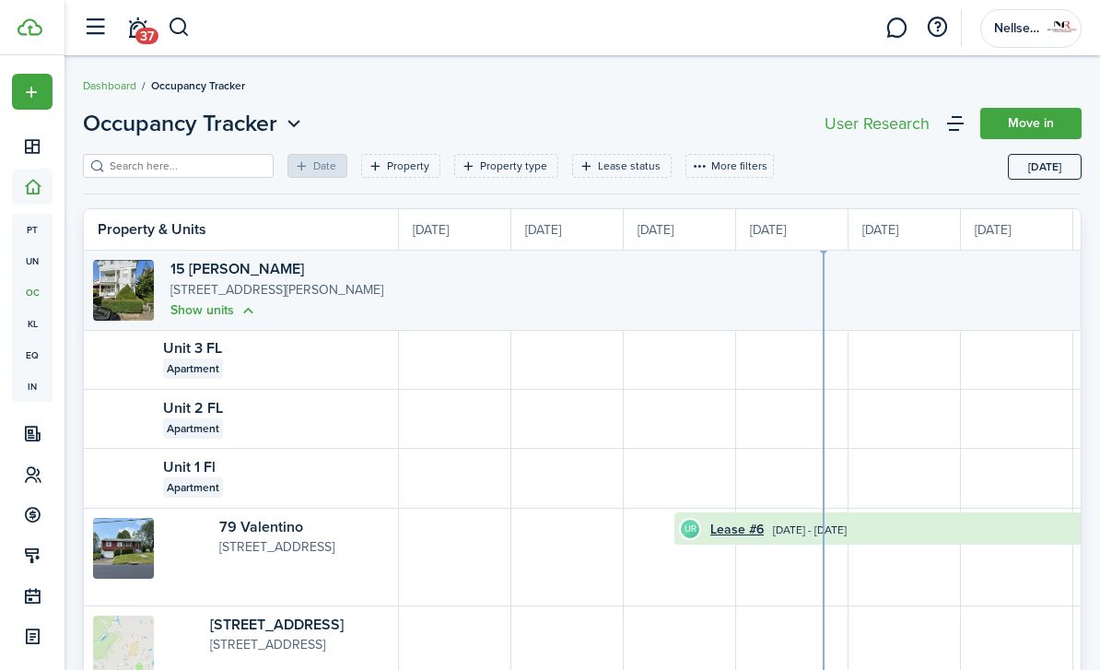
scroll to position [0, 0]
click at [181, 412] on link "Unit 2 FL" at bounding box center [193, 407] width 60 height 21
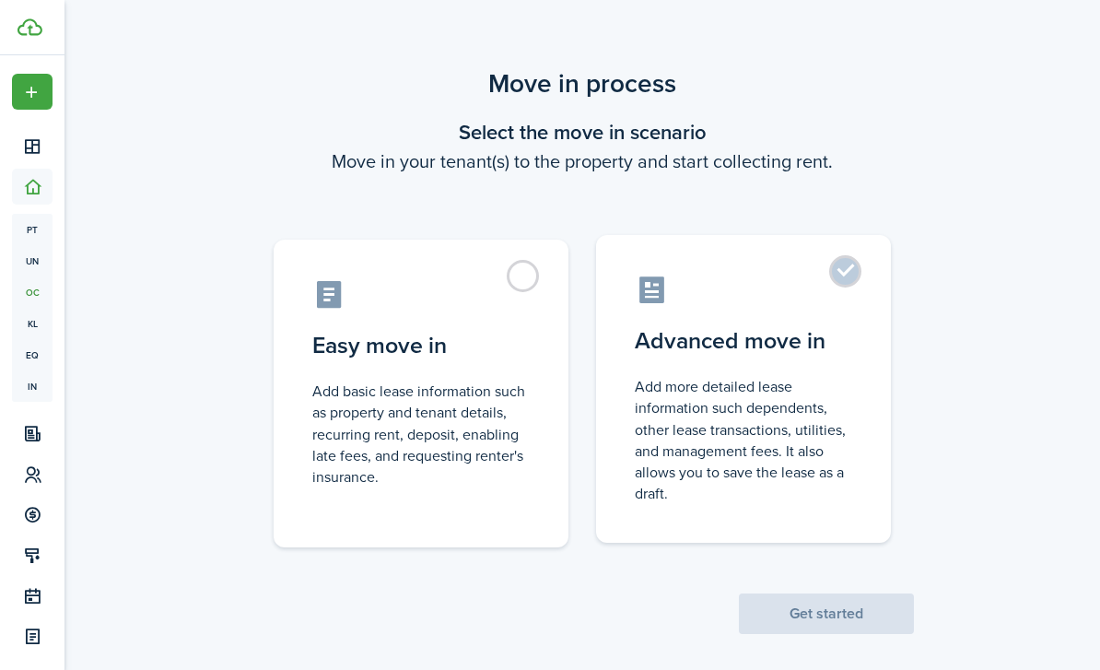
click at [781, 300] on control-radio-card-icon at bounding box center [744, 290] width 218 height 32
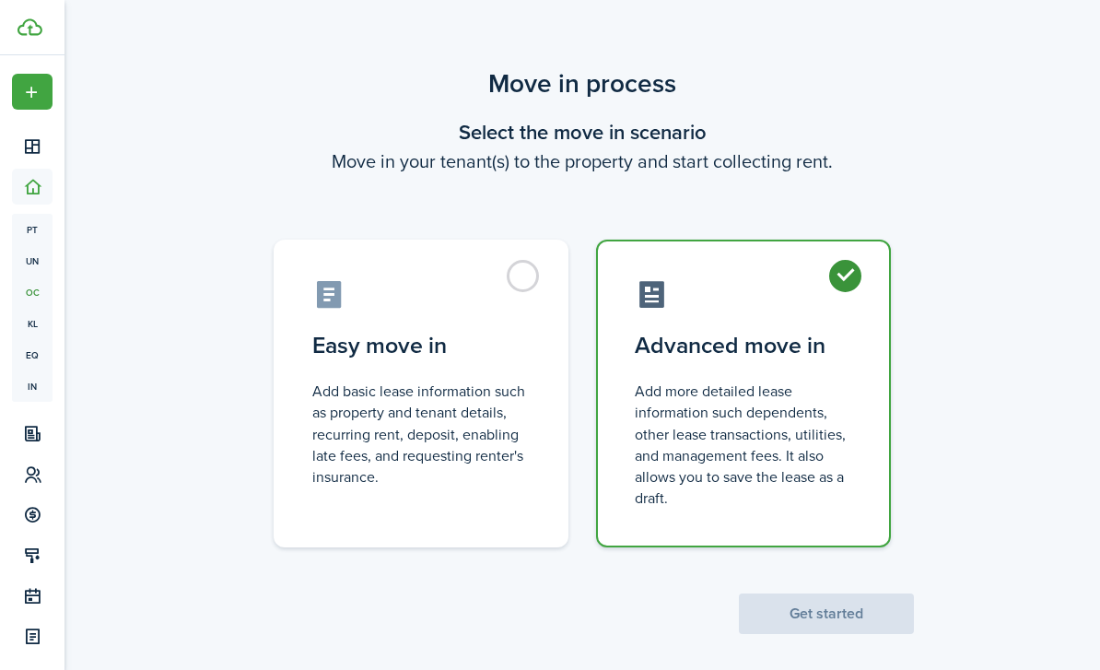
radio input "true"
click at [850, 611] on button "Get started" at bounding box center [826, 614] width 175 height 41
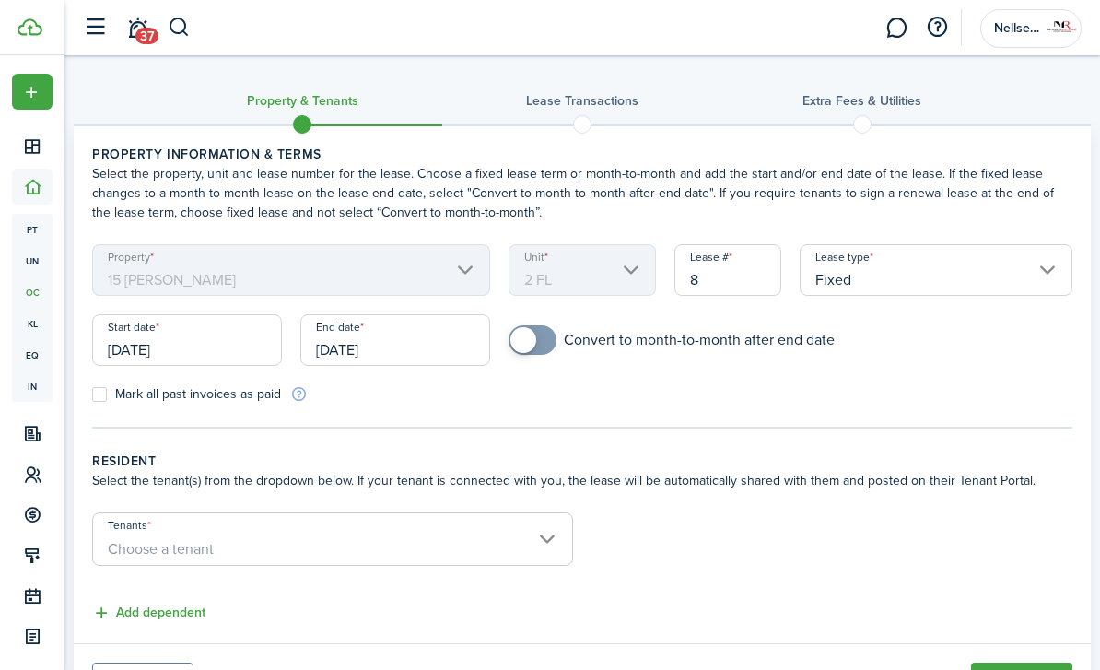
click at [871, 289] on input "Fixed" at bounding box center [936, 270] width 273 height 52
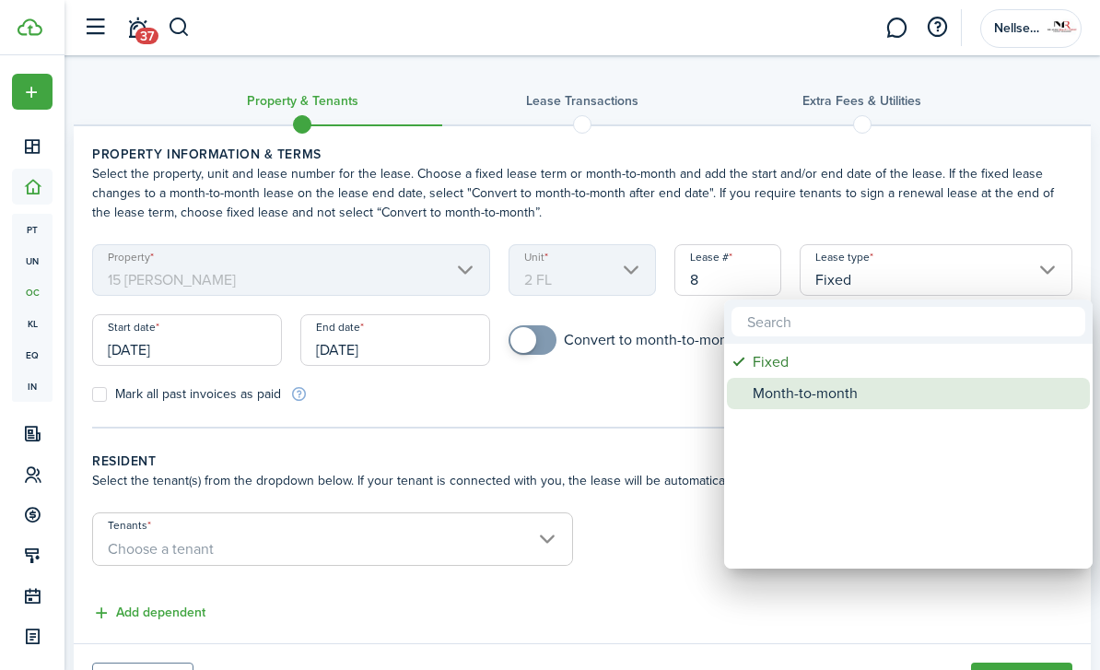
click at [806, 392] on div "Month-to-month" at bounding box center [916, 393] width 326 height 31
type input "Month-to-month"
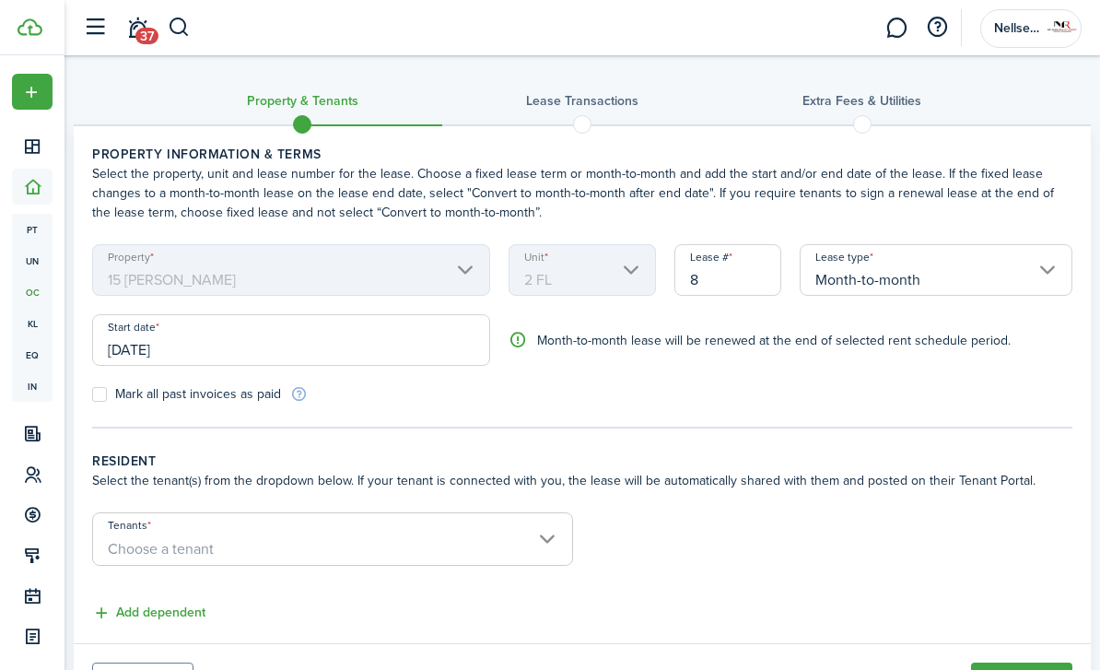
click at [313, 347] on input "[DATE]" at bounding box center [291, 340] width 398 height 52
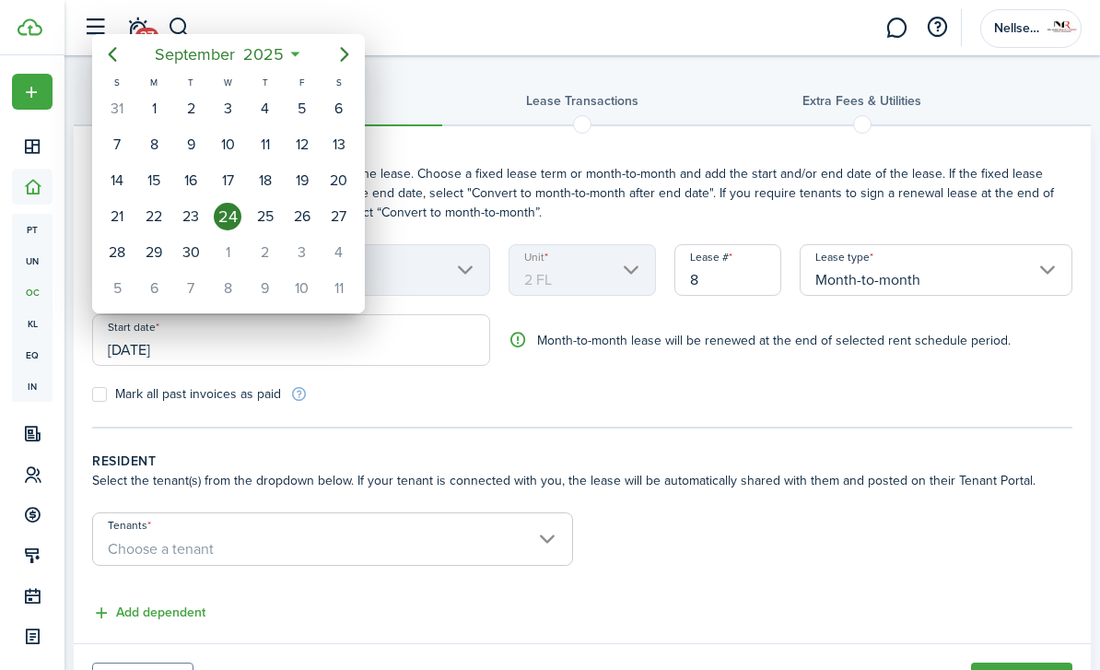
click at [188, 340] on div at bounding box center [550, 335] width 1395 height 965
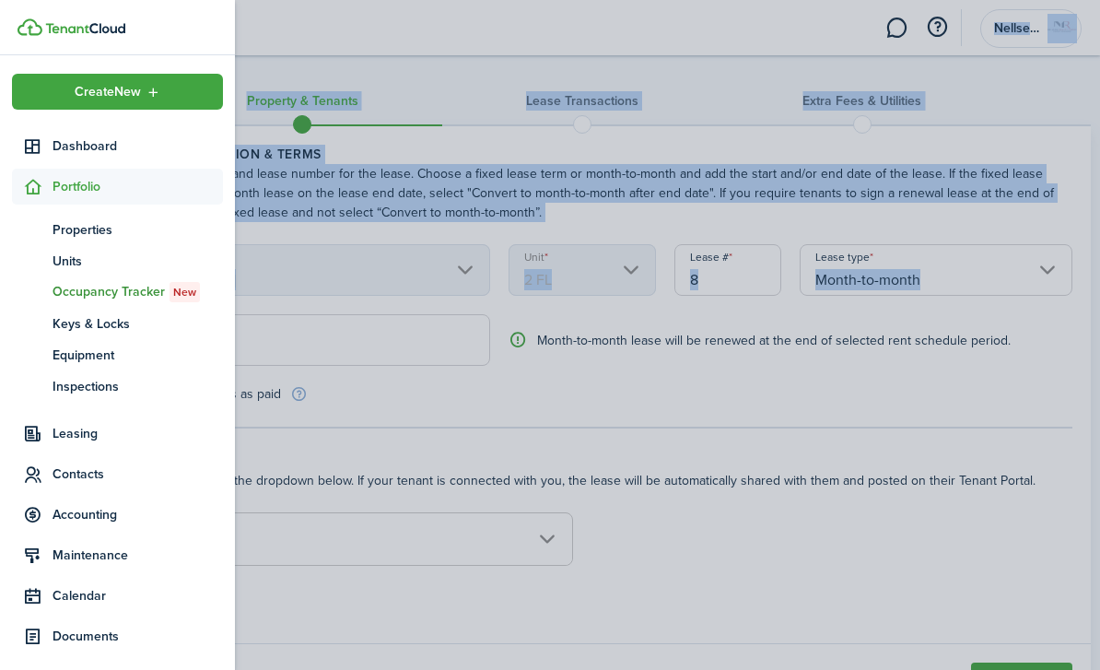
drag, startPoint x: 206, startPoint y: 355, endPoint x: 0, endPoint y: 355, distance: 206.5
click at [0, 355] on landlord-dashboard "Create New Dashboard Portfolio pt Properties un Units oc Occupancy Tracker New …" at bounding box center [550, 335] width 1100 height 670
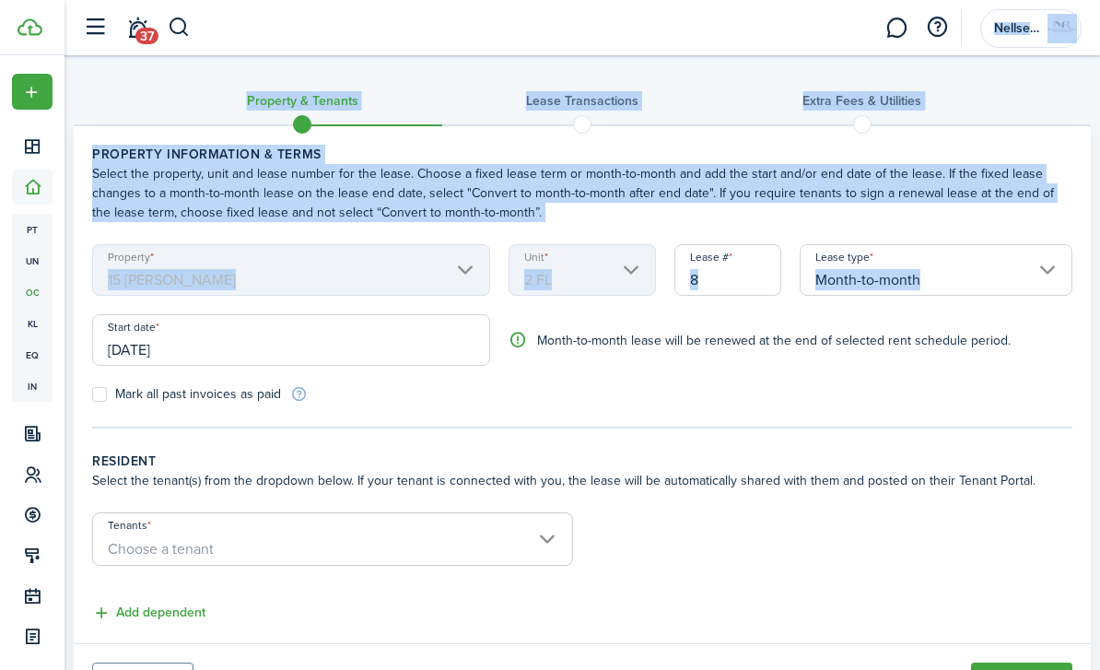
click at [331, 352] on input "[DATE]" at bounding box center [291, 340] width 398 height 52
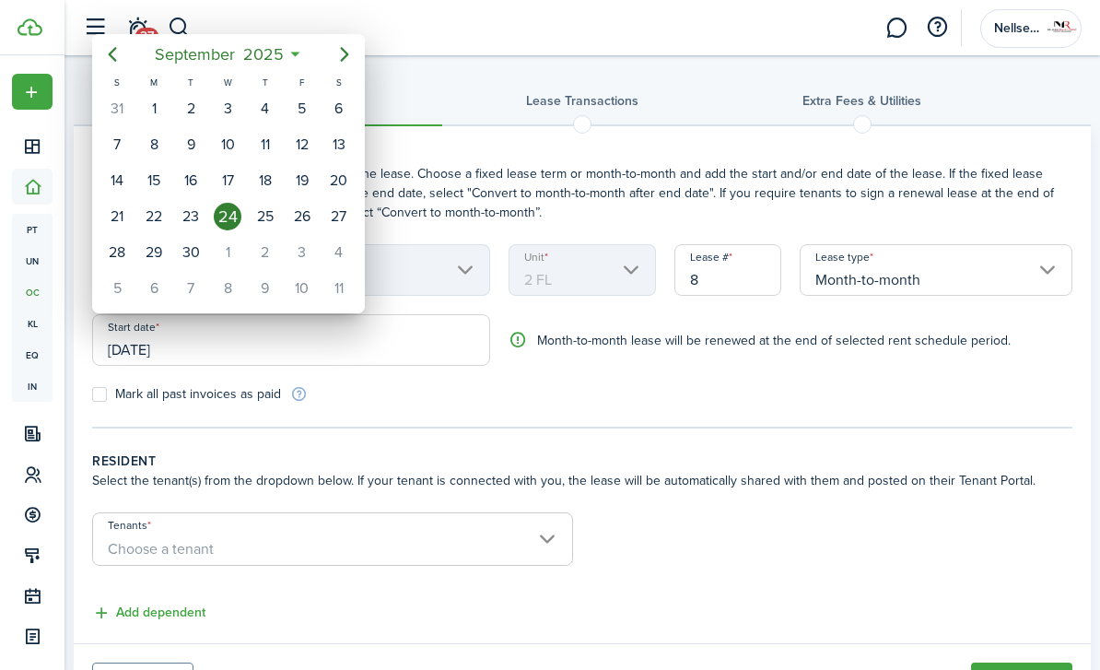
click at [322, 355] on div at bounding box center [550, 335] width 1395 height 965
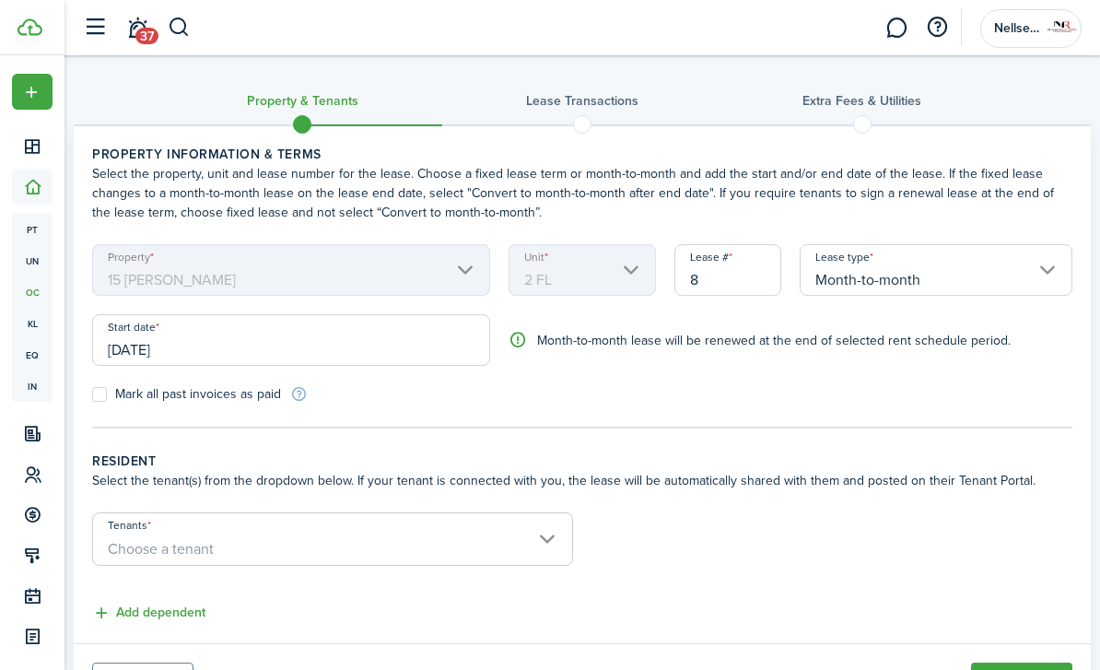
drag, startPoint x: 278, startPoint y: 359, endPoint x: 75, endPoint y: 359, distance: 203.7
click at [75, 359] on panel-main-body "Property information & terms Select the property, unit and lease number for the…" at bounding box center [583, 384] width 1018 height 517
click at [207, 345] on input "[DATE]" at bounding box center [291, 340] width 398 height 52
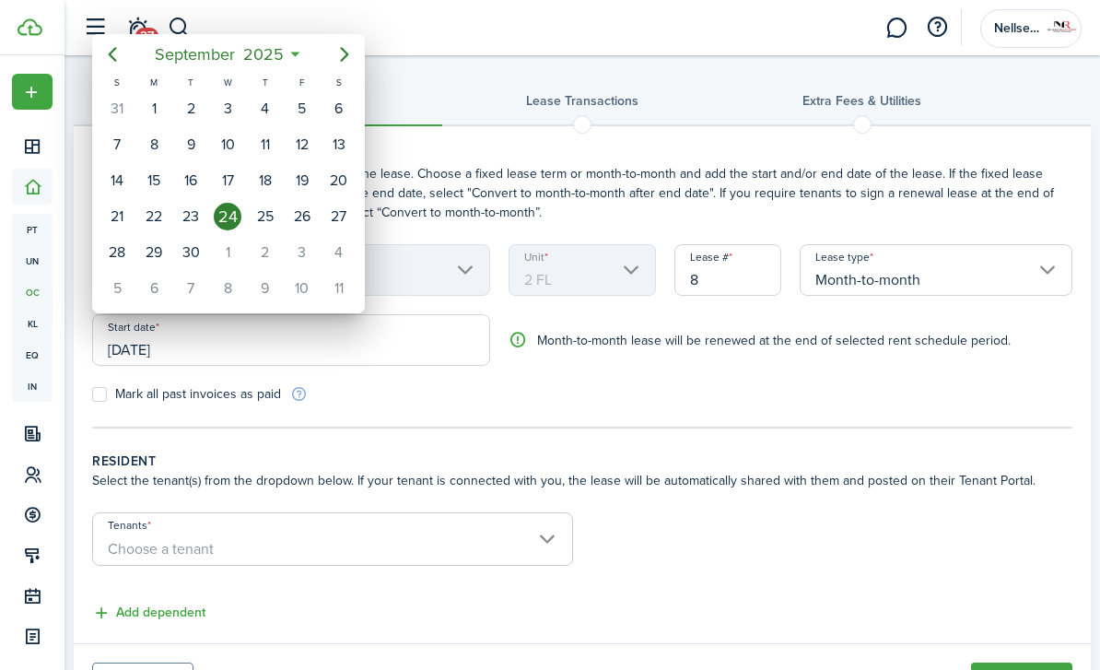
click at [99, 395] on div at bounding box center [550, 335] width 1395 height 965
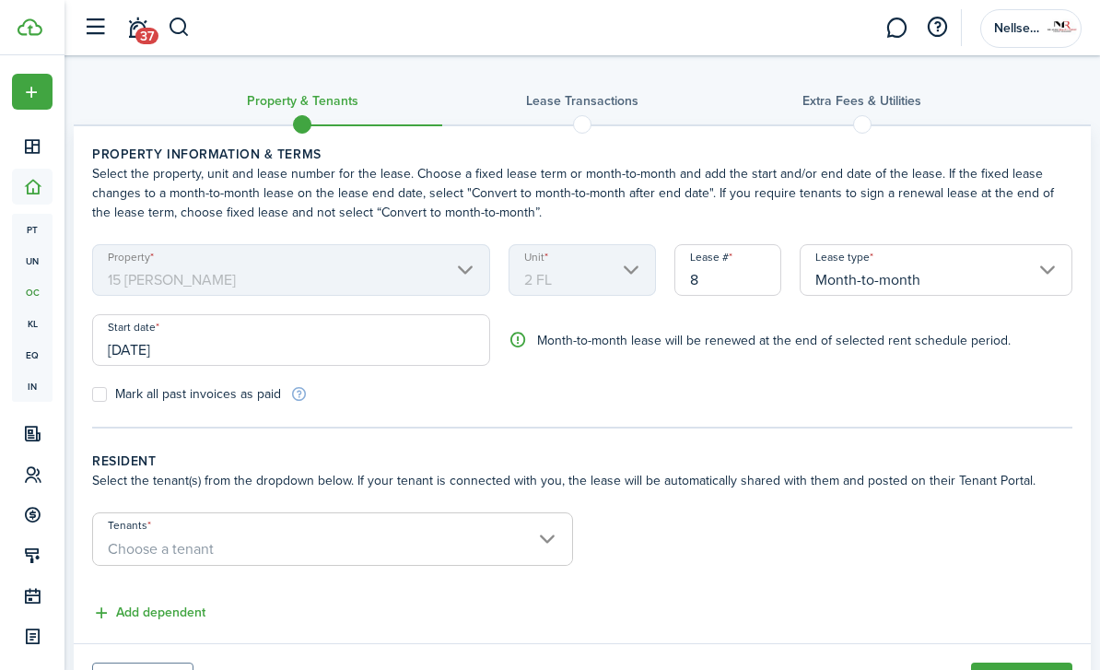
click at [88, 413] on panel-main-body "Property information & terms Select the property, unit and lease number for the…" at bounding box center [583, 384] width 1018 height 517
click at [91, 405] on panel-main-body "Property information & terms Select the property, unit and lease number for the…" at bounding box center [583, 384] width 1018 height 517
click at [103, 387] on label "Mark all past invoices as paid" at bounding box center [186, 394] width 189 height 15
click at [92, 394] on input "Mark all past invoices as paid" at bounding box center [91, 394] width 1 height 1
checkbox input "true"
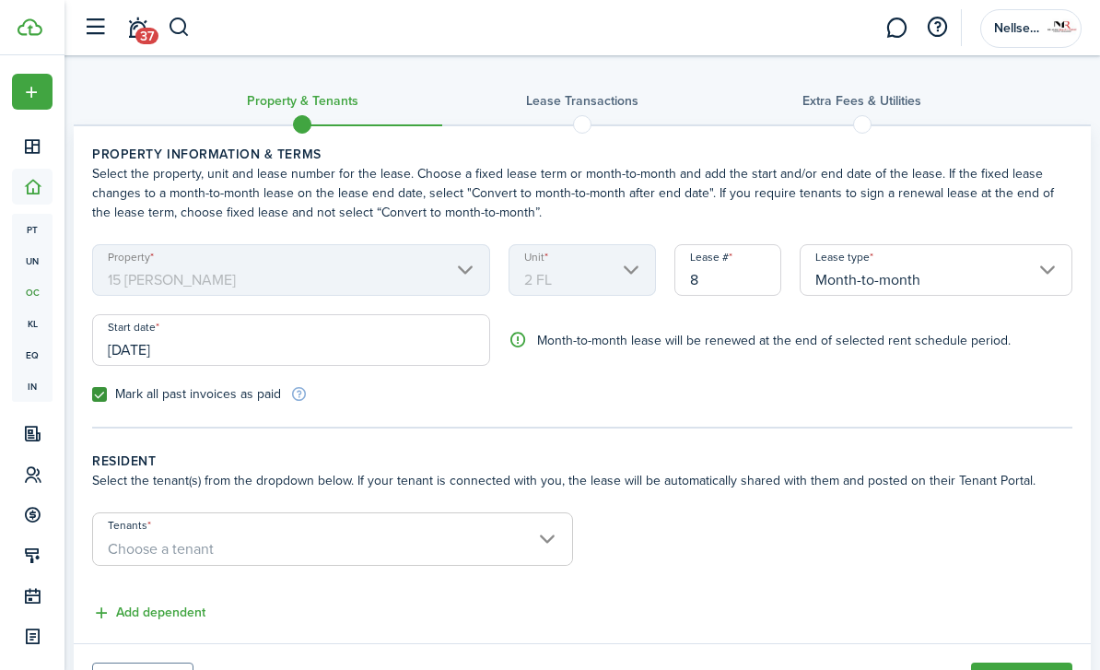
click at [148, 328] on input "[DATE]" at bounding box center [291, 340] width 398 height 52
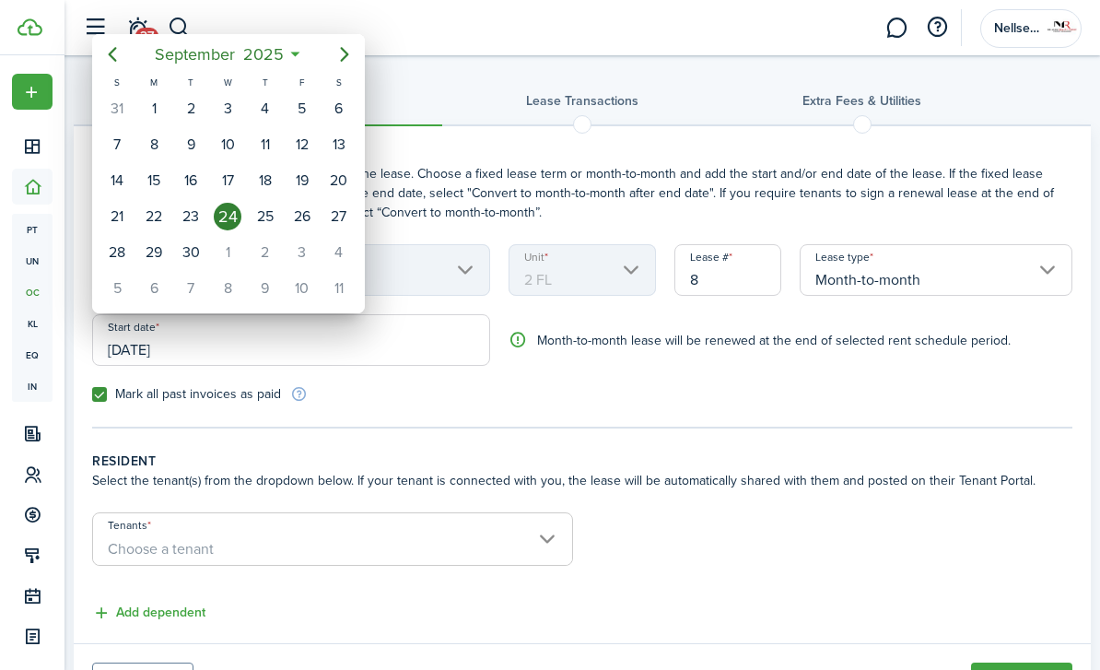
click at [150, 345] on div at bounding box center [550, 335] width 1395 height 965
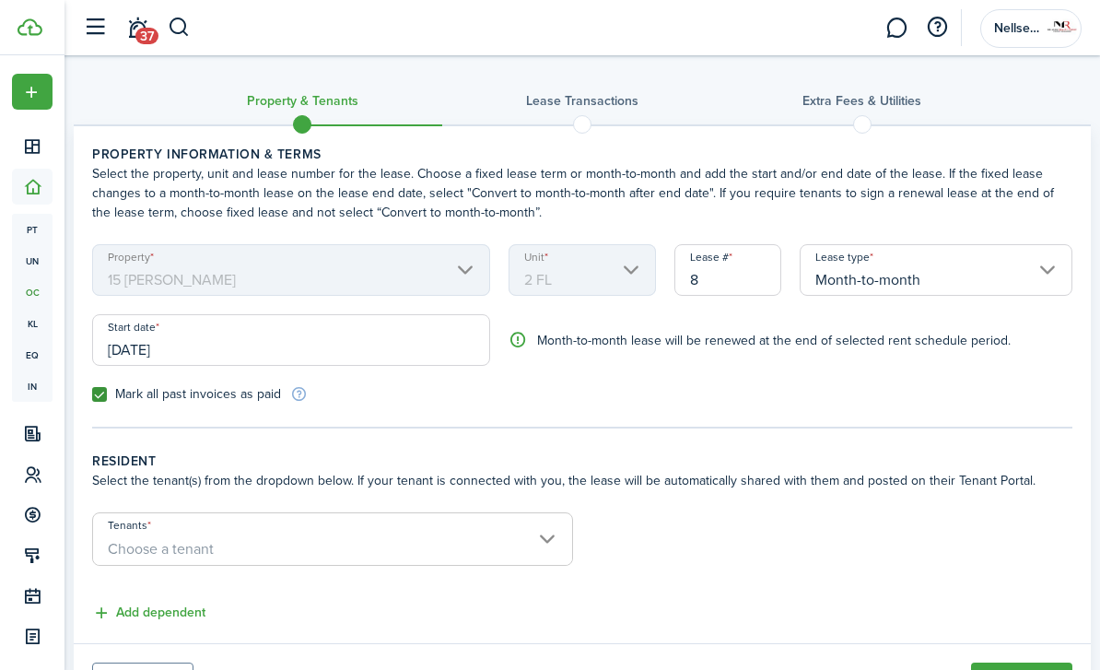
click at [150, 345] on input "[DATE]" at bounding box center [291, 340] width 398 height 52
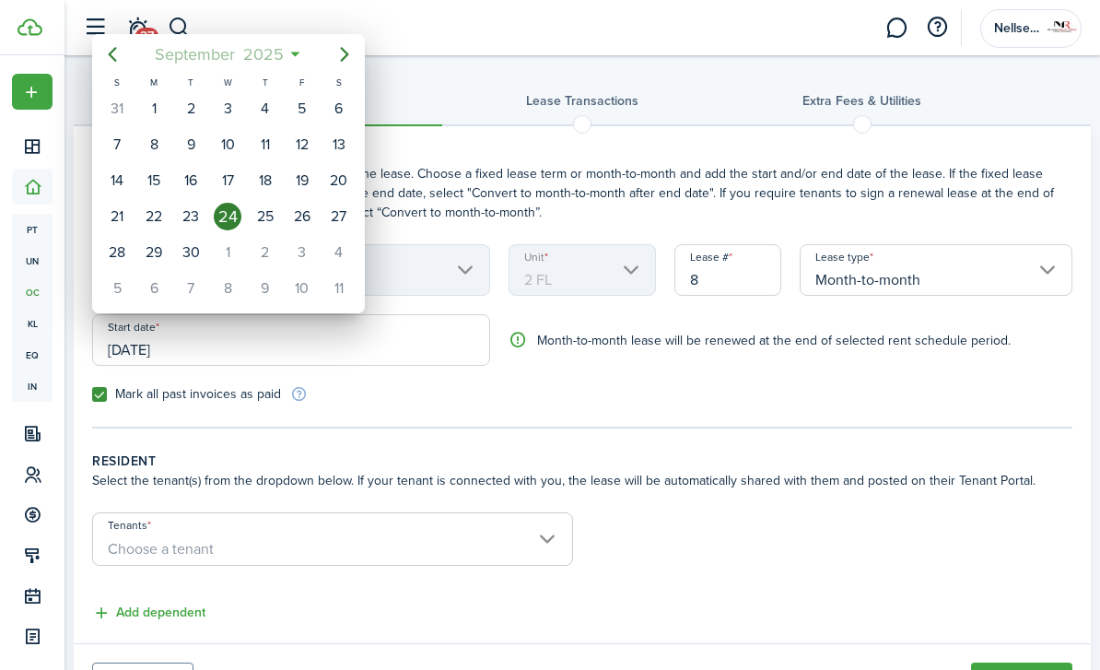
click at [181, 62] on span "September" at bounding box center [194, 54] width 88 height 33
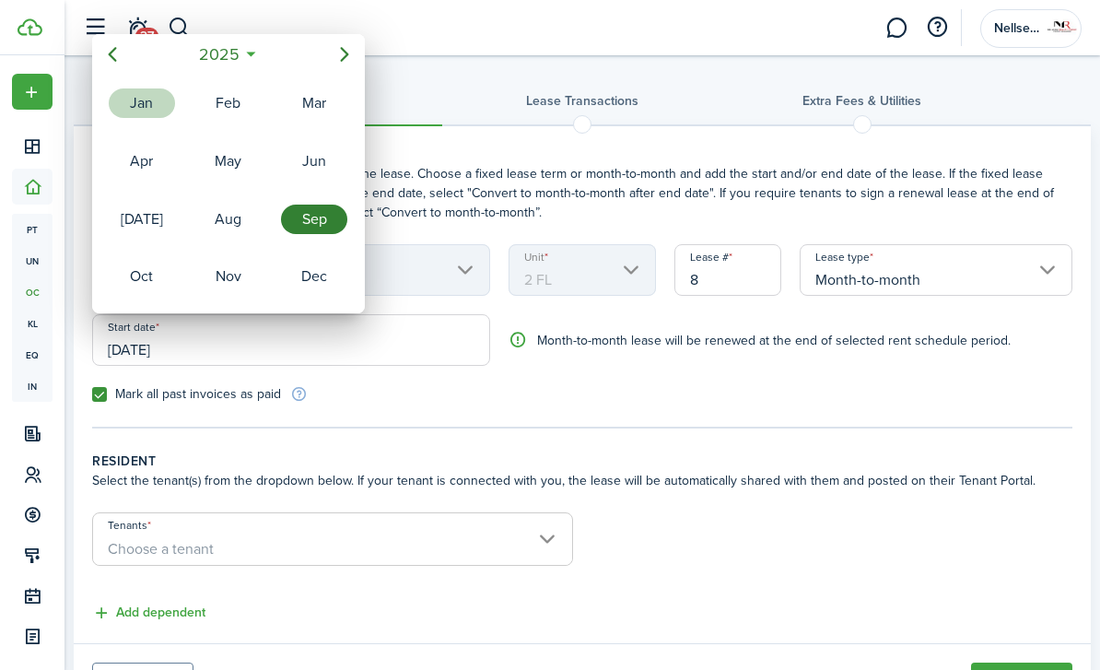
click at [159, 113] on div "Jan" at bounding box center [142, 102] width 66 height 29
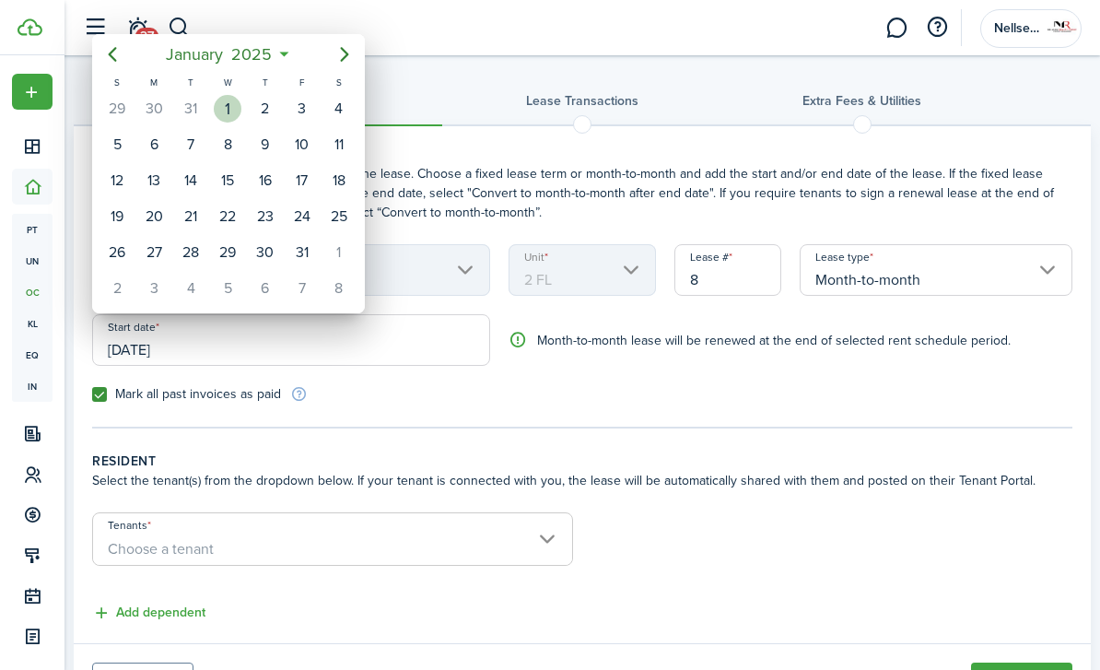
click at [220, 124] on div "[DATE]" at bounding box center [227, 108] width 37 height 35
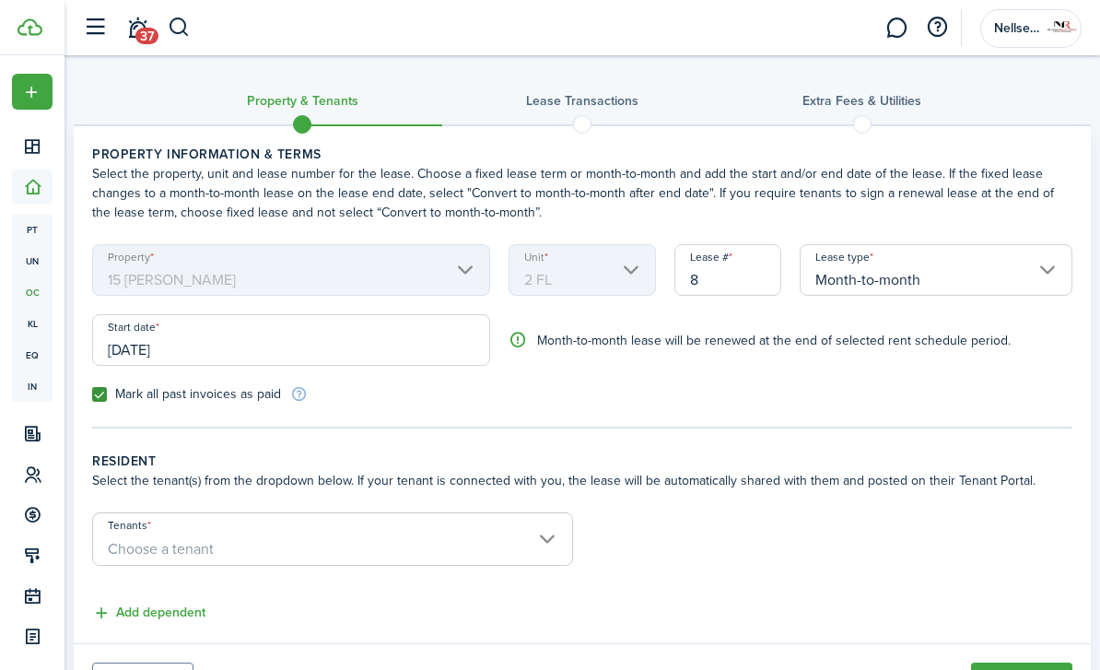
click at [155, 350] on input "[DATE]" at bounding box center [291, 340] width 398 height 52
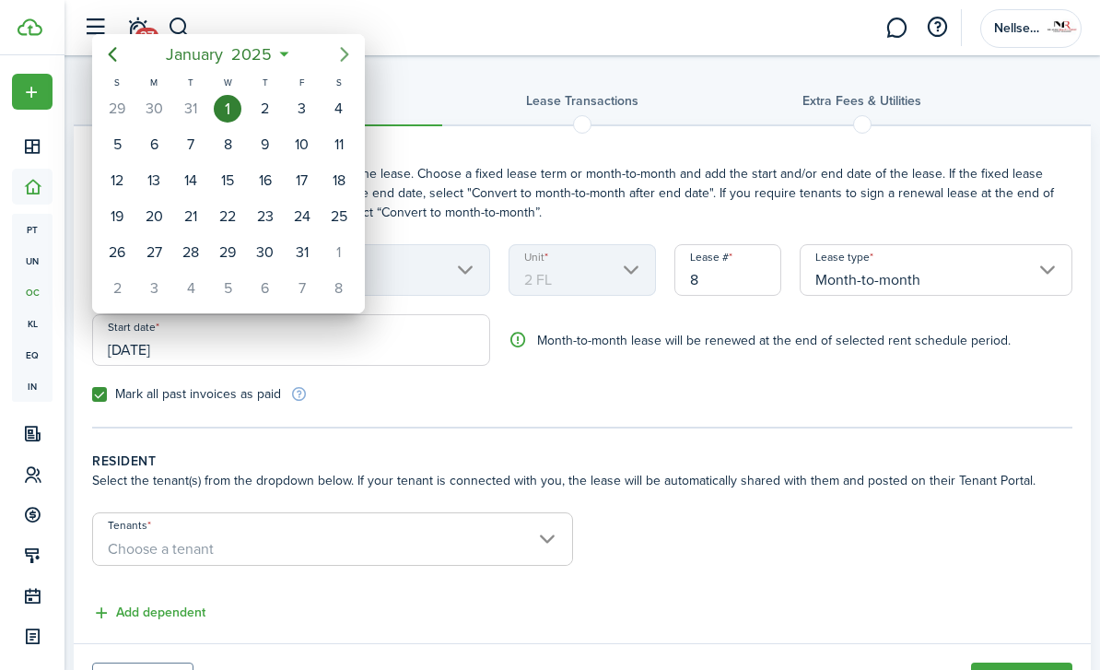
click at [345, 65] on mbsc-button "Next page" at bounding box center [344, 54] width 37 height 37
click at [339, 113] on div "1" at bounding box center [339, 109] width 28 height 28
type input "[DATE]"
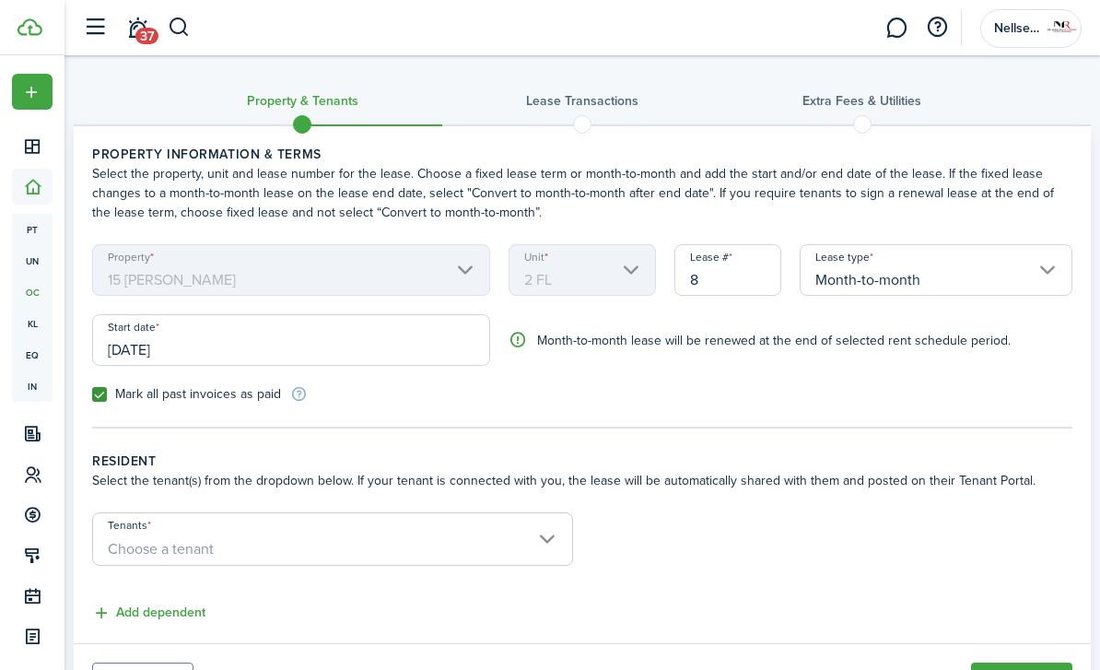
click at [310, 394] on div "Mark all past invoices as paid" at bounding box center [333, 393] width 500 height 19
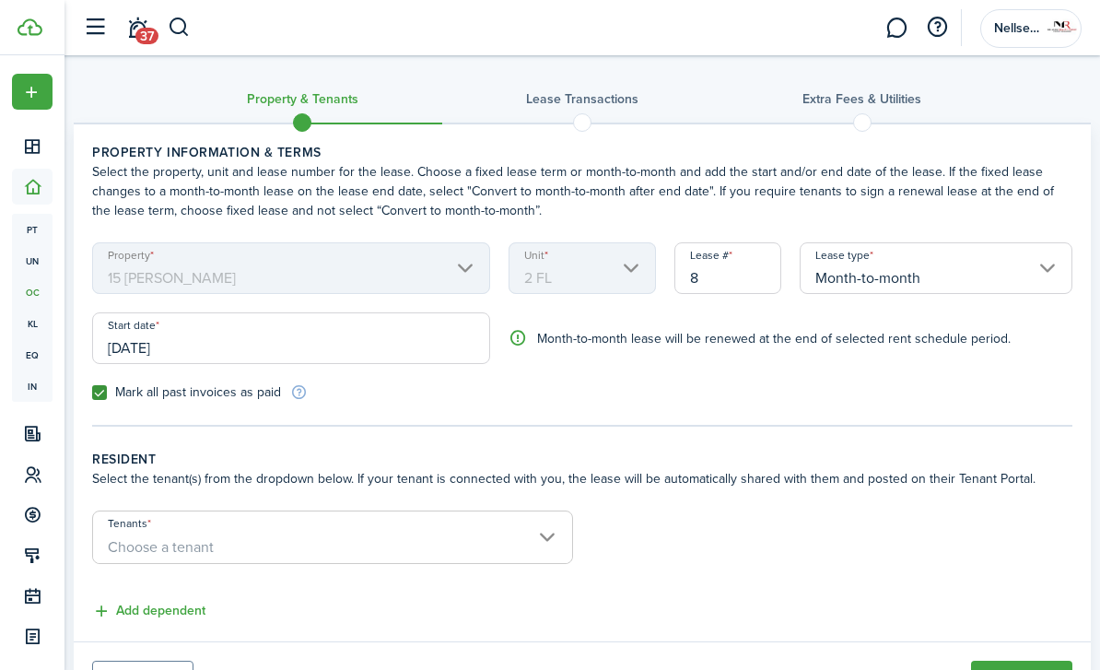
scroll to position [33, 0]
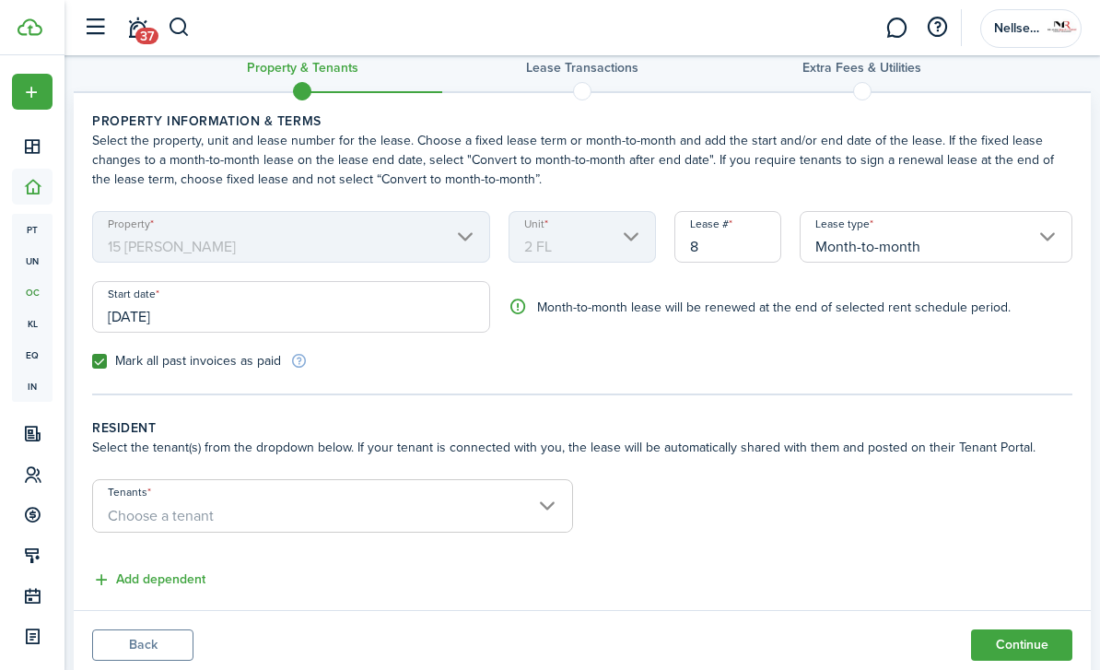
click at [332, 506] on span "Choose a tenant" at bounding box center [332, 515] width 479 height 31
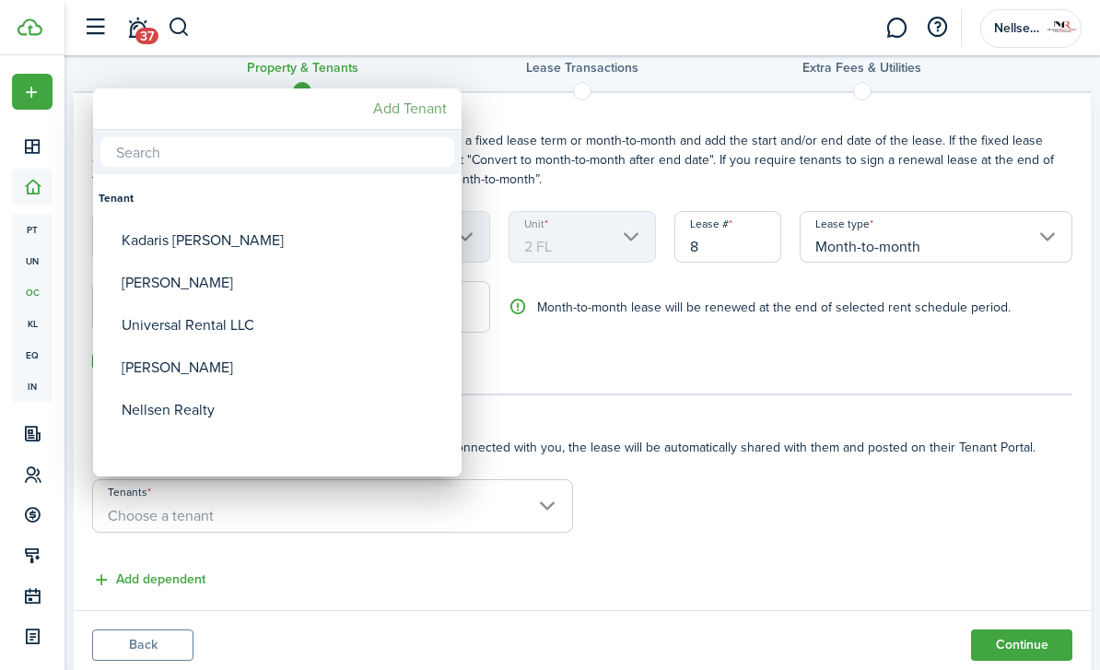
click at [430, 106] on mbsc-button "Add Tenant" at bounding box center [410, 108] width 88 height 33
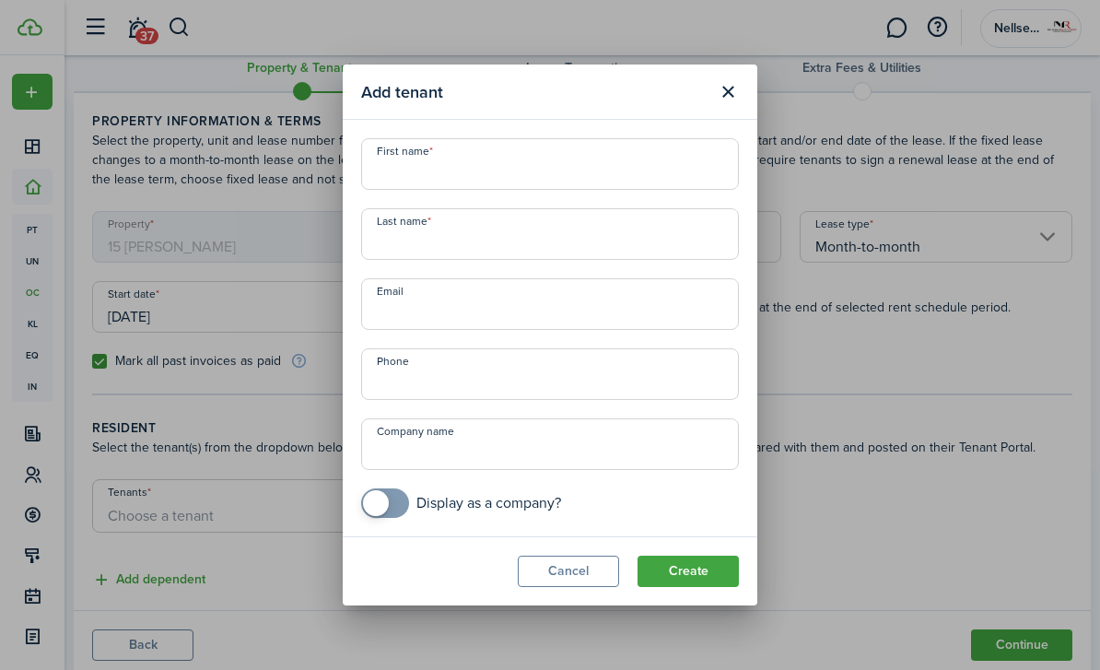
click at [586, 177] on input "First name" at bounding box center [550, 164] width 378 height 52
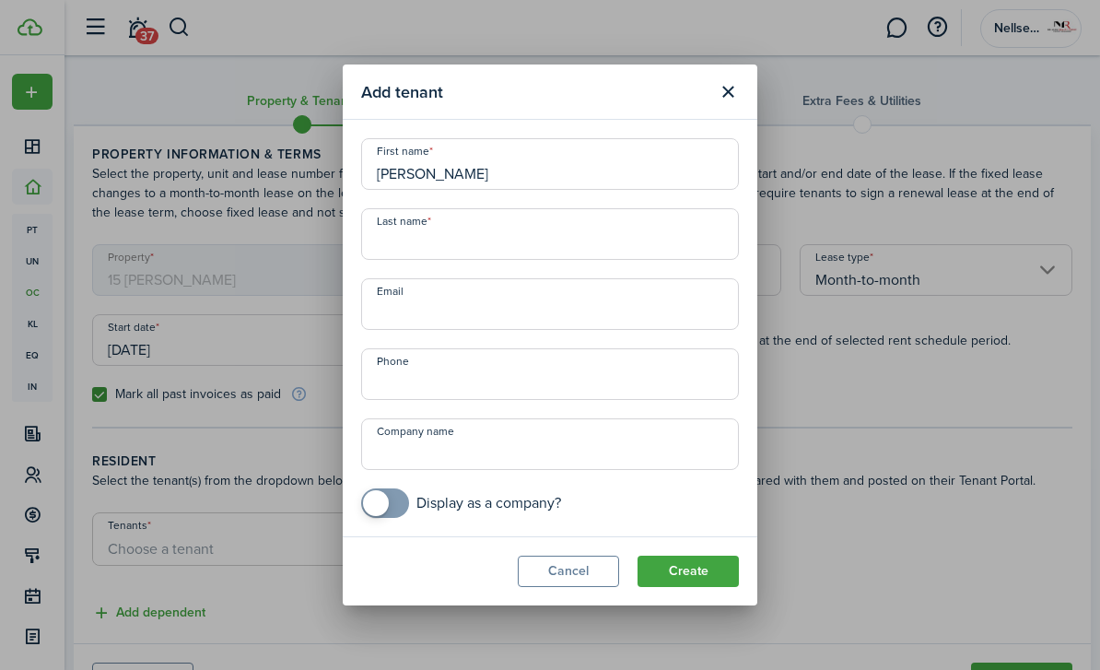
type input "[PERSON_NAME]"
click at [418, 241] on input "Last name" at bounding box center [550, 234] width 378 height 52
type input "[PERSON_NAME]"
click at [466, 312] on input "Email" at bounding box center [550, 304] width 378 height 52
click at [689, 569] on button "Create" at bounding box center [688, 571] width 101 height 31
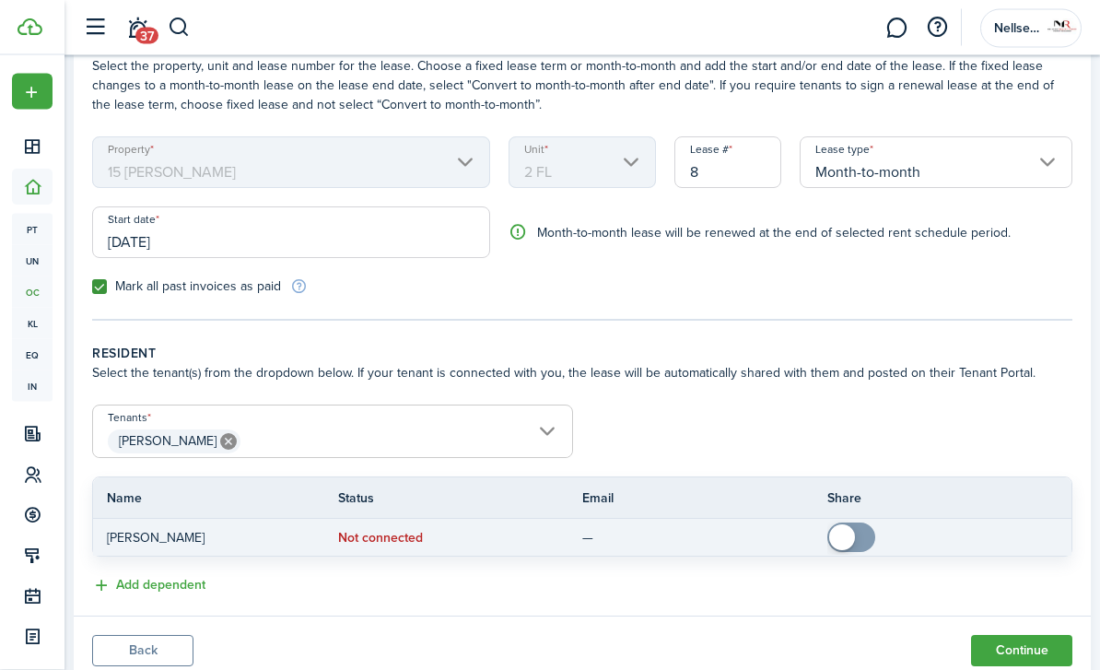
scroll to position [113, 0]
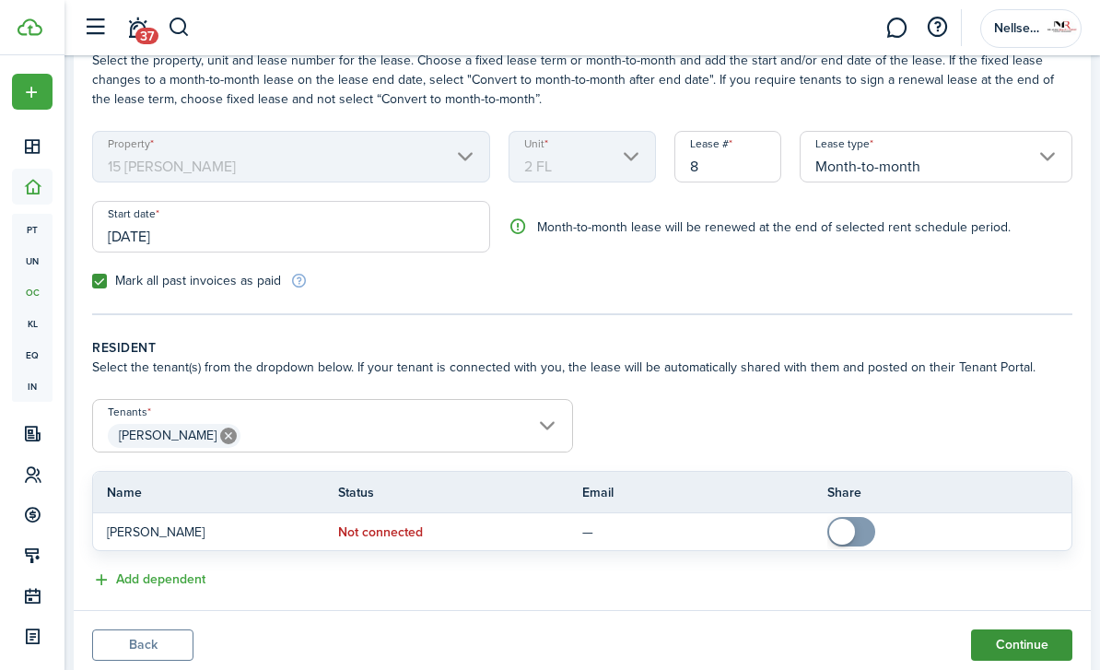
click at [1016, 652] on button "Continue" at bounding box center [1021, 644] width 101 height 31
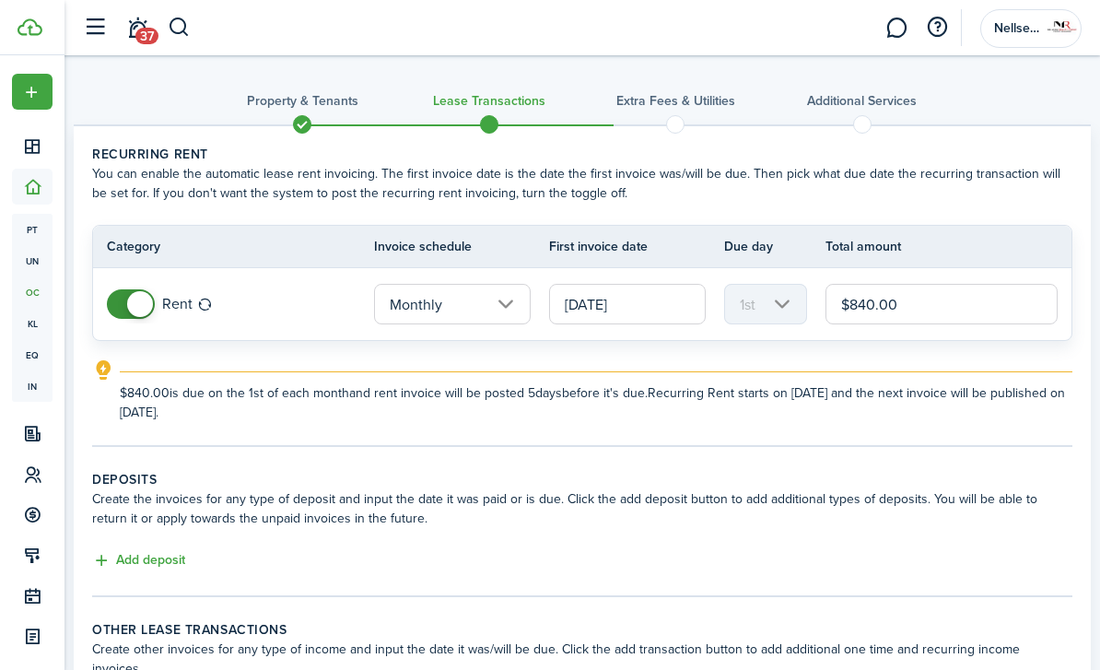
click at [639, 320] on input "[DATE]" at bounding box center [627, 304] width 157 height 41
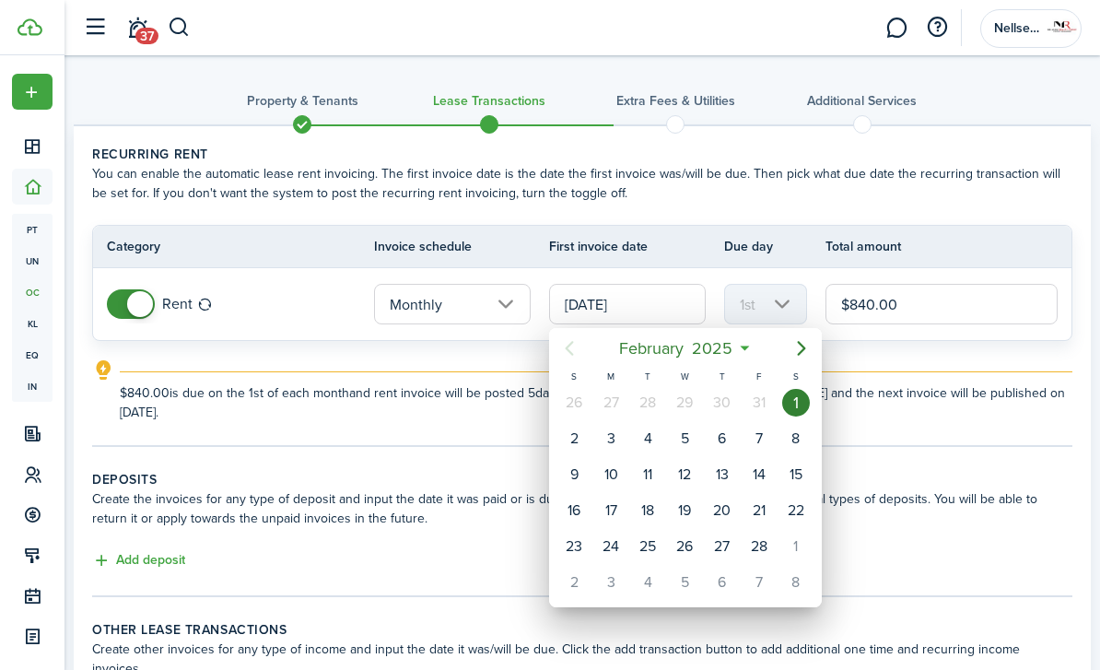
click at [576, 302] on div at bounding box center [550, 335] width 1395 height 965
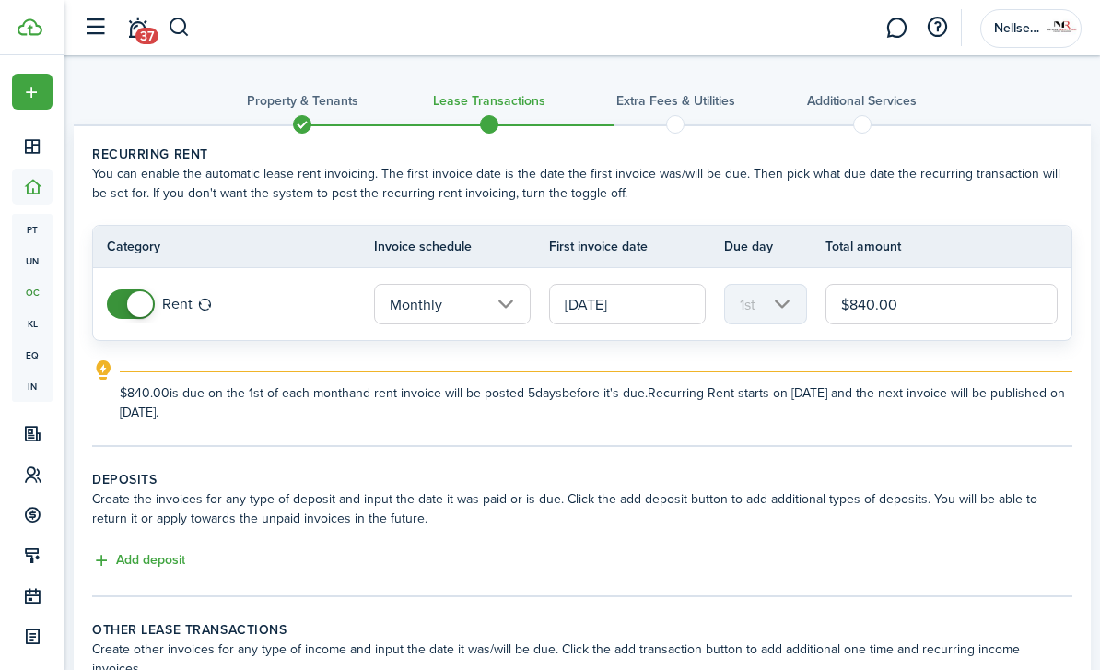
click at [580, 312] on input "[DATE]" at bounding box center [627, 304] width 157 height 41
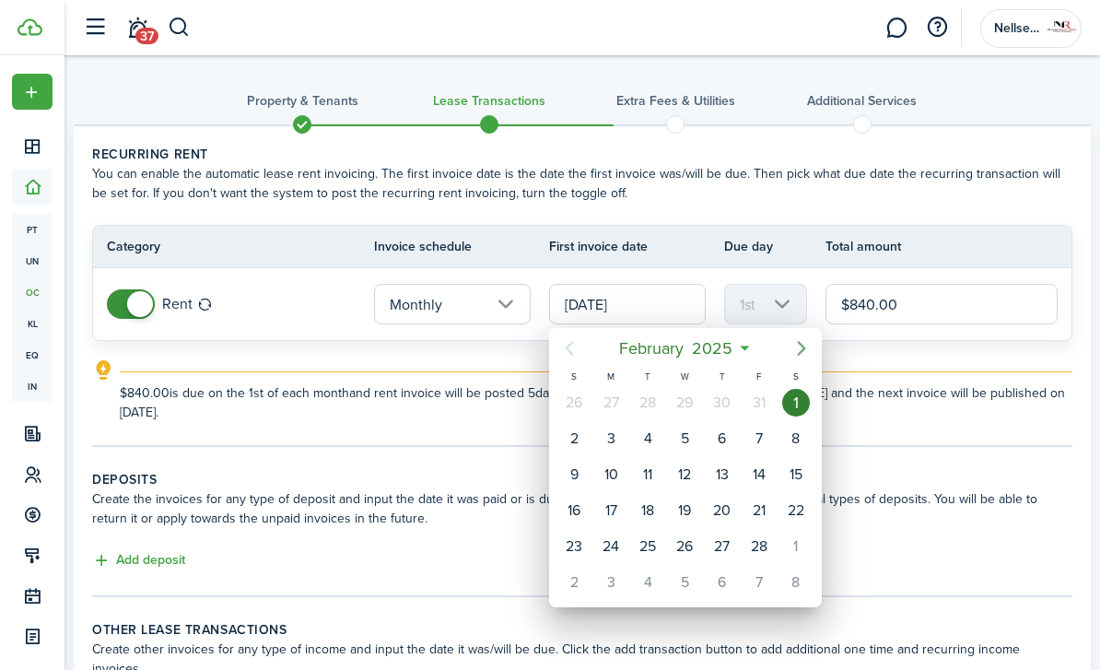
click at [793, 354] on icon "Next page" at bounding box center [802, 348] width 22 height 22
click at [794, 401] on div "1" at bounding box center [796, 403] width 28 height 28
type input "[DATE]"
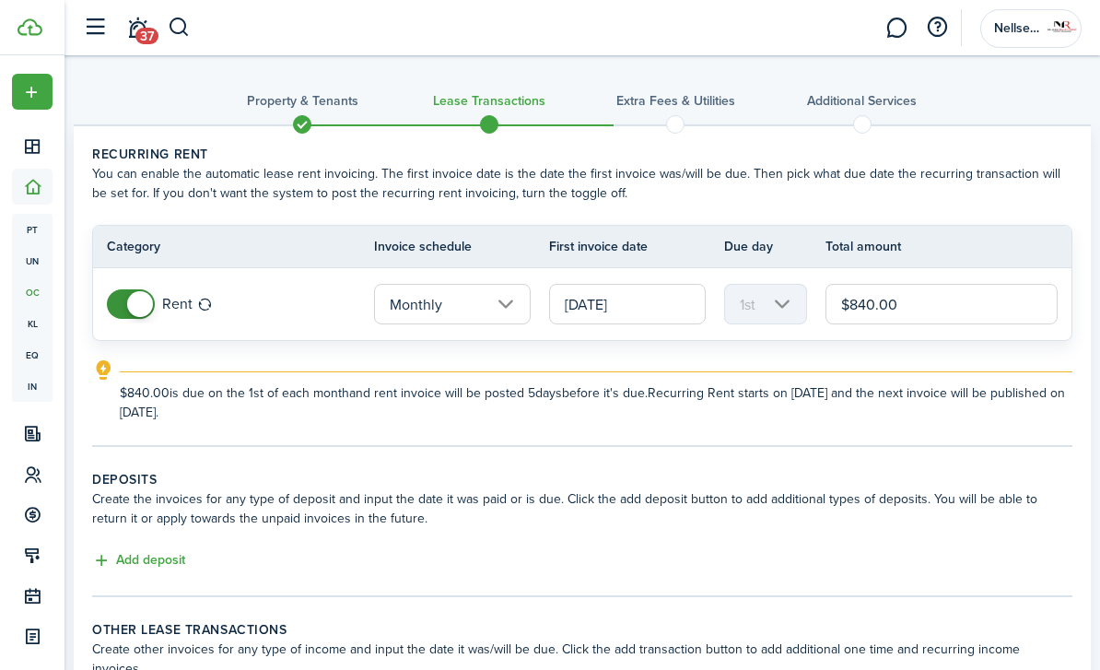
click at [790, 354] on lease-classic-rent "Recurring rent You can enable the automatic lease rent invoicing. The first inv…" at bounding box center [582, 283] width 981 height 277
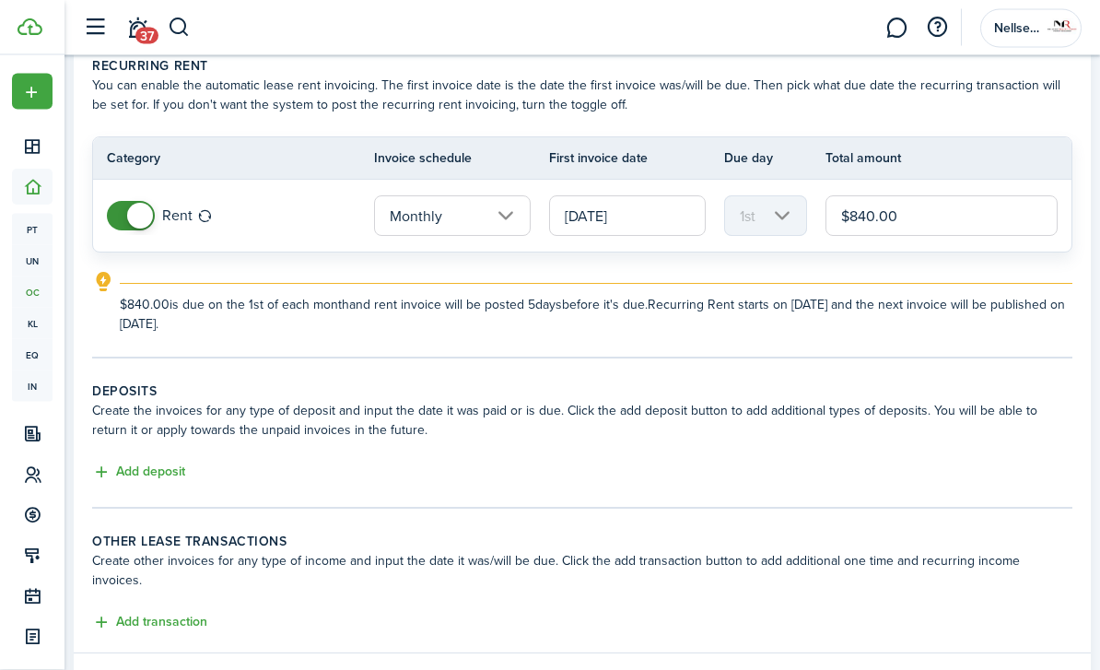
scroll to position [111, 0]
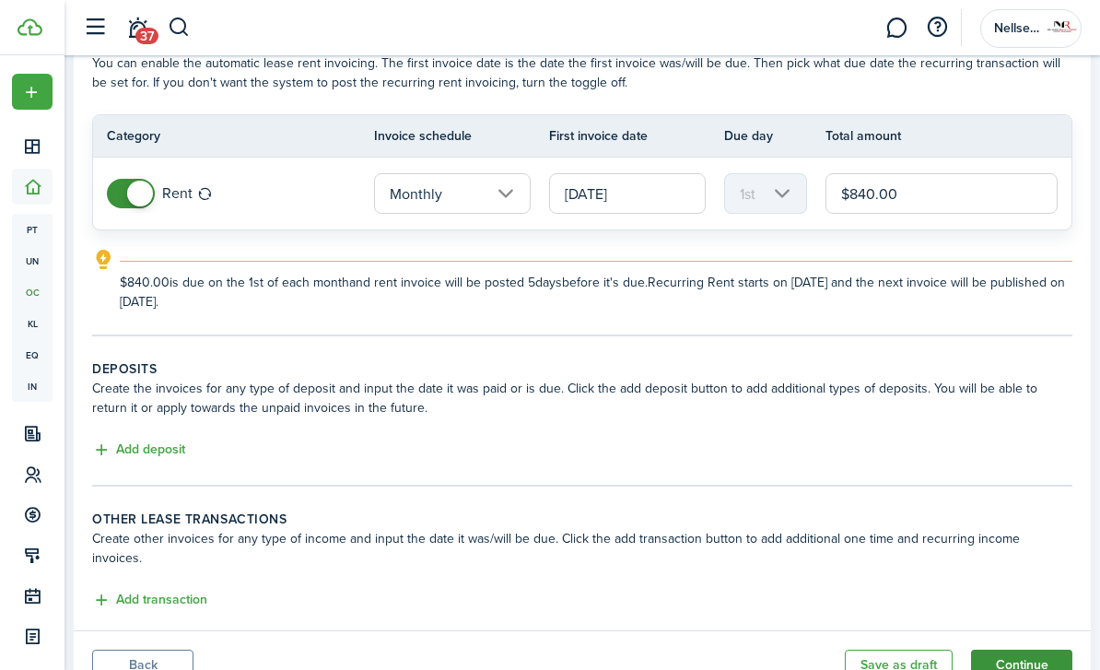
click at [1039, 653] on button "Continue" at bounding box center [1021, 665] width 101 height 31
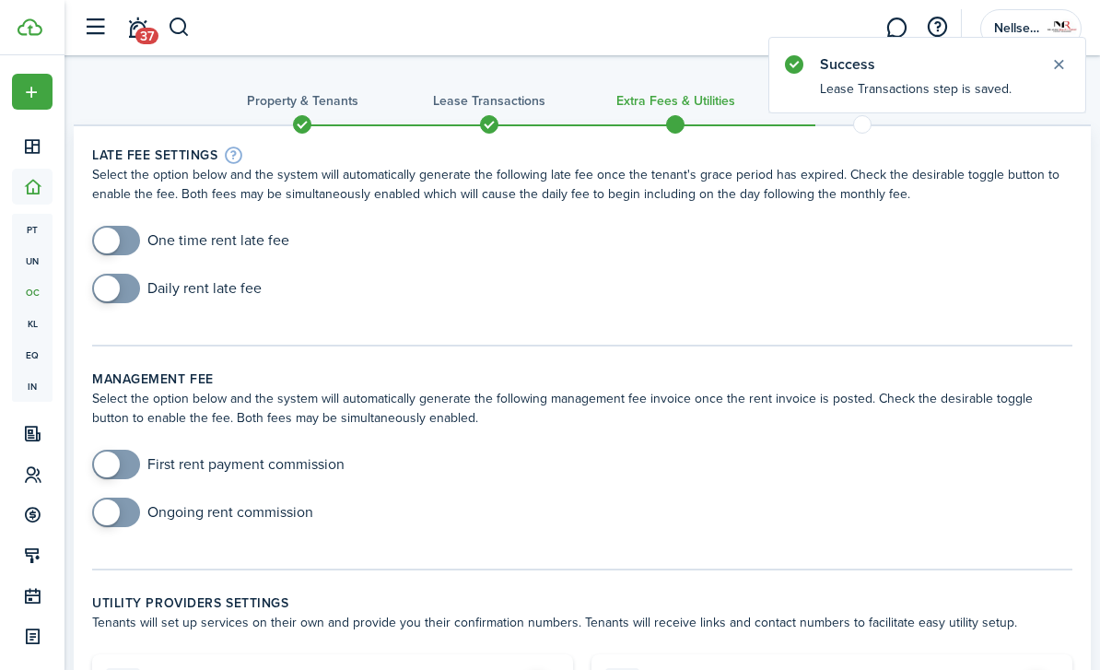
checkbox input "true"
click at [115, 248] on span at bounding box center [107, 241] width 26 height 26
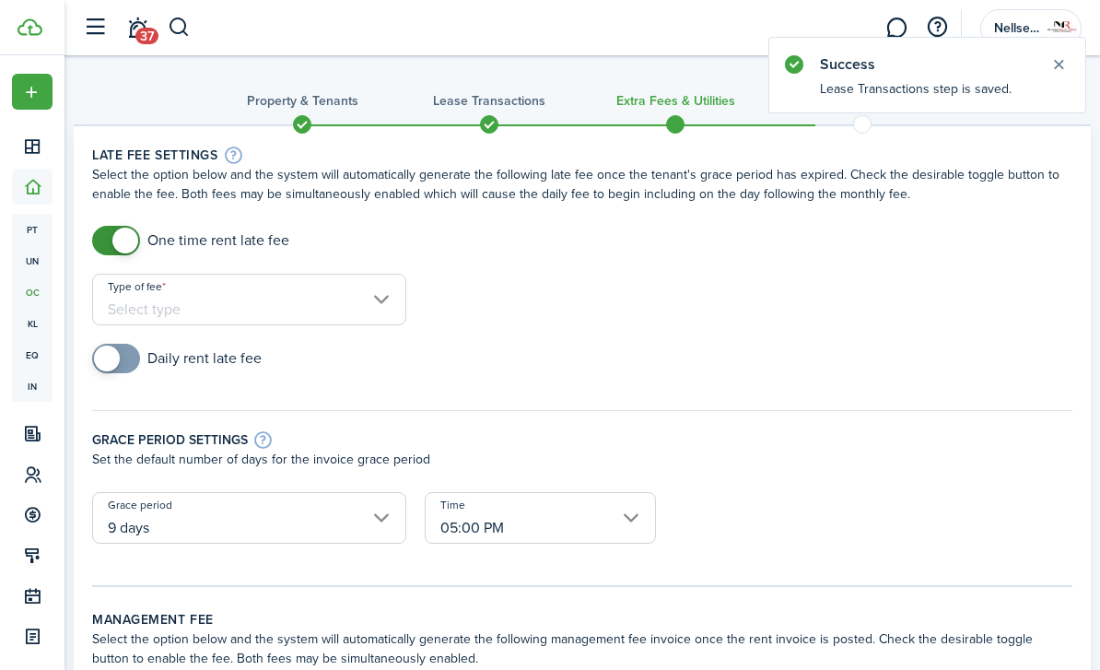
click at [233, 297] on input "Type of fee" at bounding box center [249, 300] width 314 height 52
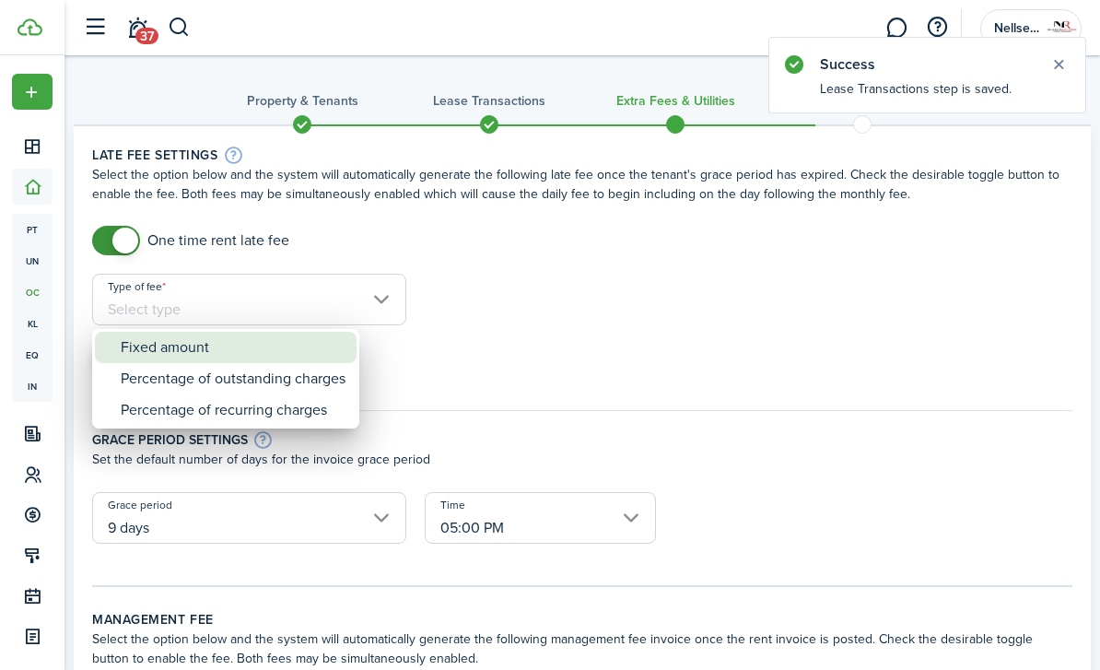
click at [288, 347] on div "Fixed amount" at bounding box center [233, 347] width 225 height 31
type input "Fixed amount"
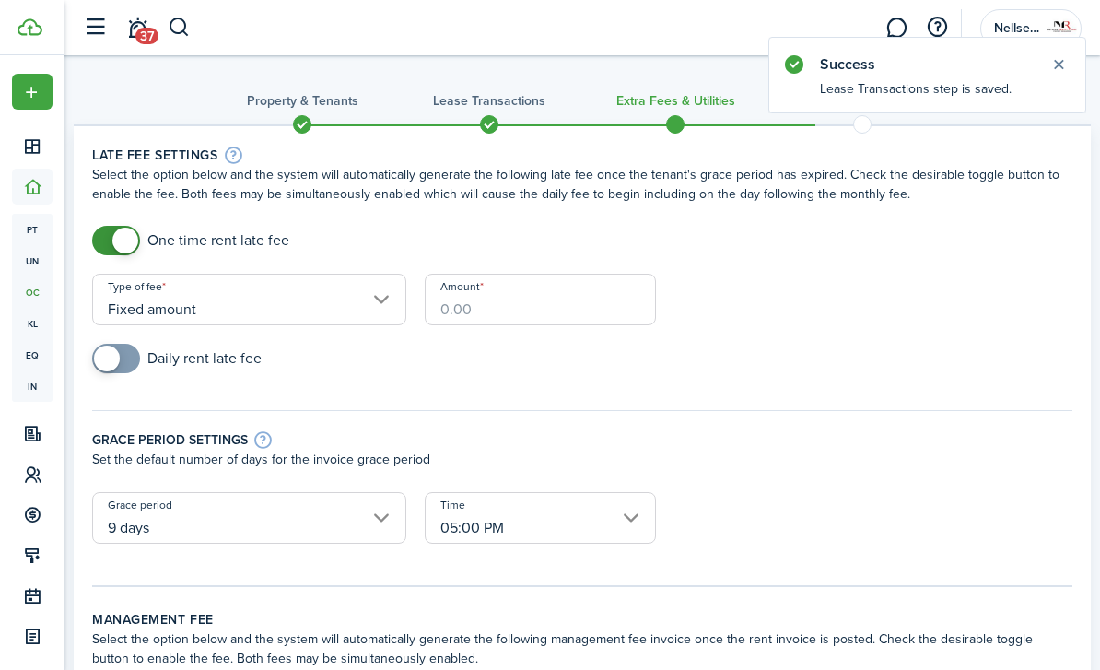
click at [510, 310] on input "Amount" at bounding box center [540, 300] width 231 height 52
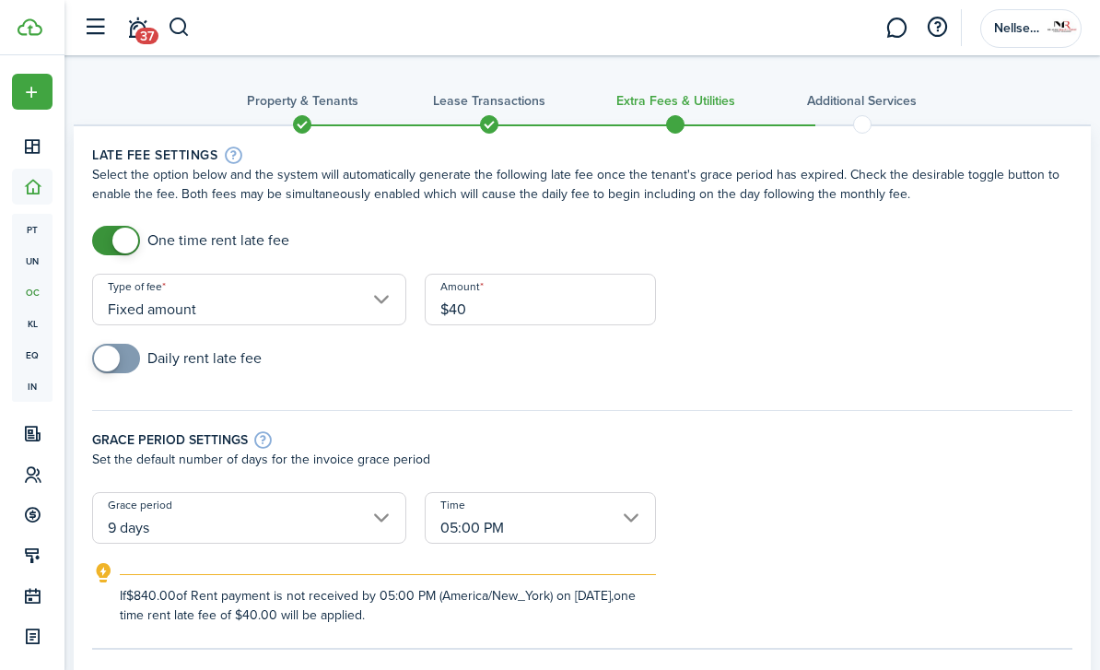
type input "$40.00"
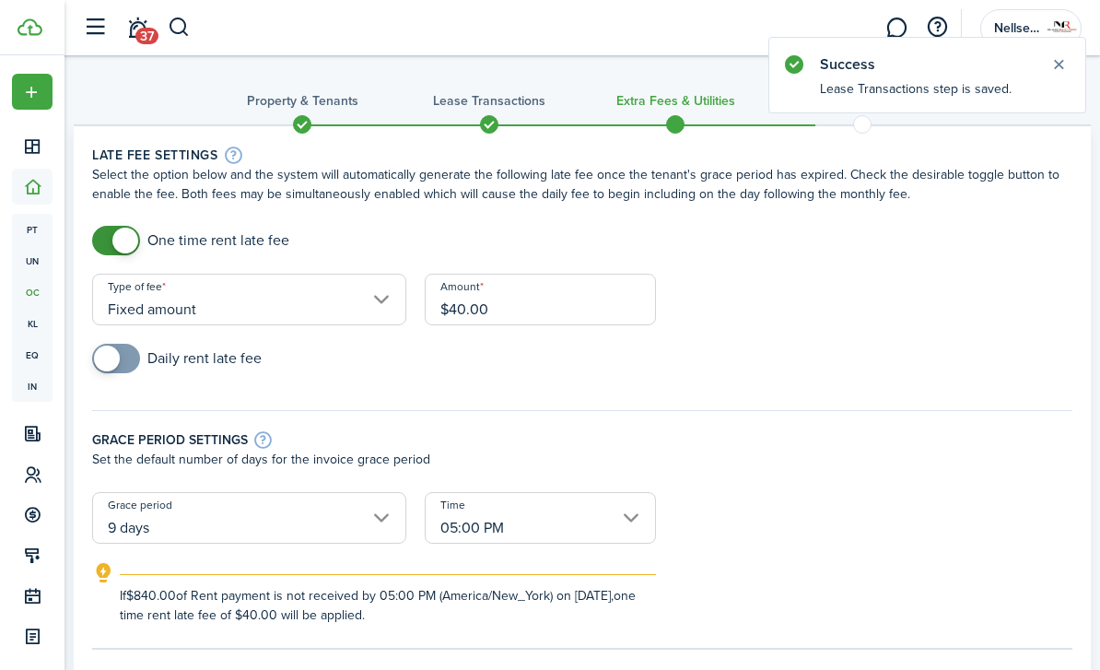
click at [439, 376] on div "Daily rent late fee" at bounding box center [582, 368] width 999 height 48
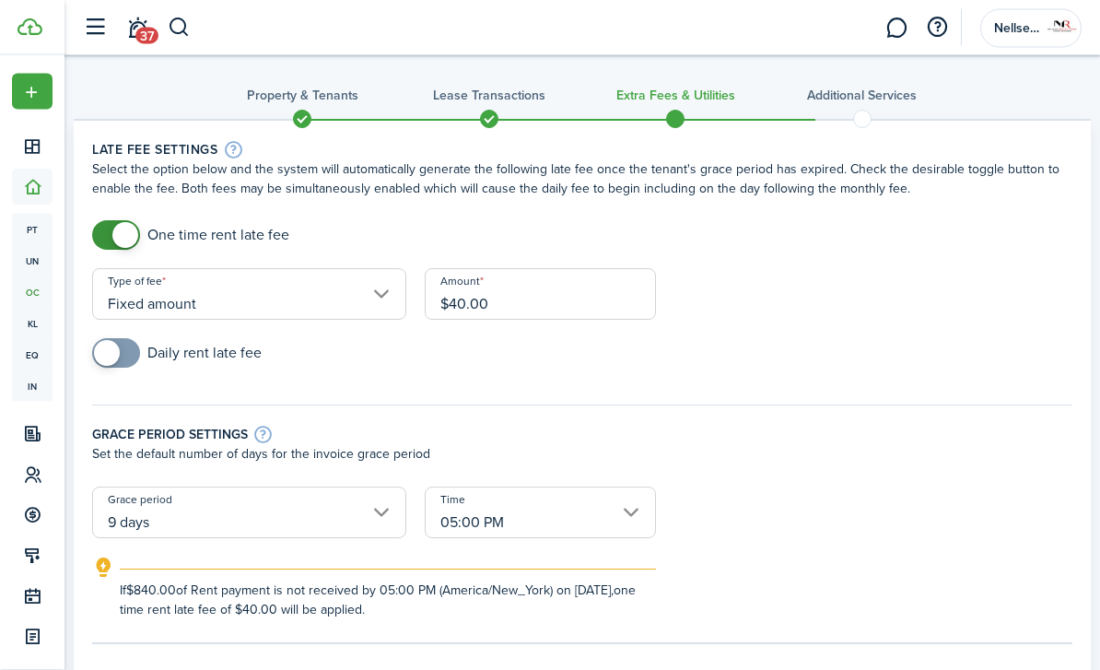
click at [511, 512] on input "05:00 PM" at bounding box center [540, 514] width 231 height 52
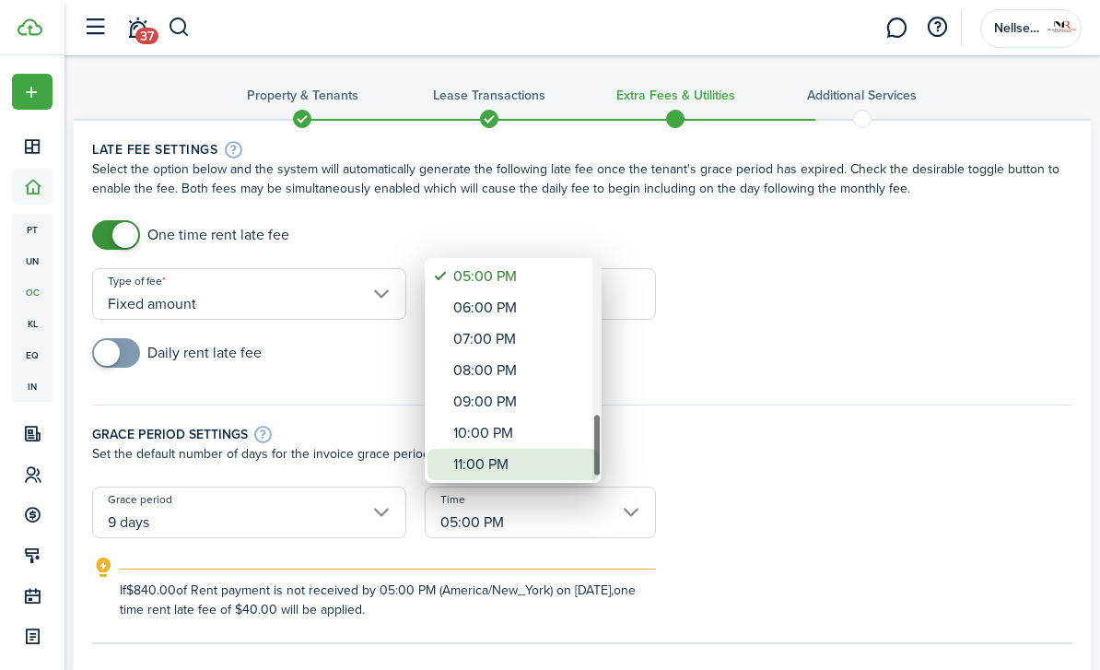
click at [522, 469] on div "11:00 PM" at bounding box center [520, 464] width 135 height 31
type input "11:00 PM"
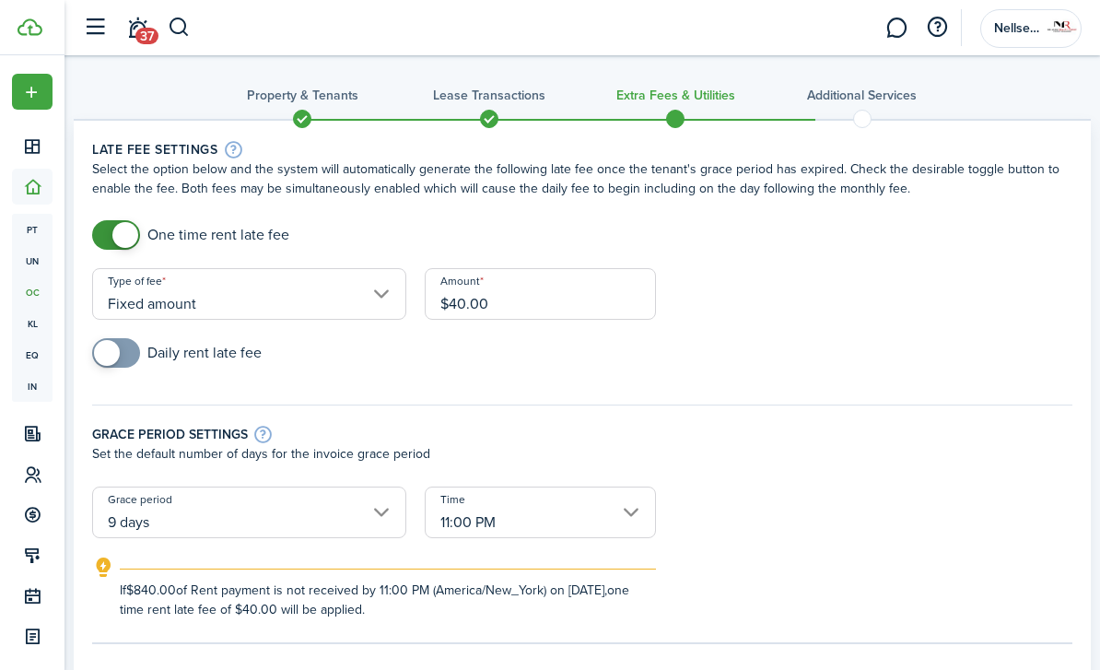
click at [857, 535] on form "One time rent late fee Type of fee Fixed amount Amount $40.00 Daily rent late f…" at bounding box center [582, 419] width 999 height 399
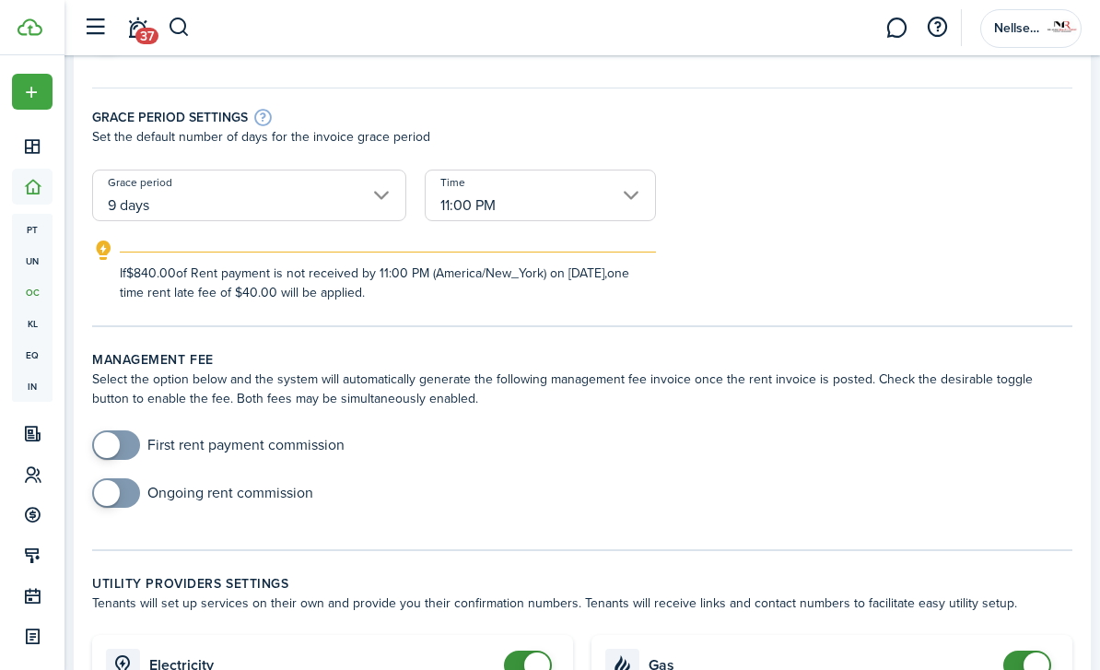
scroll to position [405, 0]
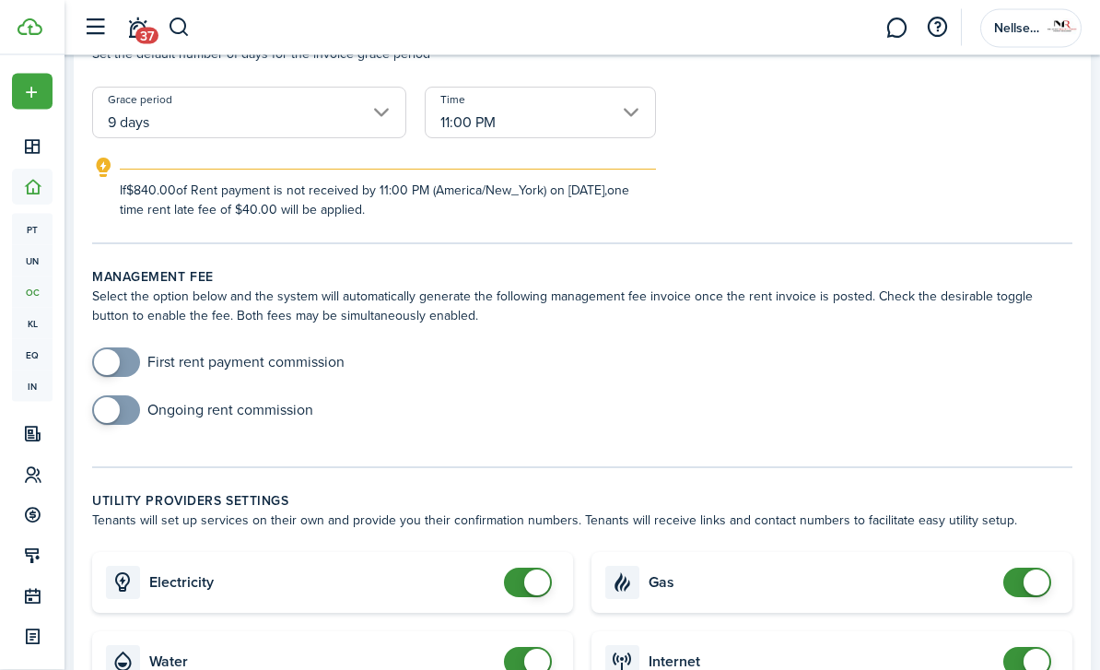
checkbox input "true"
click at [107, 418] on span at bounding box center [107, 411] width 26 height 26
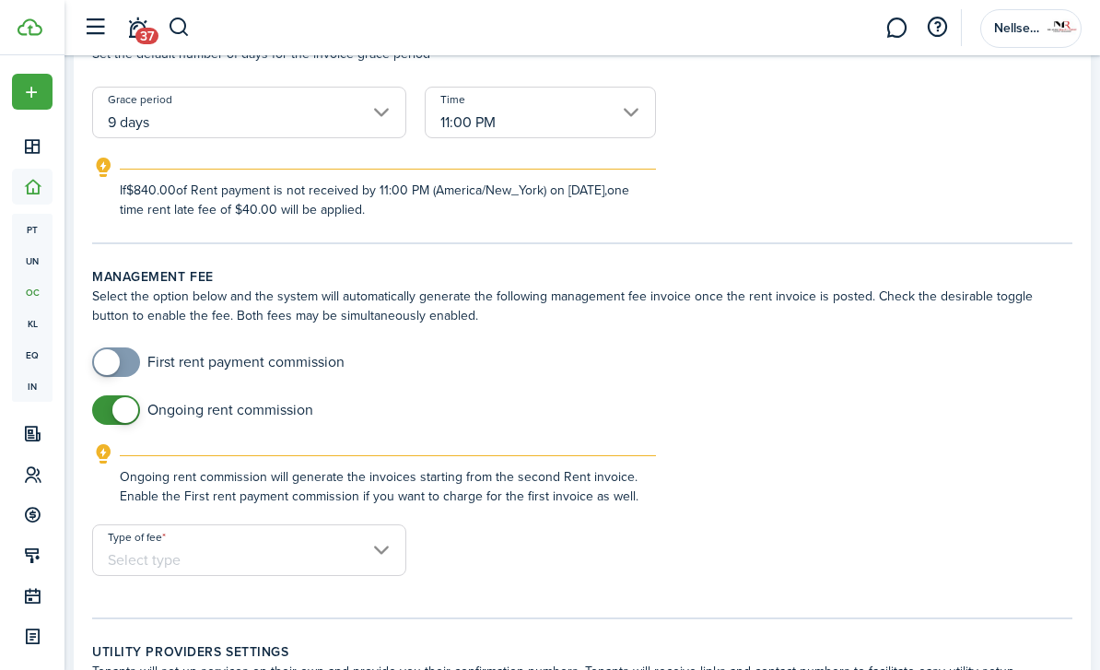
click at [252, 569] on input "Type of fee" at bounding box center [249, 550] width 314 height 52
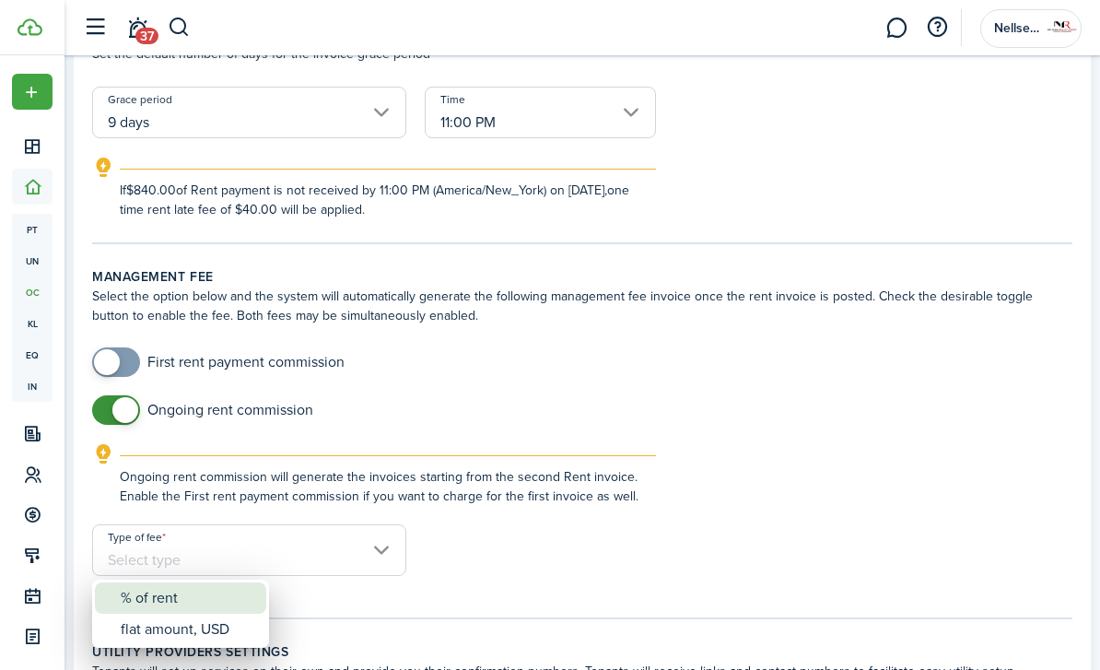
click at [202, 608] on div "% of rent" at bounding box center [188, 597] width 135 height 31
type input "% of rent"
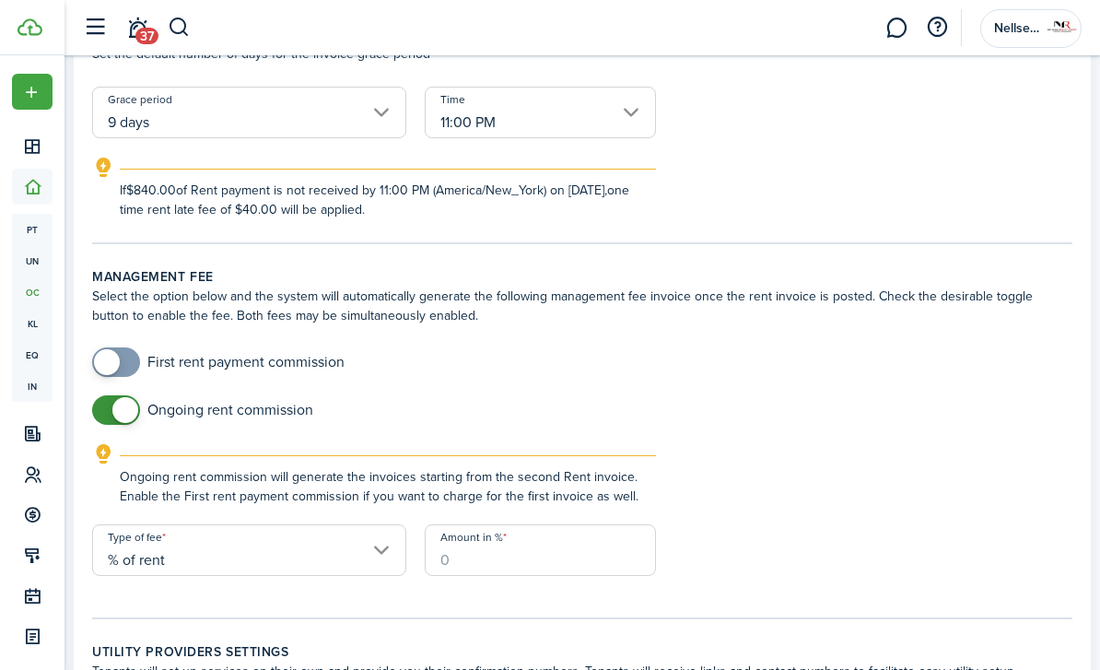
click at [523, 571] on input "Amount in %" at bounding box center [540, 550] width 231 height 52
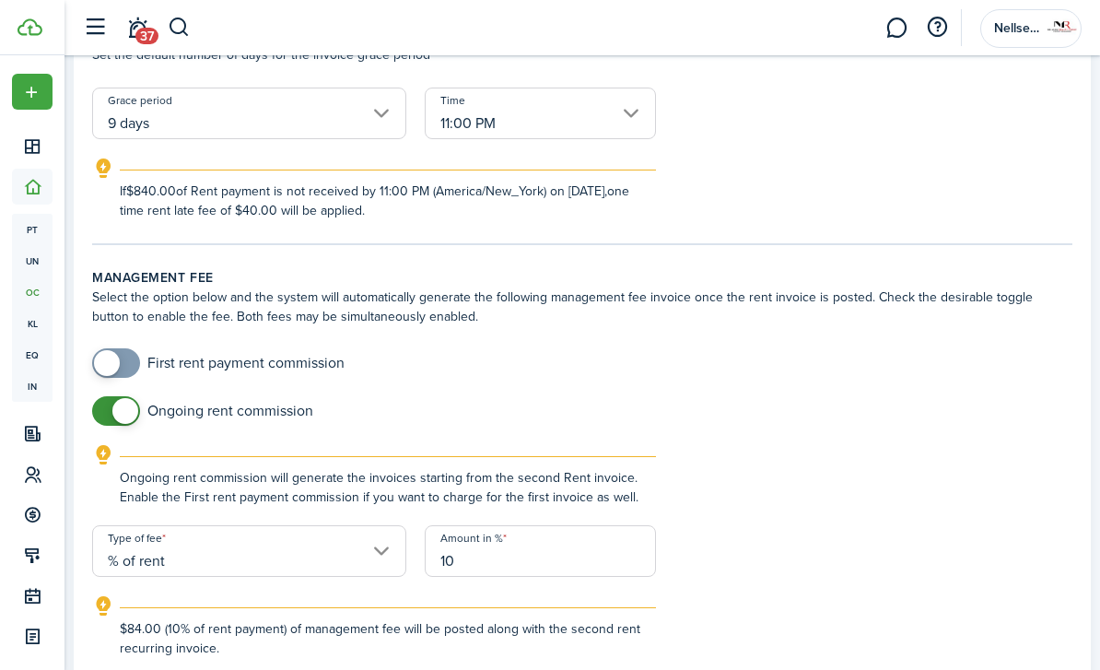
type input "10"
click at [706, 524] on form "First rent payment commission Ongoing rent commission Ongoing rent commission w…" at bounding box center [582, 503] width 999 height 310
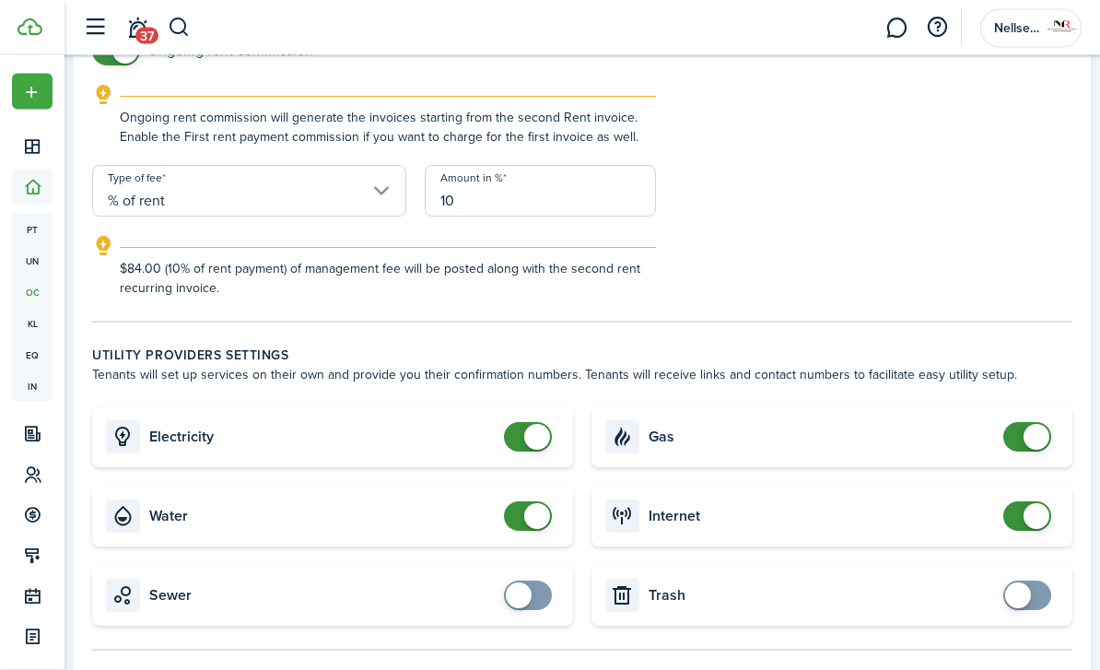
scroll to position [781, 0]
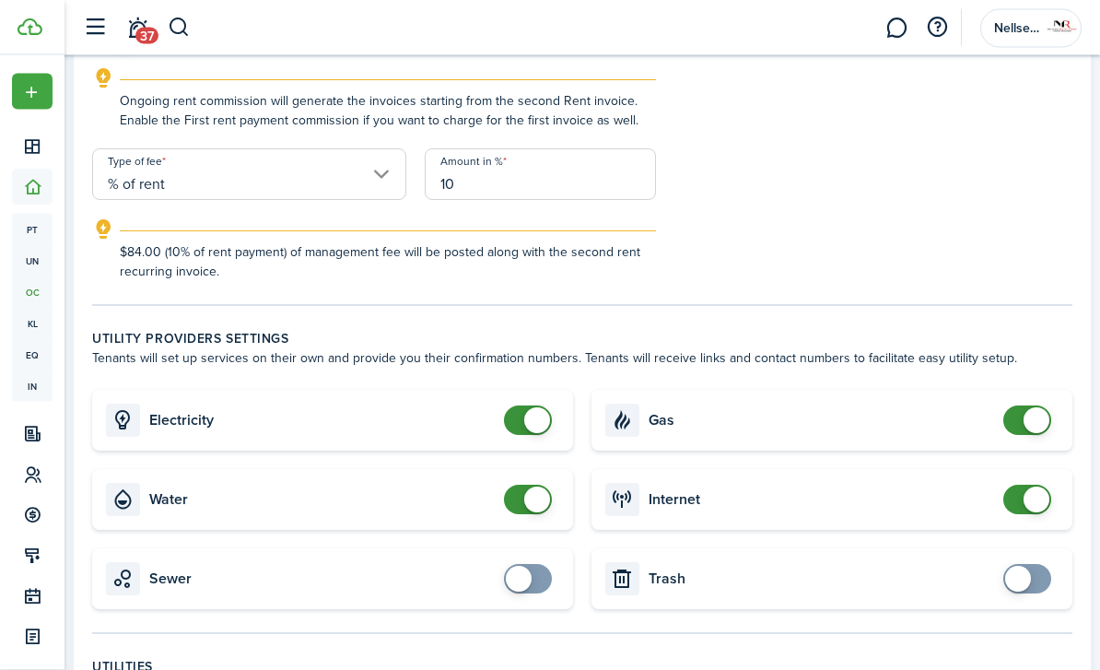
checkbox input "false"
click at [536, 505] on span at bounding box center [537, 501] width 26 height 26
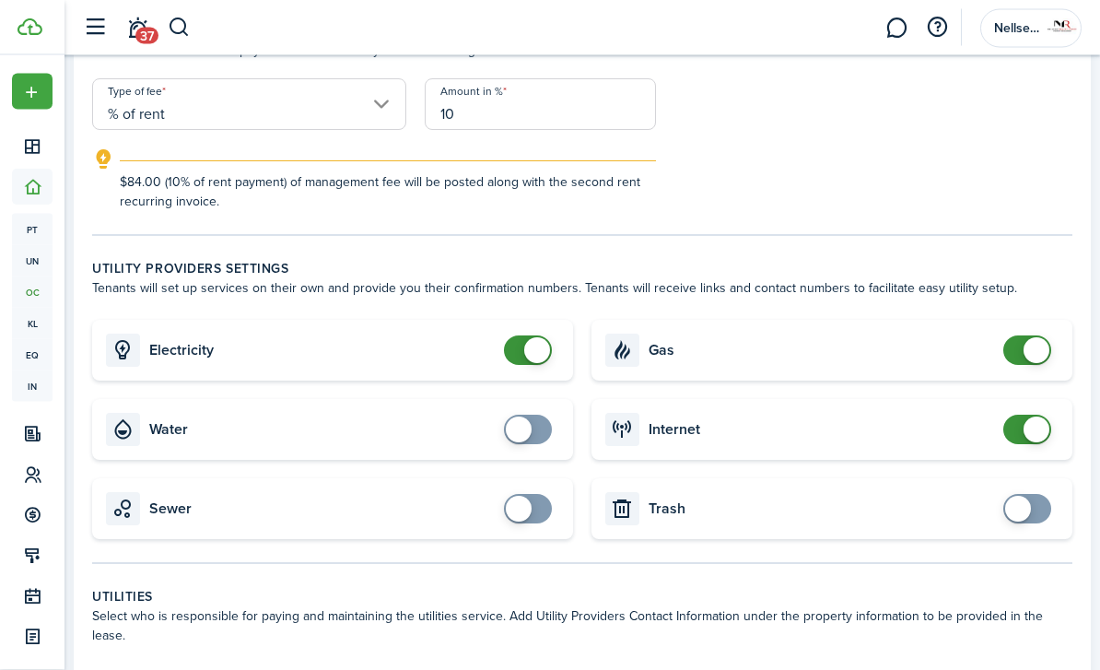
scroll to position [853, 0]
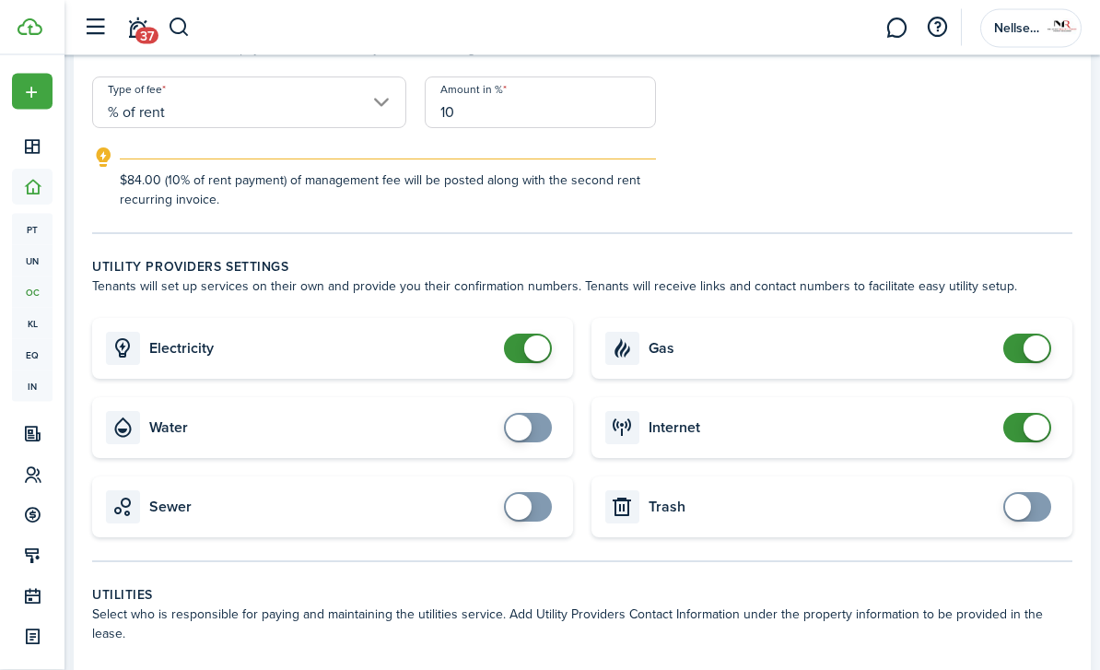
checkbox input "false"
click at [1018, 357] on span at bounding box center [1027, 349] width 18 height 29
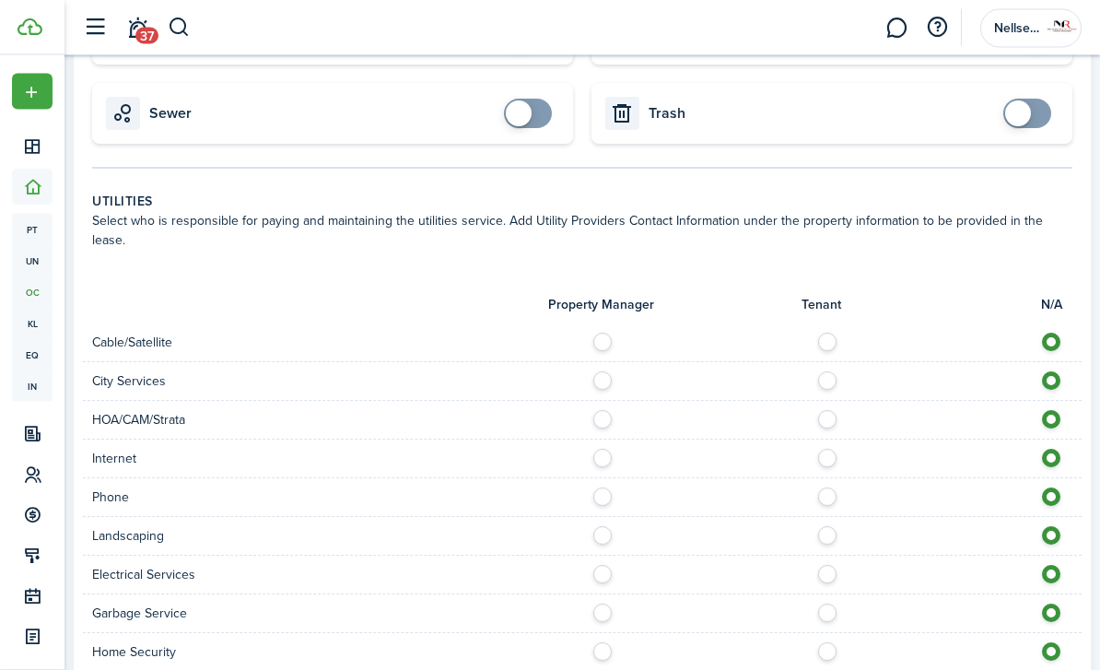
scroll to position [1253, 0]
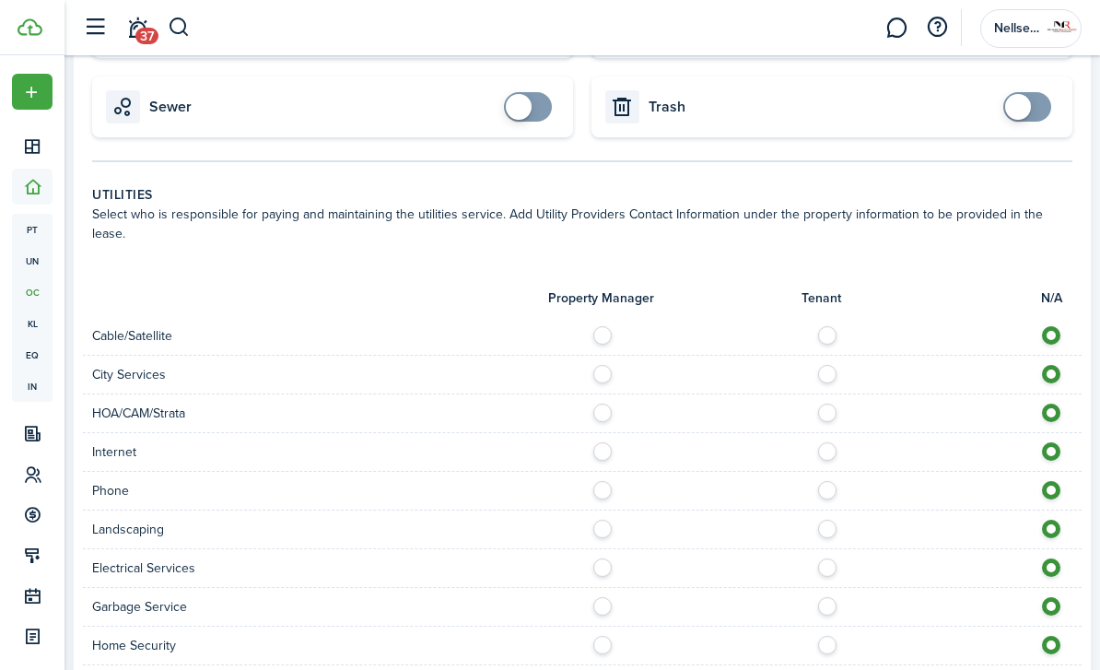
click at [830, 442] on label at bounding box center [833, 446] width 32 height 9
radio input "true"
click at [831, 481] on label at bounding box center [833, 485] width 32 height 9
radio input "true"
click at [614, 520] on div at bounding box center [832, 529] width 500 height 19
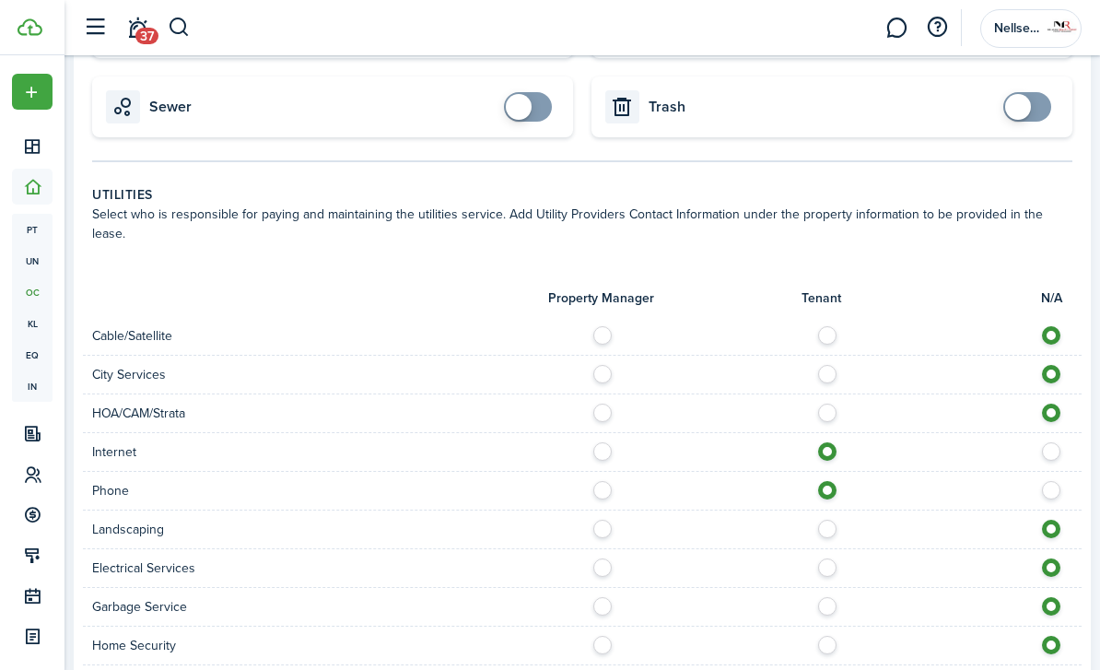
click at [597, 520] on label at bounding box center [608, 524] width 32 height 9
radio input "true"
click at [829, 559] on label at bounding box center [833, 563] width 32 height 9
radio input "true"
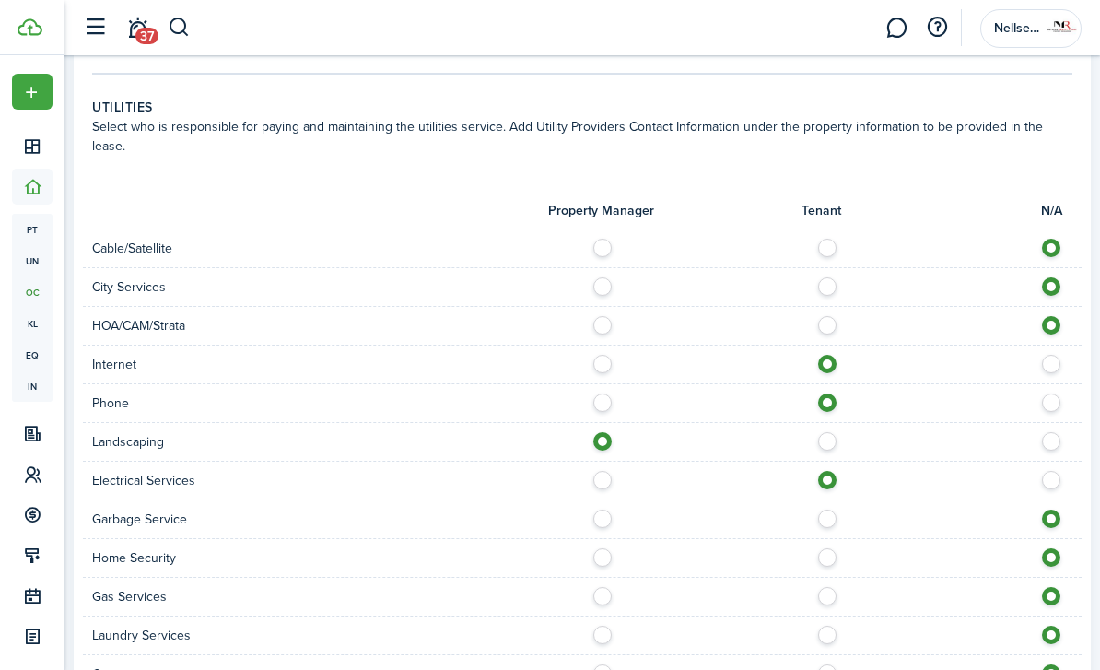
scroll to position [1358, 0]
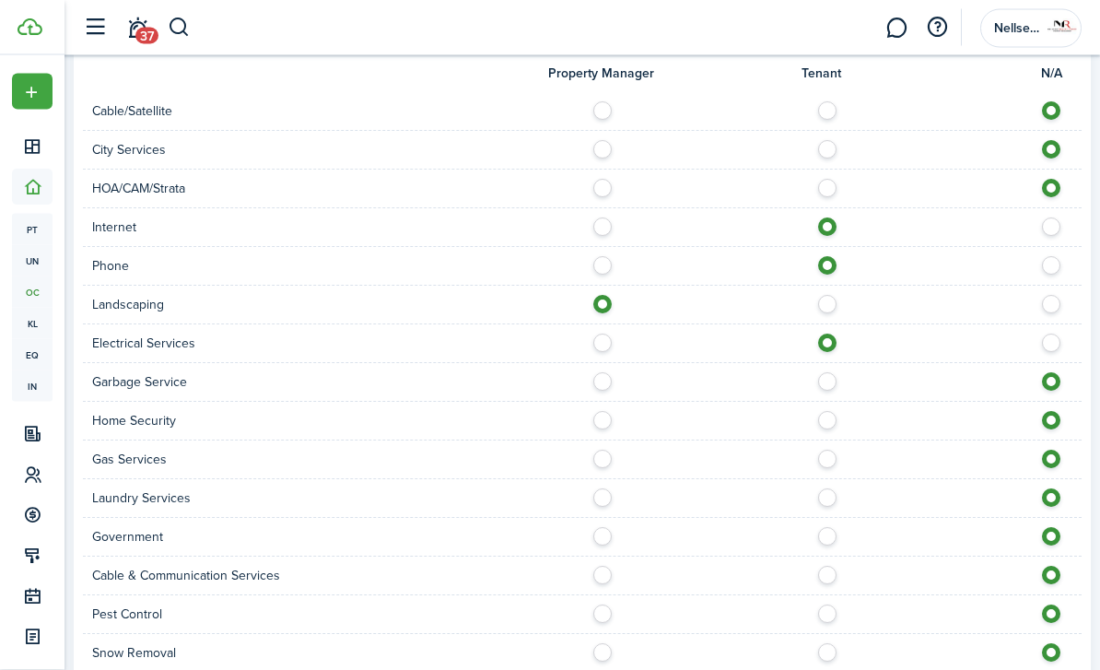
click at [603, 644] on label at bounding box center [608, 648] width 32 height 9
radio input "true"
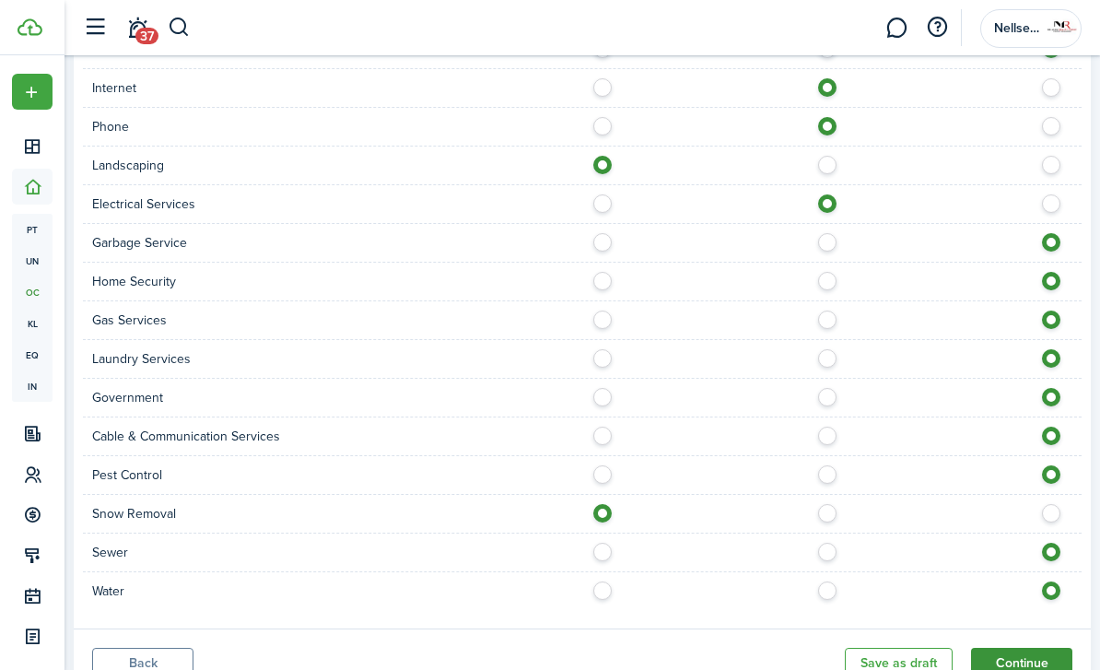
click at [1047, 648] on button "Continue" at bounding box center [1021, 663] width 101 height 31
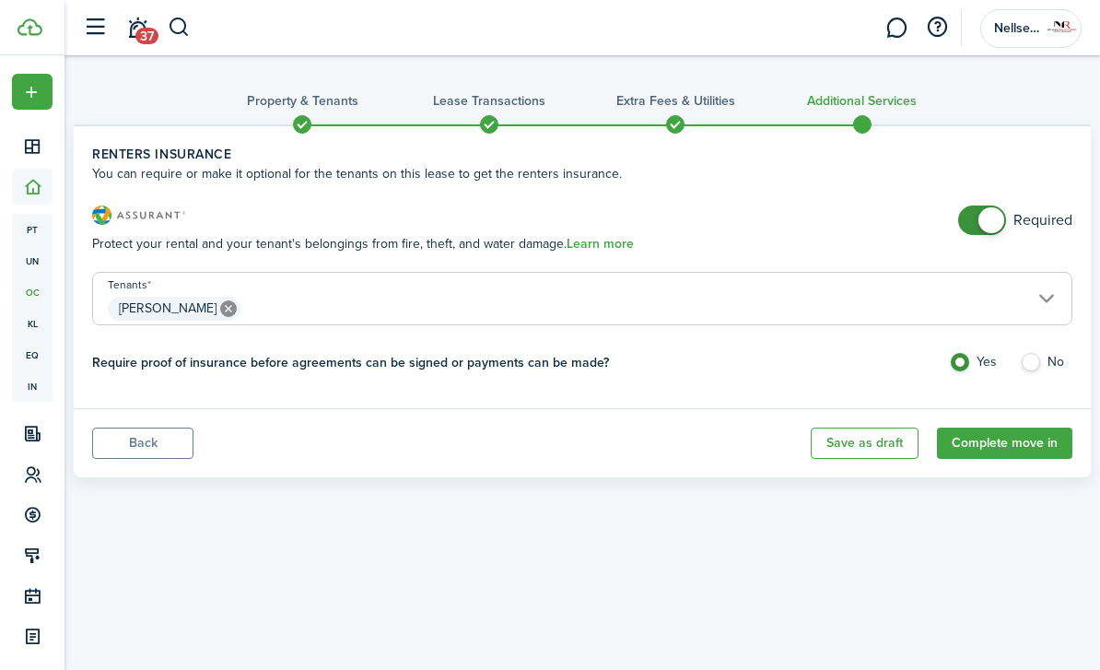
checkbox input "false"
click at [988, 221] on span at bounding box center [992, 220] width 26 height 26
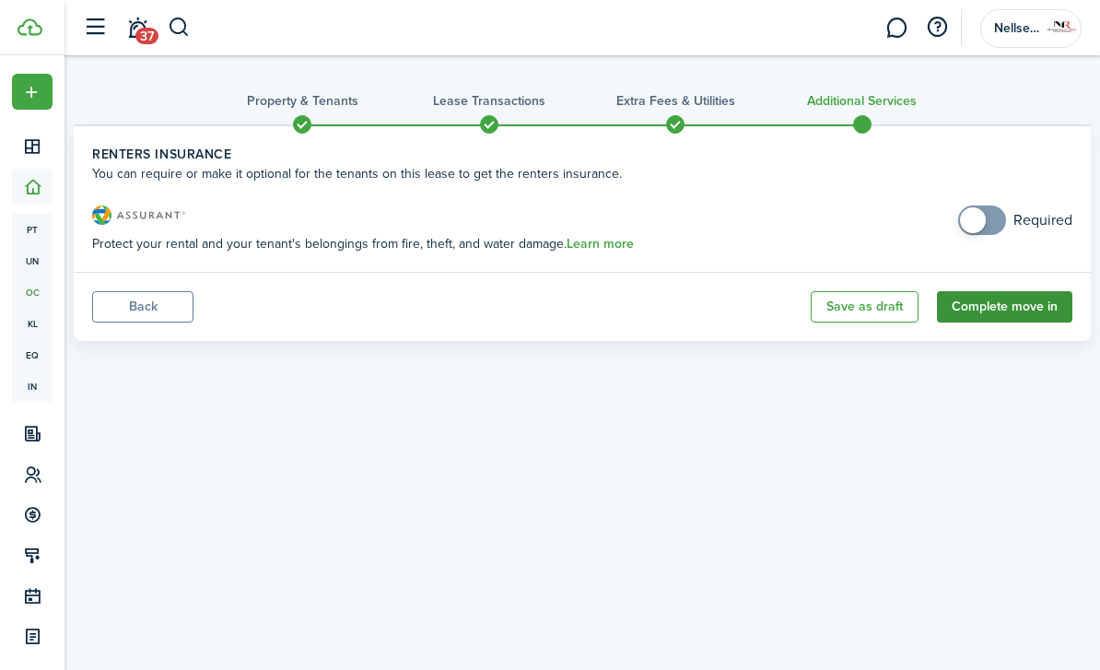
click at [981, 312] on button "Complete move in" at bounding box center [1004, 306] width 135 height 31
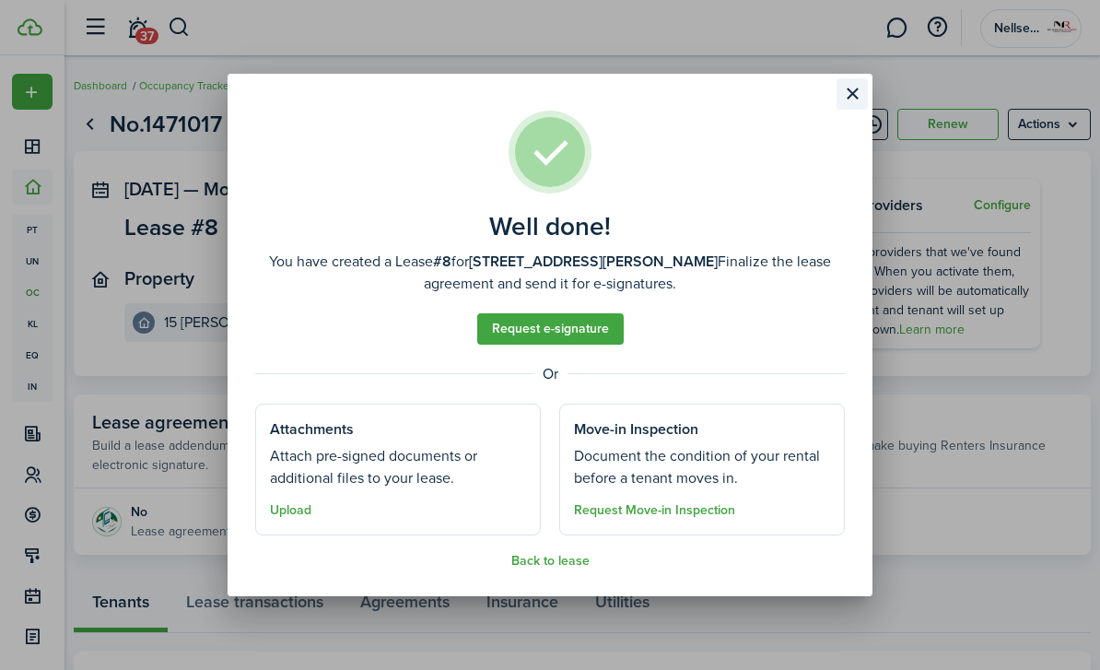
click at [851, 97] on button "Close modal" at bounding box center [852, 93] width 31 height 31
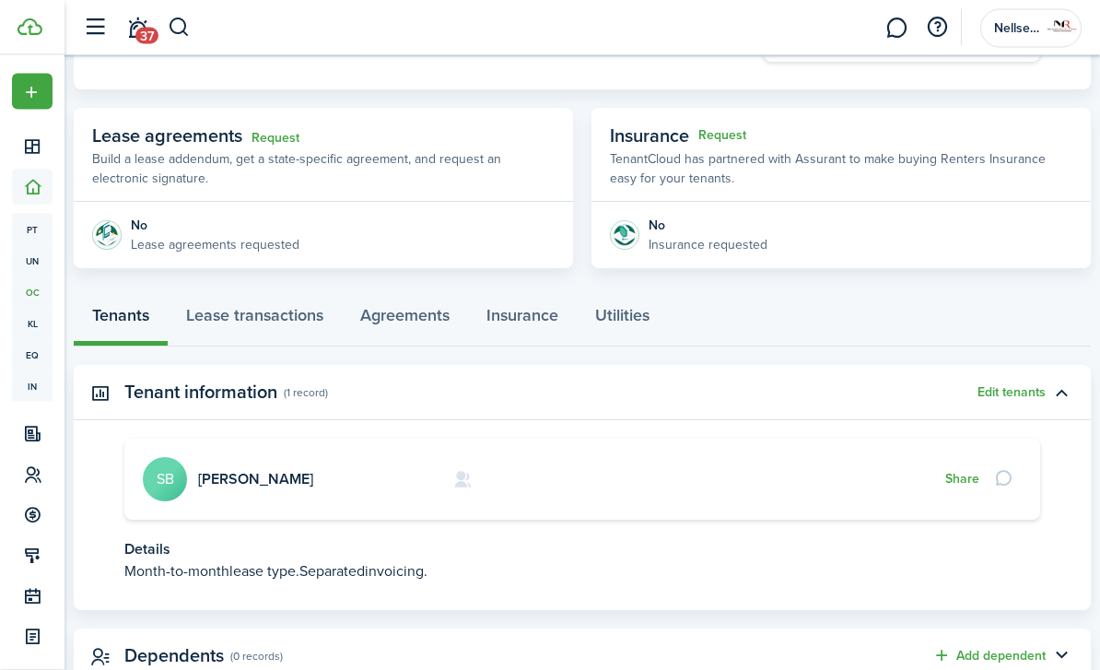
scroll to position [291, 0]
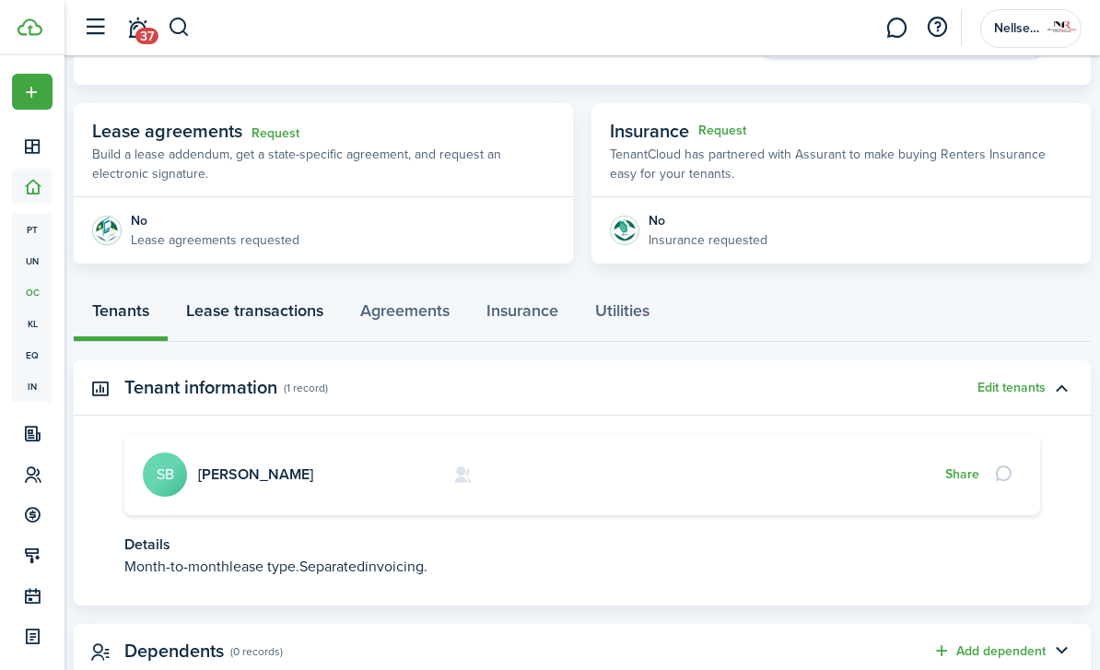
click at [297, 312] on link "Lease transactions" at bounding box center [255, 314] width 174 height 54
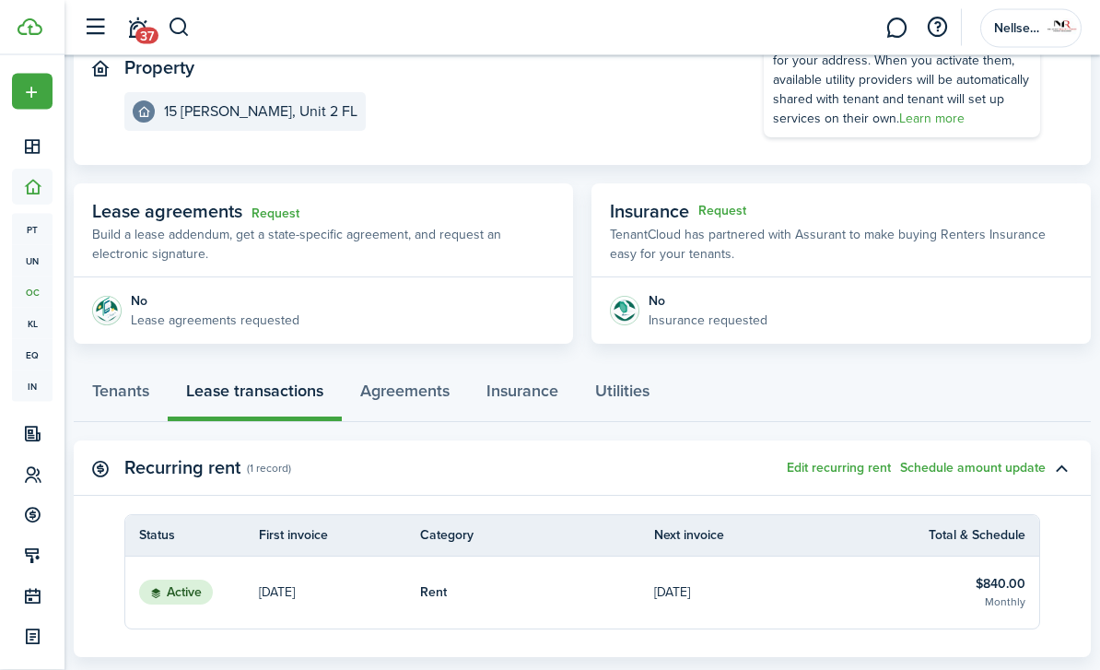
scroll to position [215, 0]
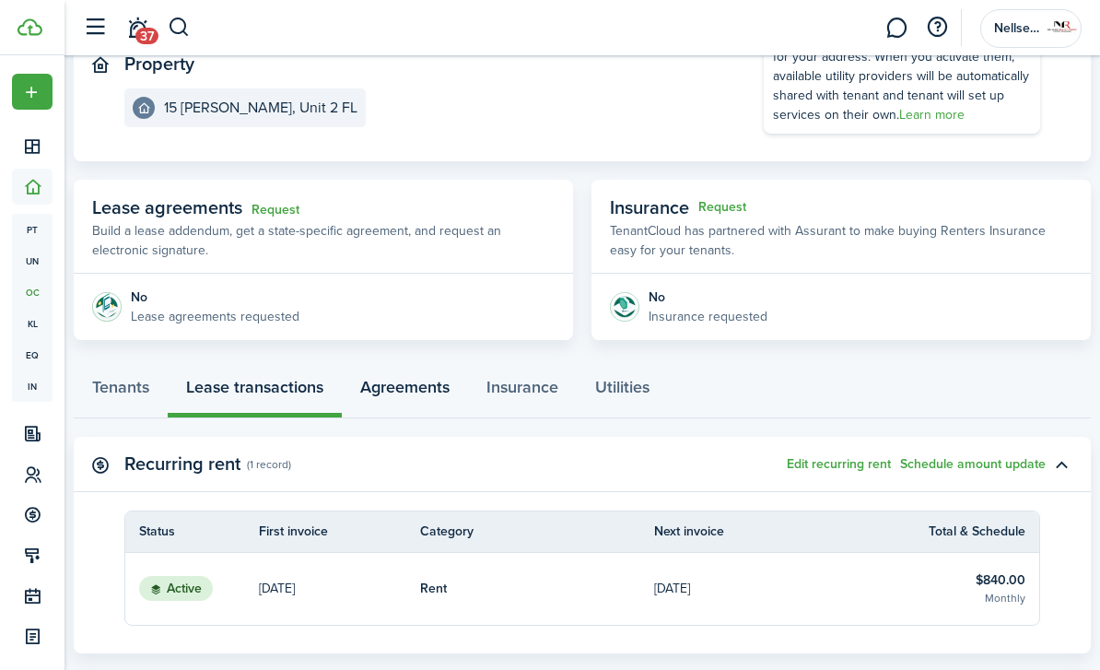
click at [413, 401] on link "Agreements" at bounding box center [405, 390] width 126 height 54
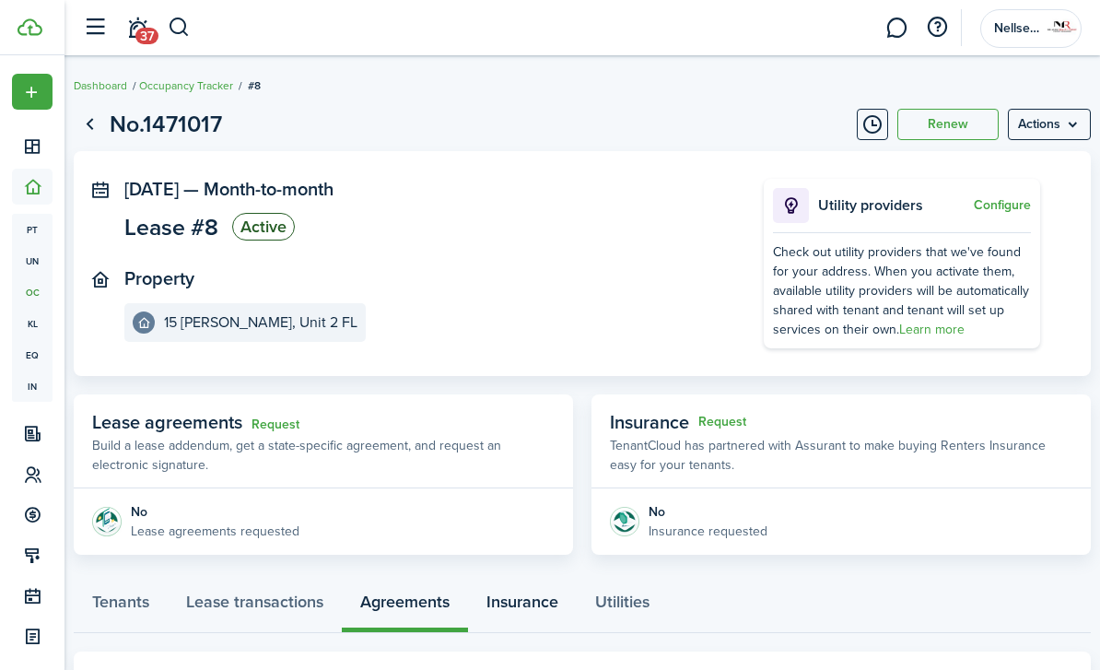
click at [509, 605] on link "Insurance" at bounding box center [522, 605] width 109 height 54
click at [627, 612] on link "Utilities" at bounding box center [622, 605] width 91 height 54
